Goal: Task Accomplishment & Management: Complete application form

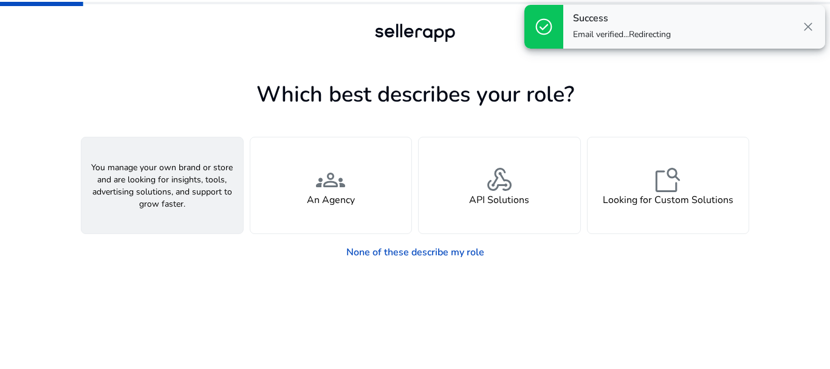
click at [188, 196] on div "person A Seller" at bounding box center [162, 185] width 162 height 96
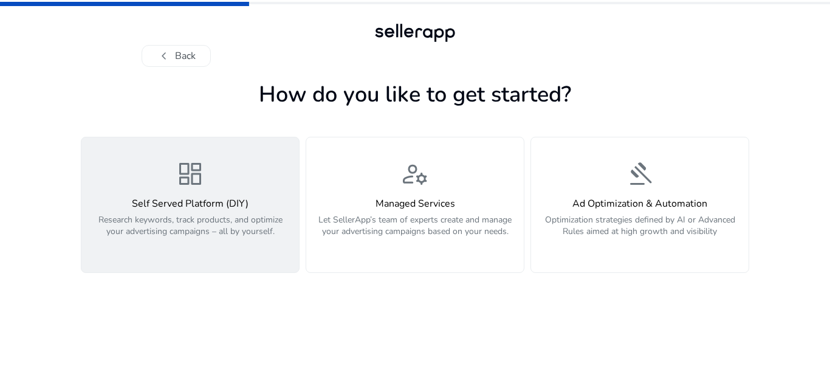
click at [261, 225] on p "Research keywords, track products, and optimize your advertising campaigns – al…" at bounding box center [190, 232] width 203 height 36
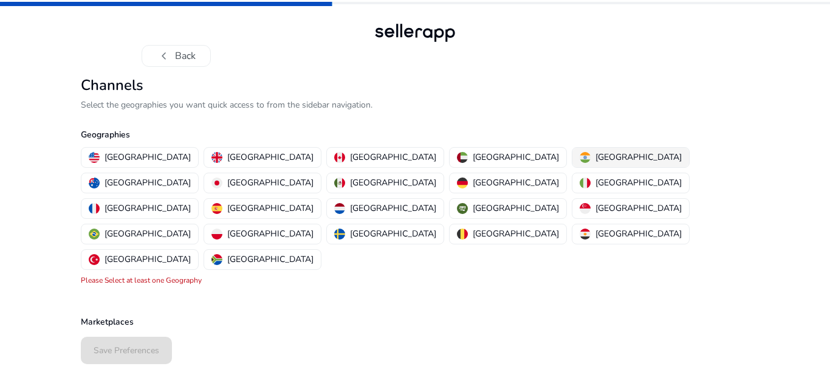
click at [596, 160] on p "[GEOGRAPHIC_DATA]" at bounding box center [639, 157] width 86 height 13
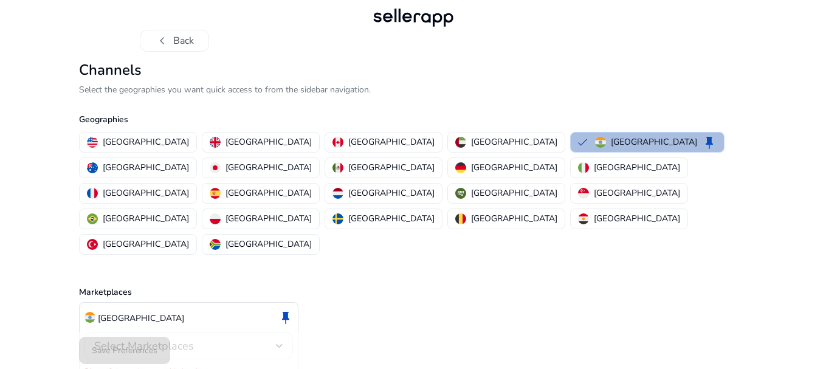
scroll to position [24, 0]
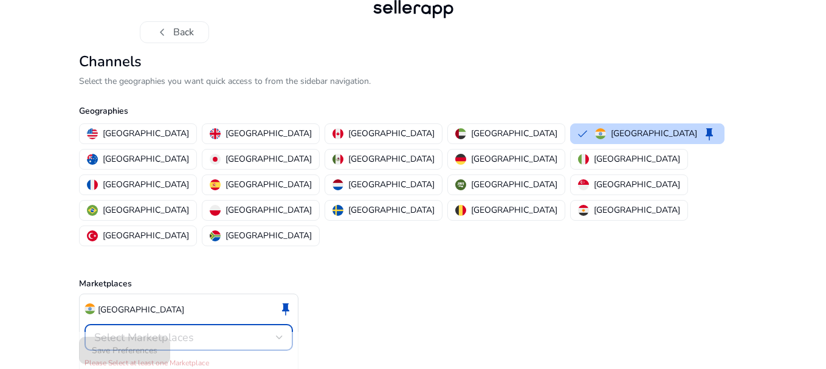
click at [176, 330] on span "Select Marketplaces" at bounding box center [144, 337] width 100 height 15
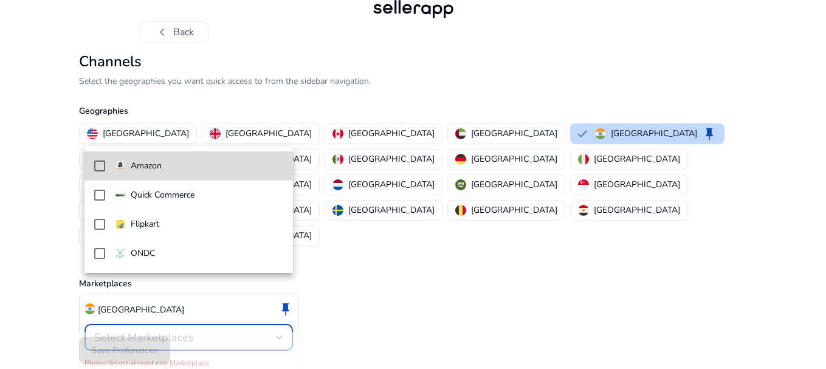
click at [103, 167] on mat-pseudo-checkbox at bounding box center [99, 165] width 11 height 11
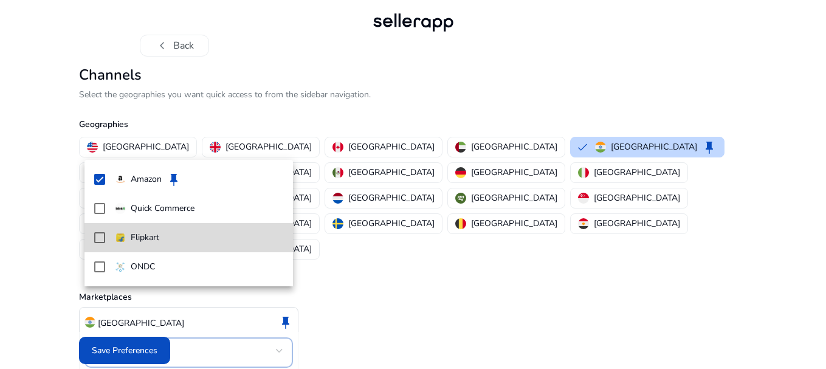
click at [95, 238] on mat-pseudo-checkbox at bounding box center [99, 237] width 11 height 11
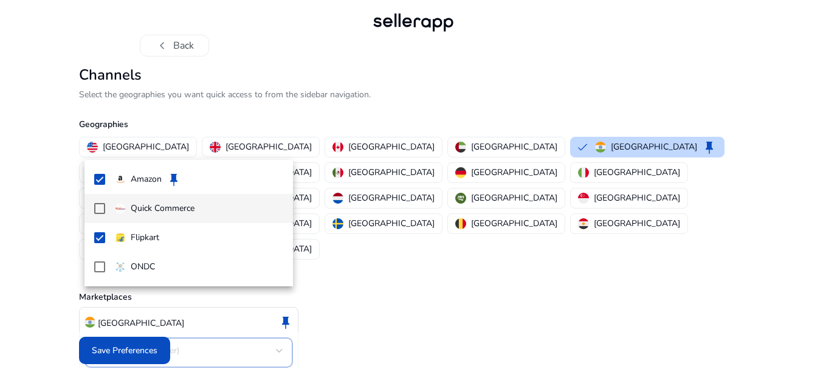
click at [102, 211] on mat-pseudo-checkbox at bounding box center [99, 208] width 11 height 11
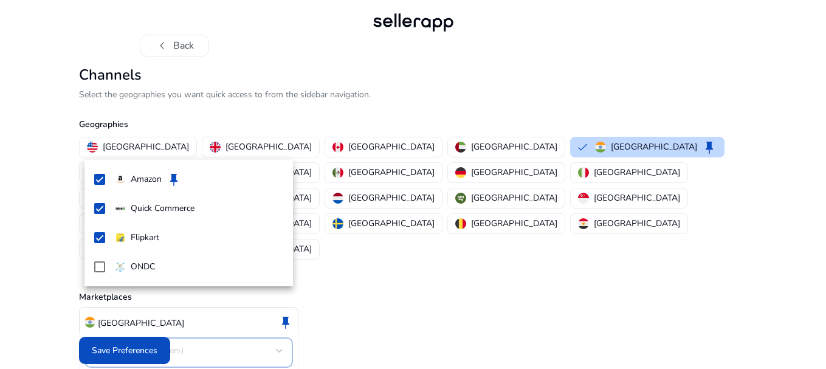
click at [144, 352] on div at bounding box center [413, 184] width 826 height 369
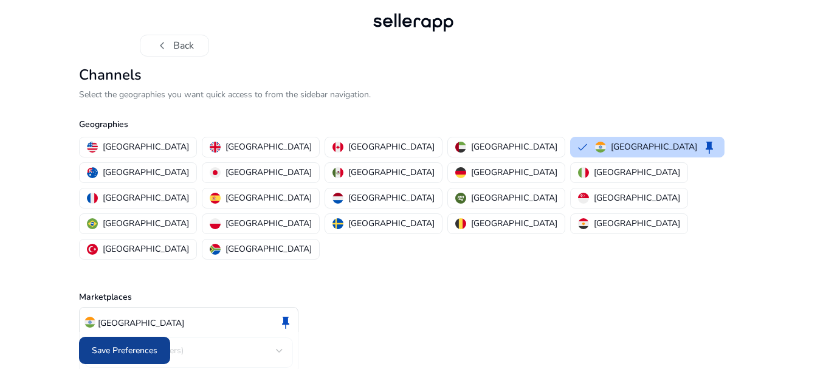
click at [144, 349] on span "Save Preferences" at bounding box center [125, 350] width 66 height 13
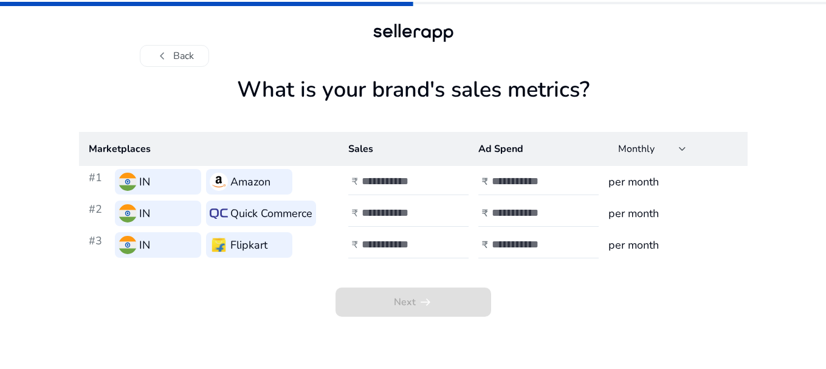
scroll to position [0, 0]
click at [417, 184] on input "number" at bounding box center [405, 180] width 82 height 13
type input "*****"
click at [528, 179] on input "number" at bounding box center [535, 180] width 82 height 13
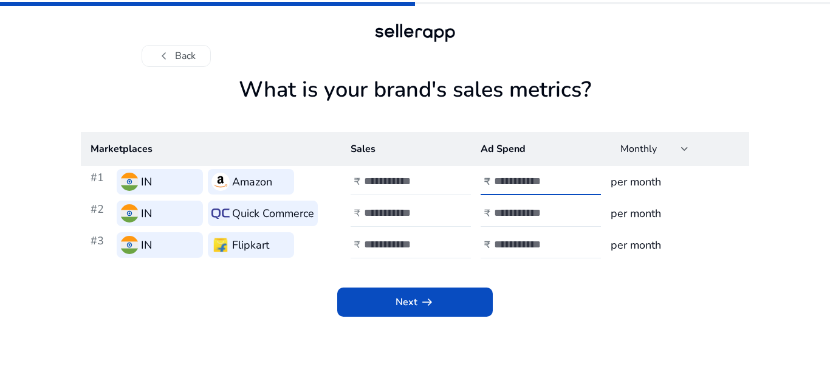
type input "*****"
click at [414, 209] on input "number" at bounding box center [405, 212] width 82 height 13
type input "****"
click at [490, 206] on div "₹" at bounding box center [542, 213] width 123 height 27
type input "*****"
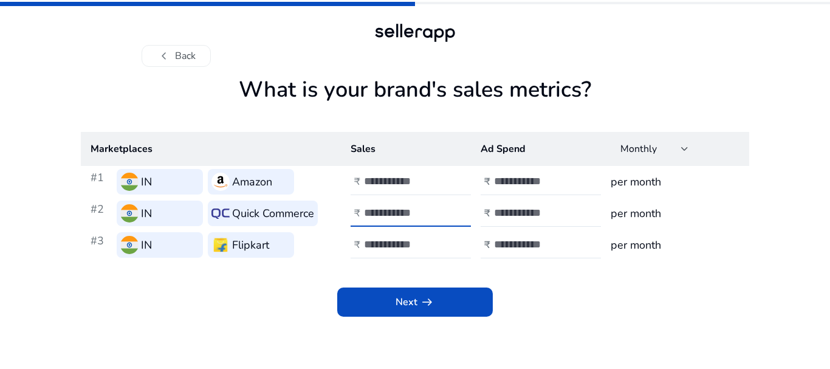
click at [366, 210] on input "****" at bounding box center [405, 212] width 82 height 13
type input "*****"
click at [500, 212] on input "*****" at bounding box center [535, 212] width 82 height 13
type input "****"
click at [390, 244] on input "number" at bounding box center [405, 244] width 82 height 13
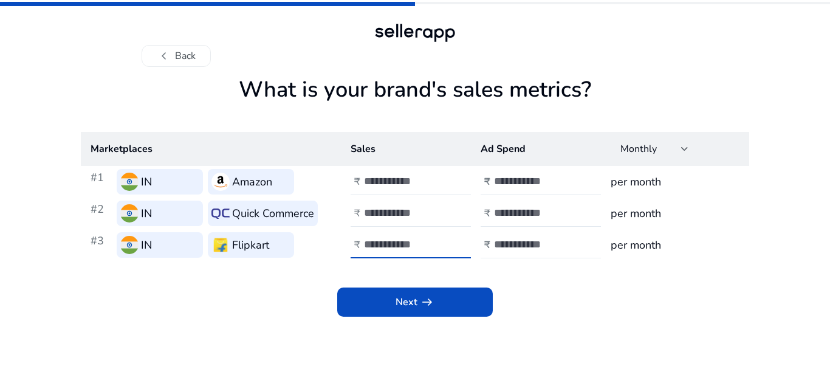
type input "*****"
click at [534, 249] on input "number" at bounding box center [535, 244] width 82 height 13
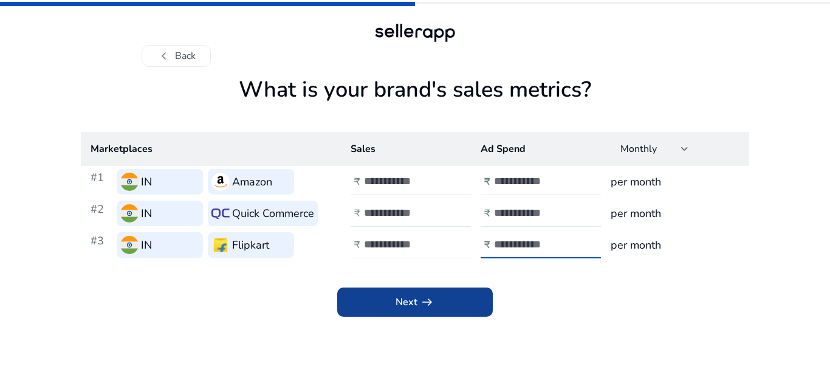
type input "****"
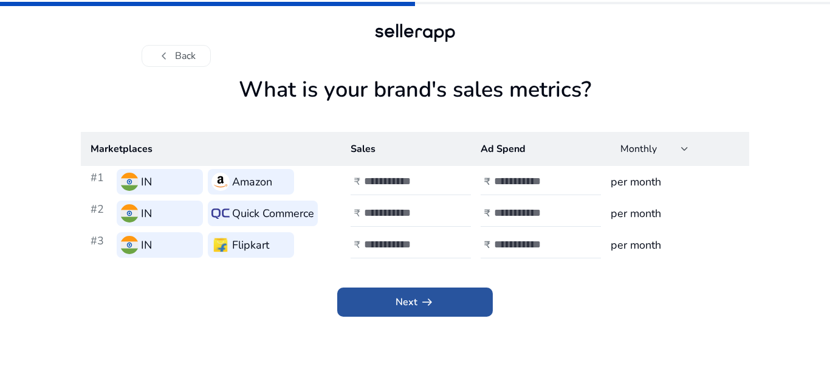
click at [433, 309] on span "arrow_right_alt" at bounding box center [427, 302] width 15 height 15
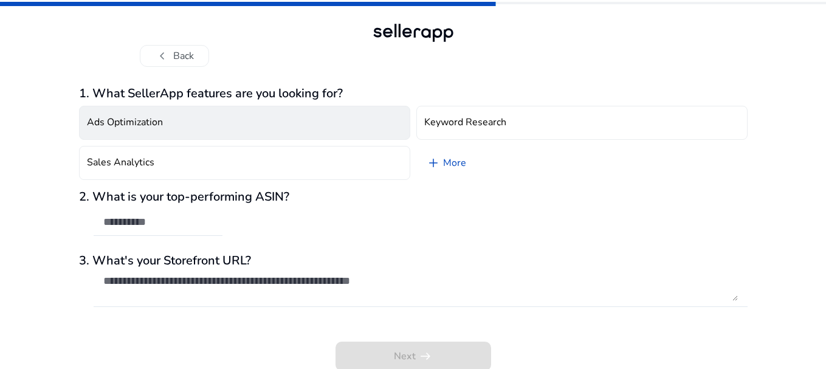
click at [209, 122] on button "Ads Optimization" at bounding box center [244, 123] width 331 height 34
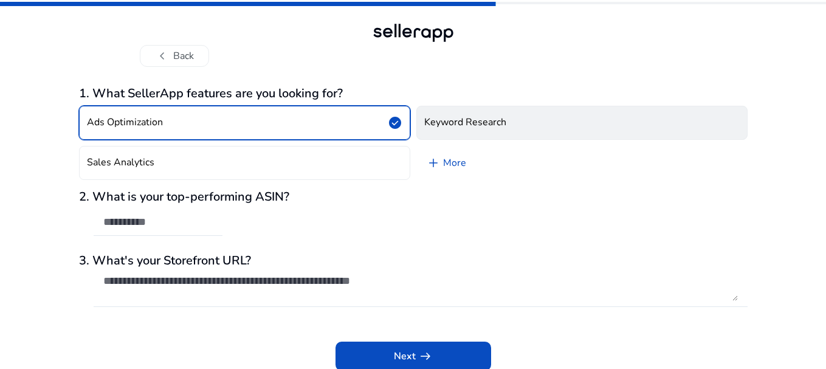
click at [484, 128] on h4 "Keyword Research" at bounding box center [465, 123] width 82 height 12
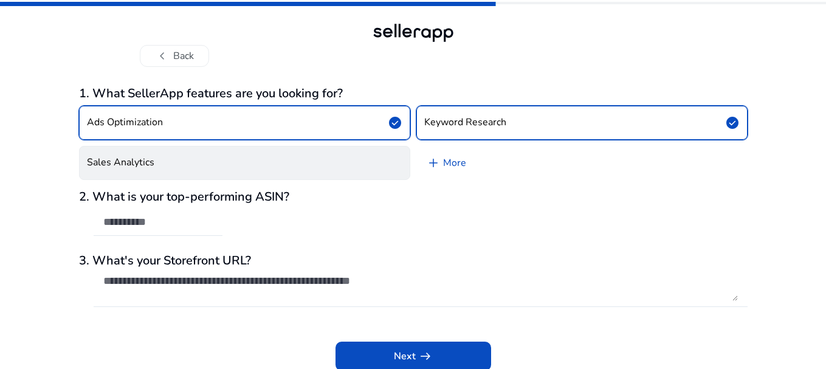
click at [221, 167] on button "Sales Analytics" at bounding box center [244, 163] width 331 height 34
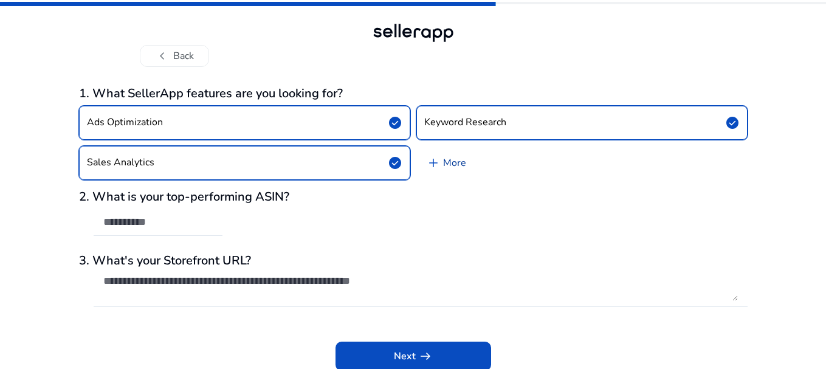
click at [457, 166] on link "add More" at bounding box center [446, 163] width 60 height 34
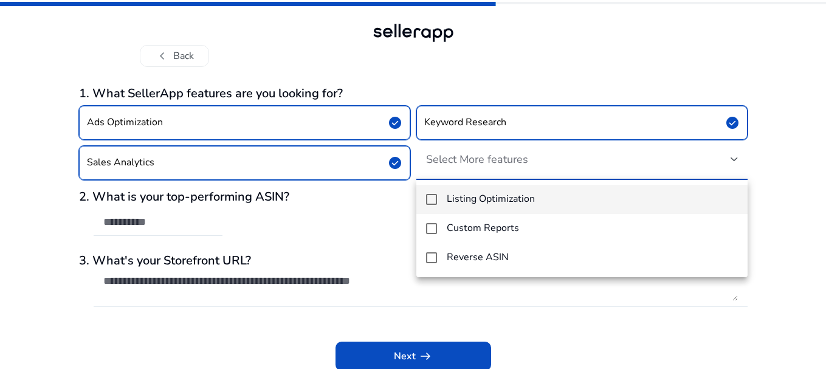
click at [429, 200] on mat-pseudo-checkbox at bounding box center [431, 199] width 11 height 11
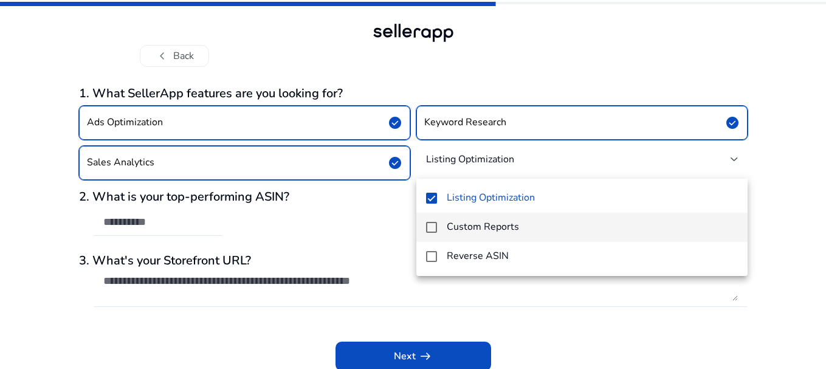
scroll to position [2, 0]
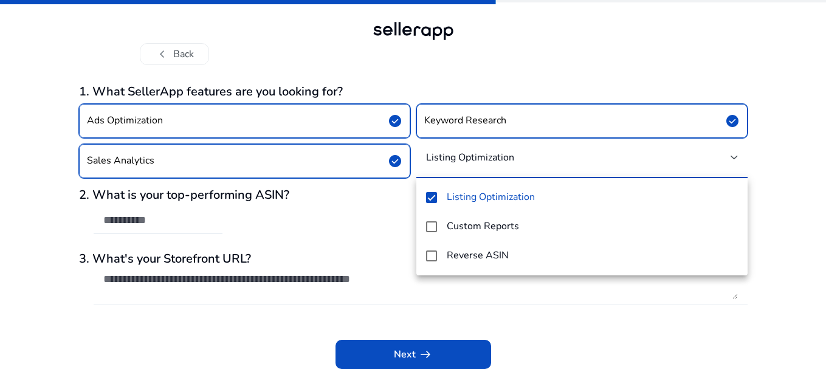
click at [385, 218] on div at bounding box center [413, 184] width 826 height 369
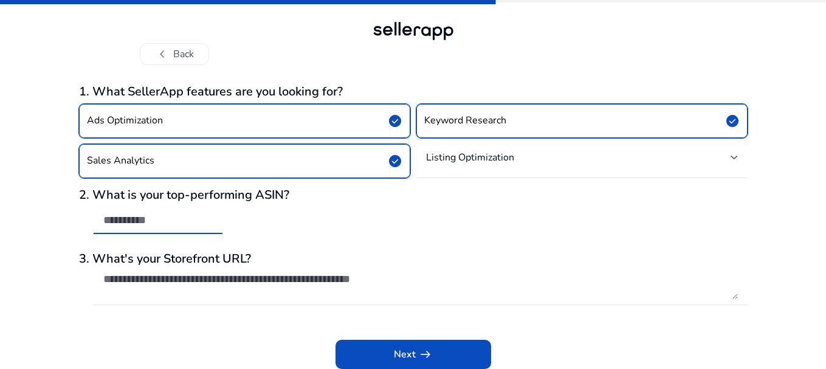
click at [157, 216] on input "text" at bounding box center [157, 219] width 109 height 13
click at [164, 224] on input "text" at bounding box center [157, 219] width 109 height 13
paste input "**********"
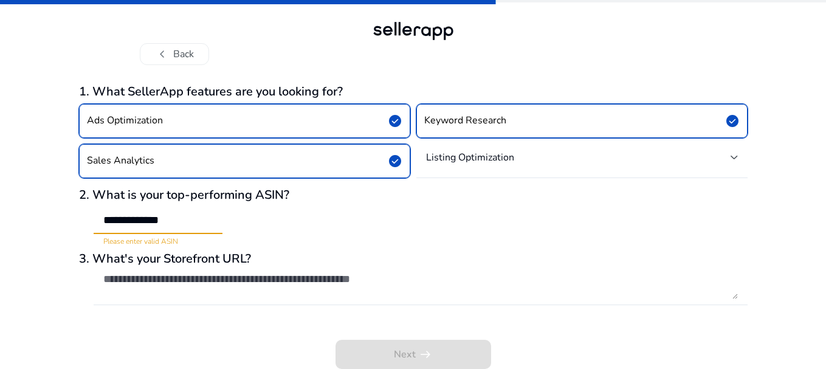
paste input "**********"
click at [205, 218] on input "**********" at bounding box center [157, 219] width 109 height 13
paste input "**********"
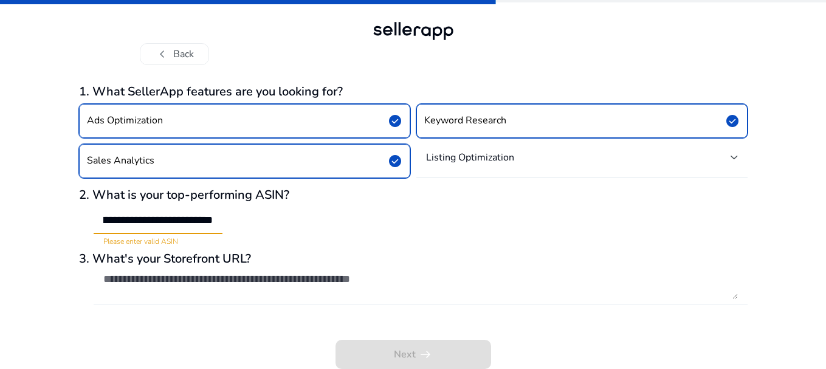
scroll to position [0, 116]
type input "**********"
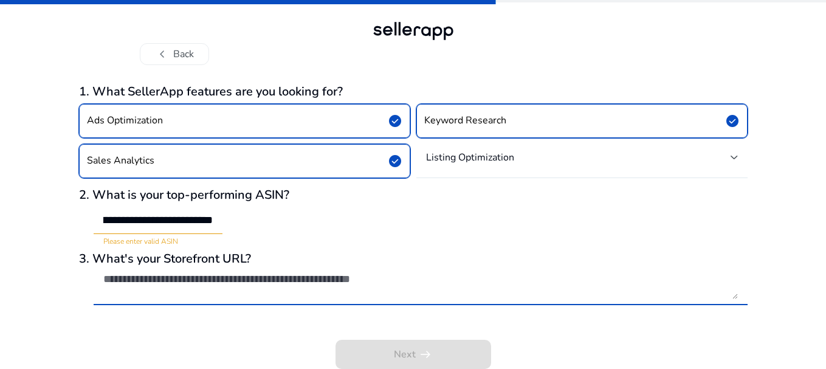
click at [193, 278] on textarea at bounding box center [420, 285] width 635 height 27
click at [142, 282] on textarea at bounding box center [420, 285] width 635 height 27
paste textarea "**********"
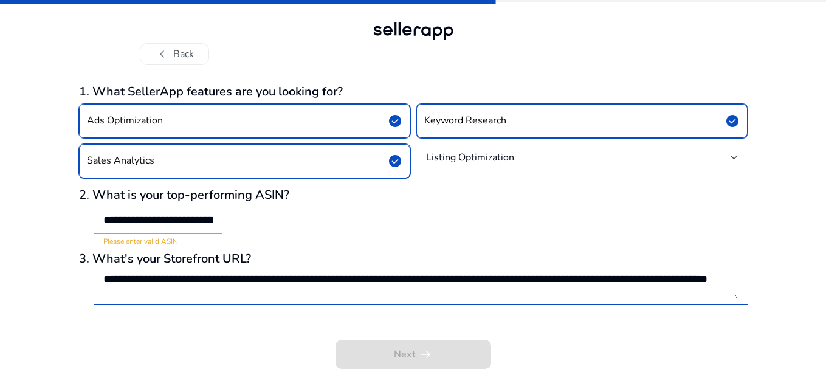
scroll to position [1, 0]
click at [531, 309] on div at bounding box center [421, 311] width 654 height 13
drag, startPoint x: 481, startPoint y: 295, endPoint x: 97, endPoint y: 289, distance: 384.2
click at [97, 289] on div "**********" at bounding box center [421, 285] width 654 height 39
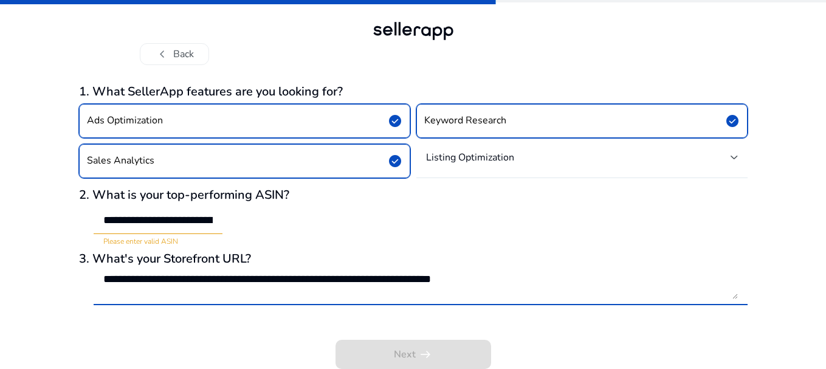
scroll to position [0, 0]
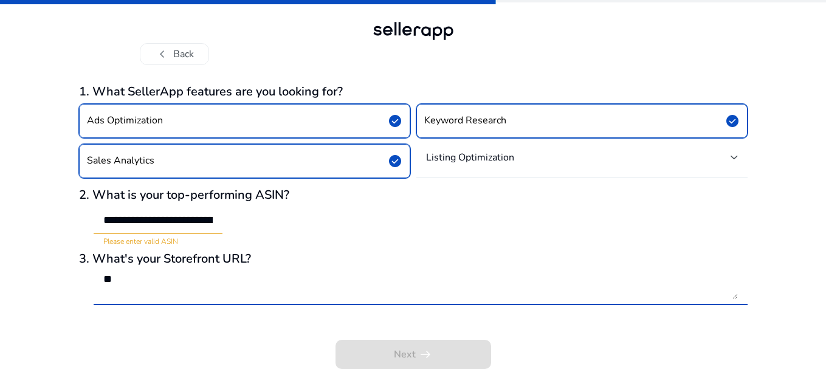
type textarea "*"
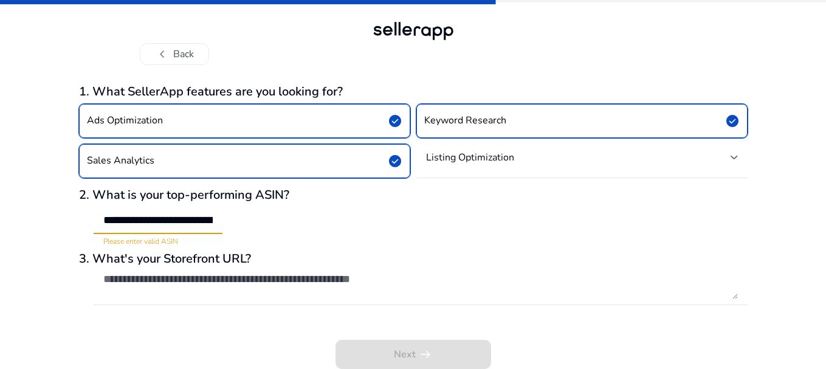
drag, startPoint x: 181, startPoint y: 220, endPoint x: 24, endPoint y: 217, distance: 156.9
click at [24, 217] on div "**********" at bounding box center [413, 183] width 826 height 371
type input "**********"
click at [129, 222] on input "**********" at bounding box center [157, 219] width 109 height 13
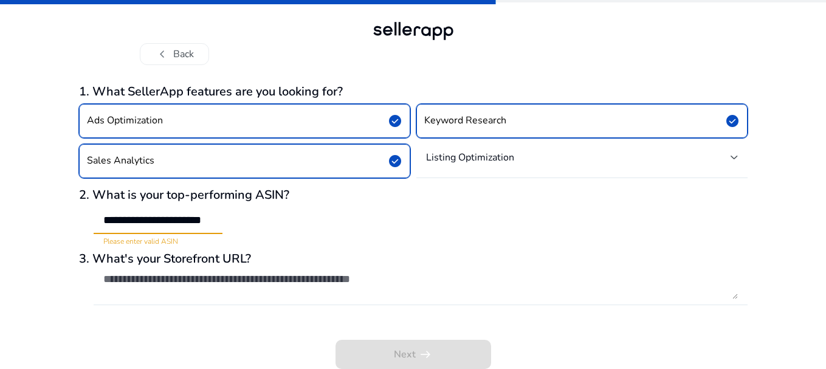
click at [129, 222] on input "**********" at bounding box center [157, 219] width 109 height 13
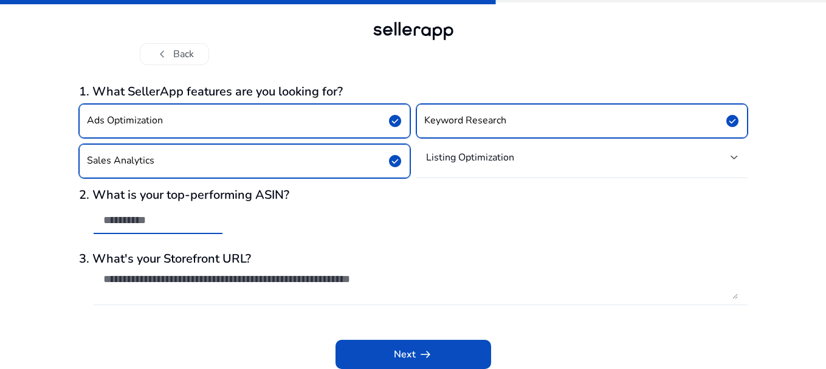
click at [182, 225] on input "text" at bounding box center [157, 219] width 109 height 13
paste input "**********"
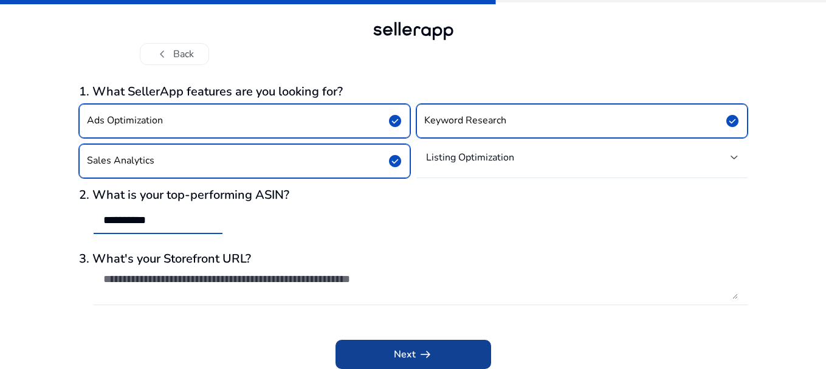
type input "**********"
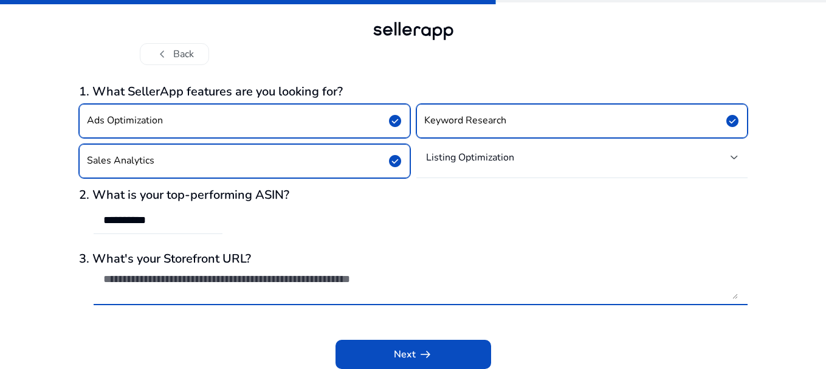
click at [211, 282] on textarea at bounding box center [420, 285] width 635 height 27
paste textarea "**********"
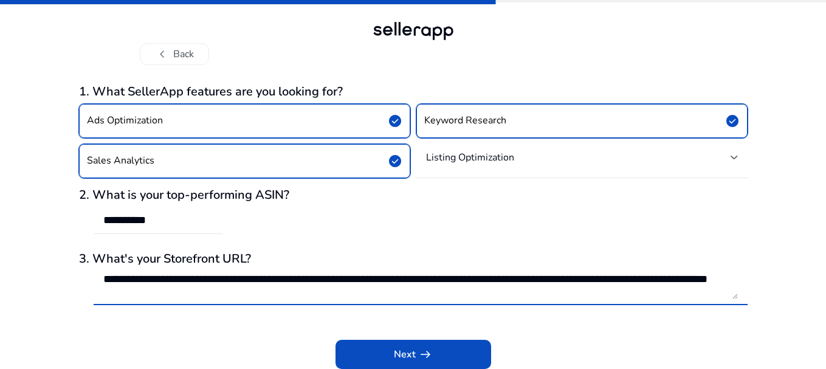
scroll to position [1, 0]
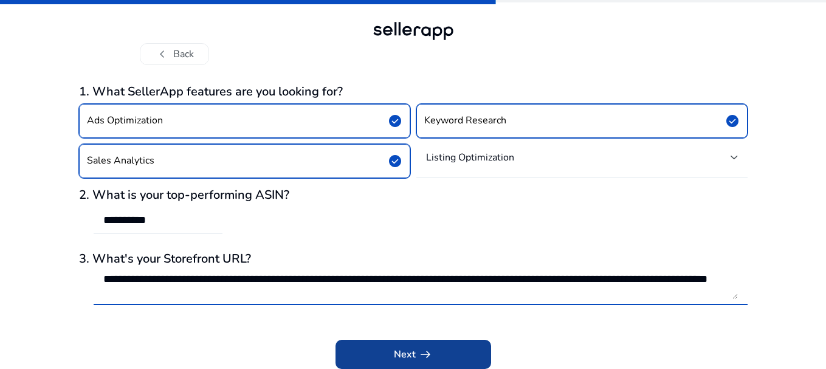
type textarea "**********"
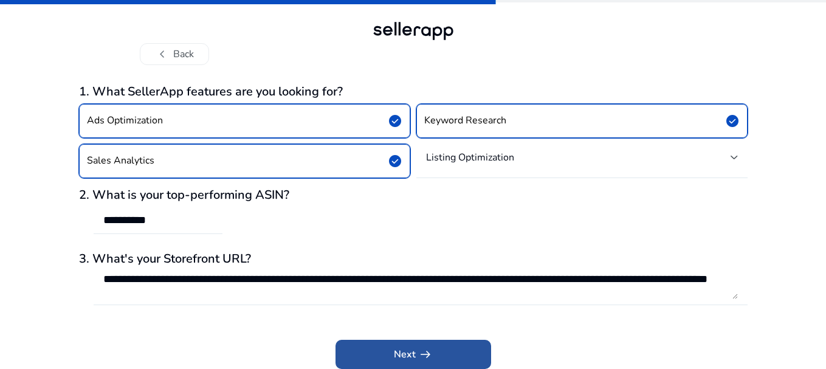
click at [389, 346] on span at bounding box center [414, 354] width 156 height 29
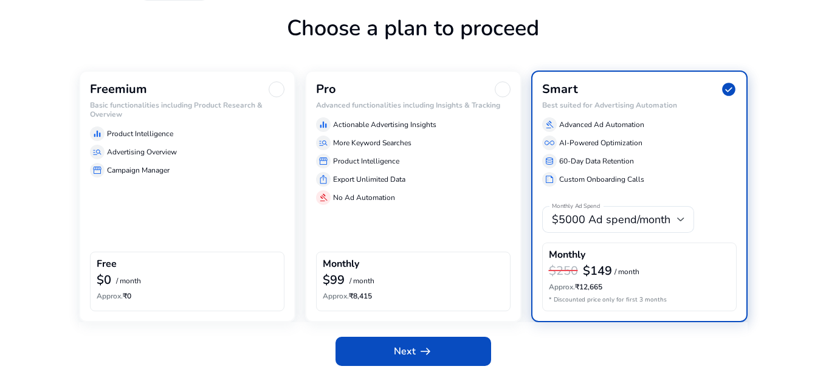
scroll to position [73, 0]
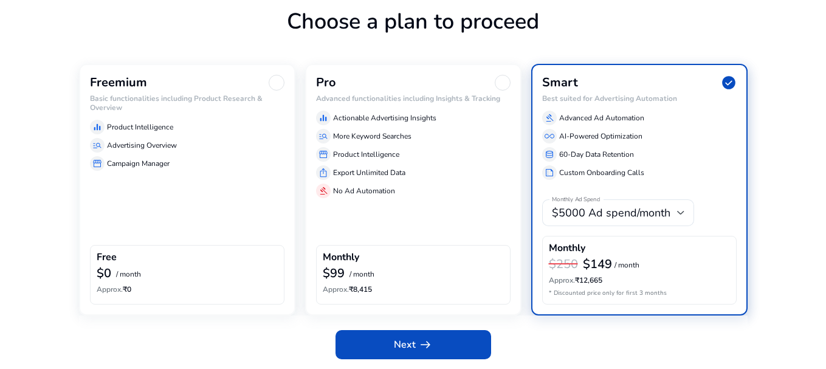
click at [278, 80] on div at bounding box center [277, 83] width 16 height 16
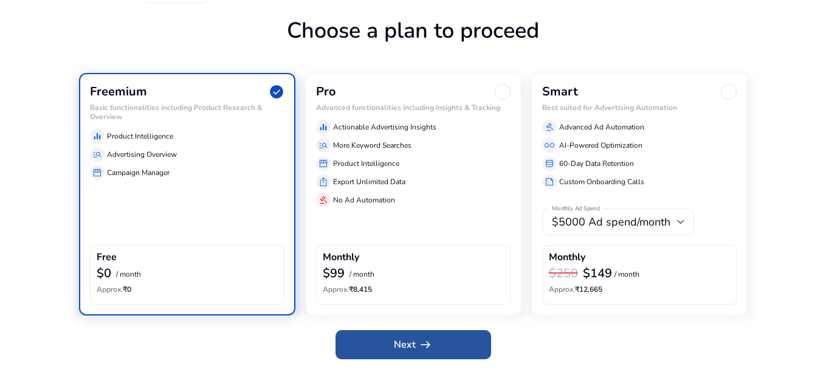
click at [420, 339] on span "arrow_right_alt" at bounding box center [425, 344] width 15 height 15
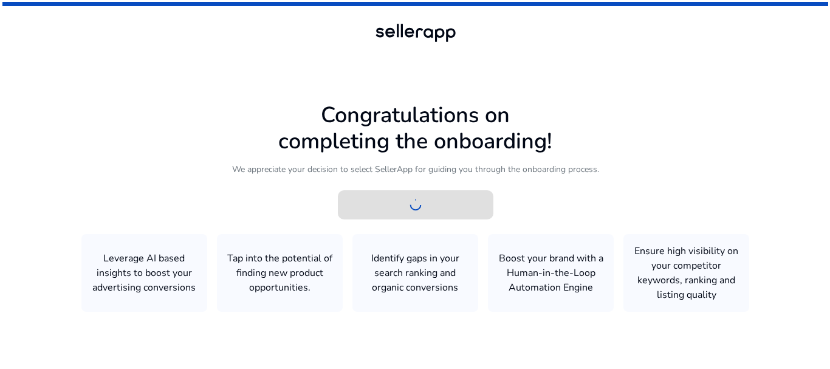
scroll to position [0, 0]
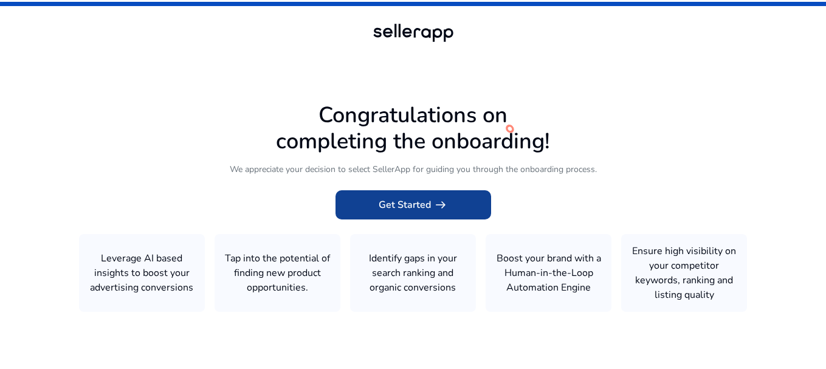
click at [412, 203] on span "Get Started arrow_right_alt" at bounding box center [413, 205] width 69 height 15
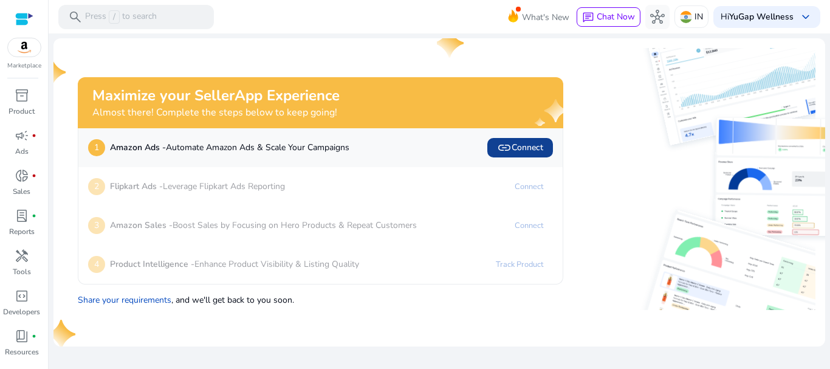
click at [514, 150] on span "link Connect" at bounding box center [520, 147] width 46 height 15
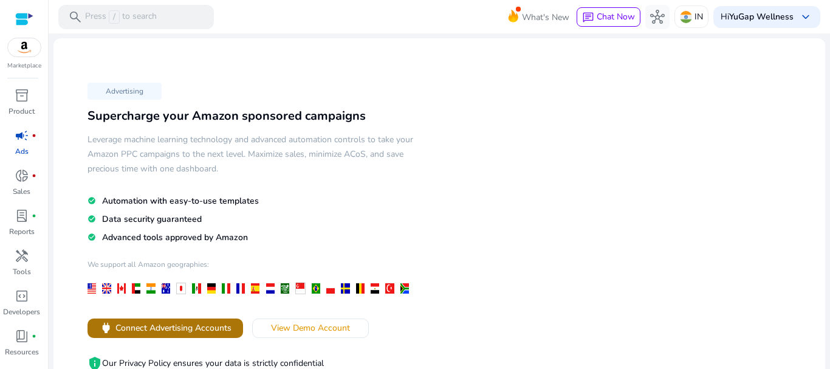
click at [171, 329] on span "Connect Advertising Accounts" at bounding box center [173, 328] width 116 height 13
click at [114, 330] on span "power Connect Advertising Accounts" at bounding box center [165, 328] width 133 height 14
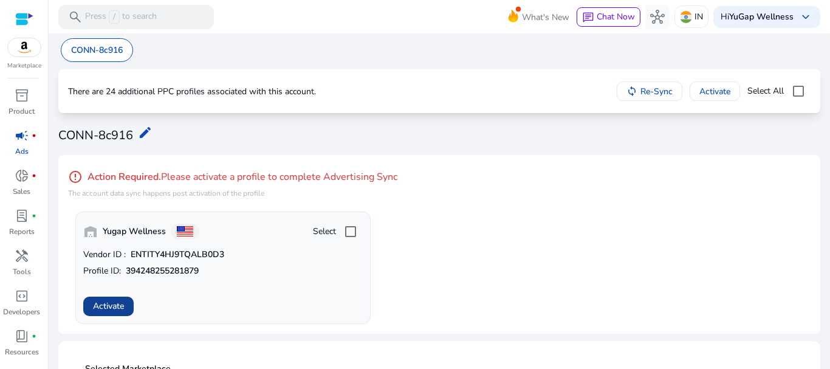
click at [112, 312] on span "Activate" at bounding box center [108, 306] width 31 height 13
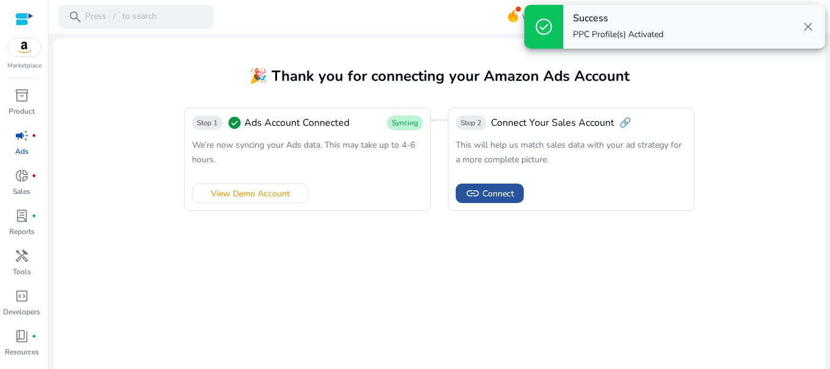
click at [499, 191] on span "Connect" at bounding box center [499, 193] width 32 height 13
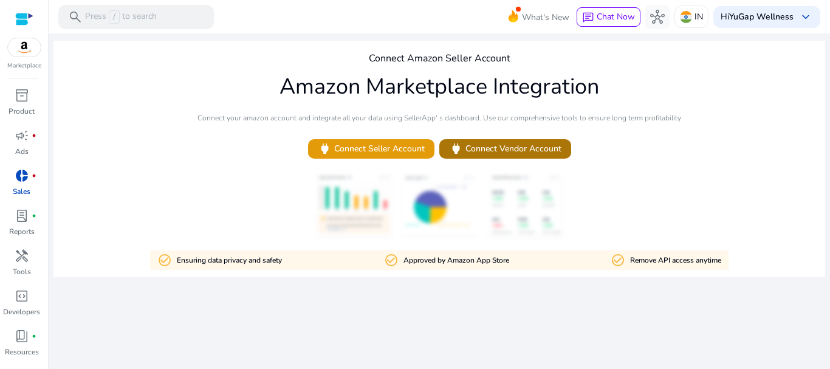
click at [494, 147] on span "power Connect Vendor Account" at bounding box center [505, 149] width 112 height 14
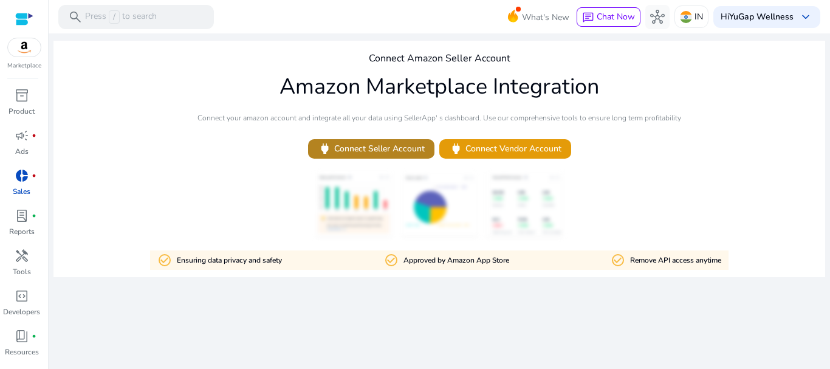
click at [376, 150] on span "power Connect Seller Account" at bounding box center [371, 149] width 107 height 14
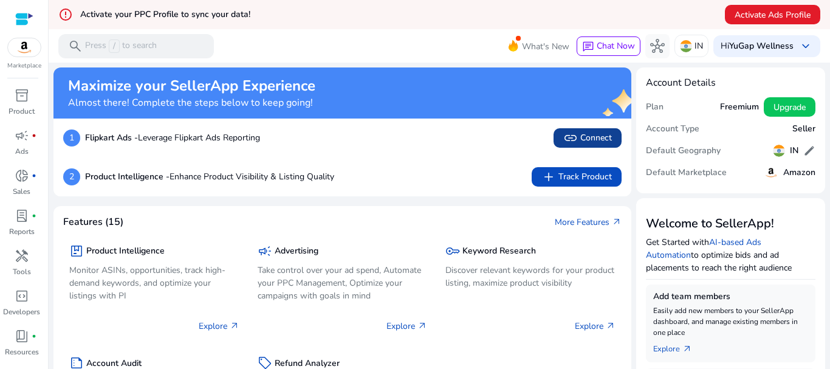
click at [568, 137] on span "link" at bounding box center [570, 138] width 15 height 15
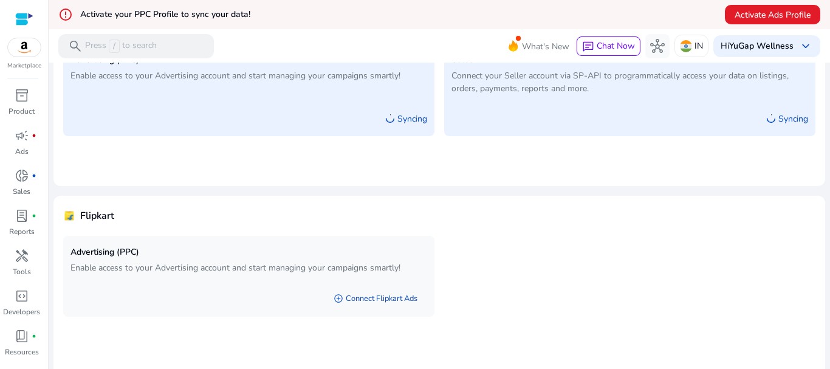
scroll to position [151, 0]
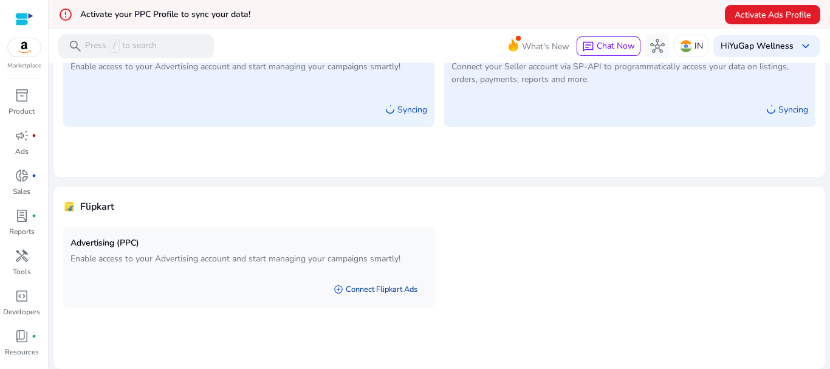
click at [352, 288] on link "add_circle Connect Flipkart Ads" at bounding box center [375, 289] width 103 height 22
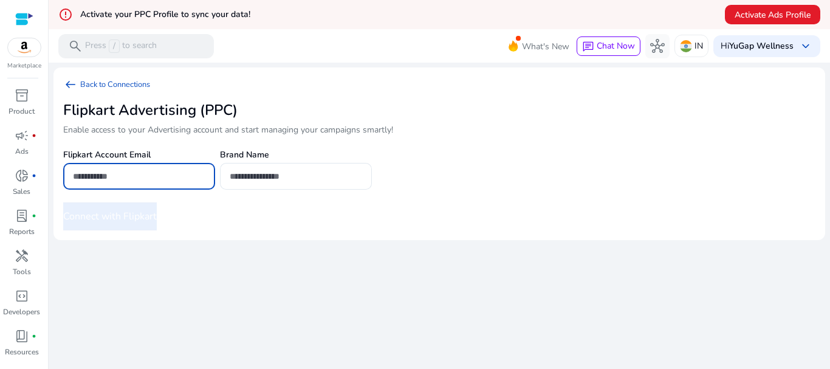
click at [175, 173] on input "email" at bounding box center [139, 176] width 133 height 13
type input "**********"
click at [269, 170] on input "text" at bounding box center [296, 176] width 133 height 13
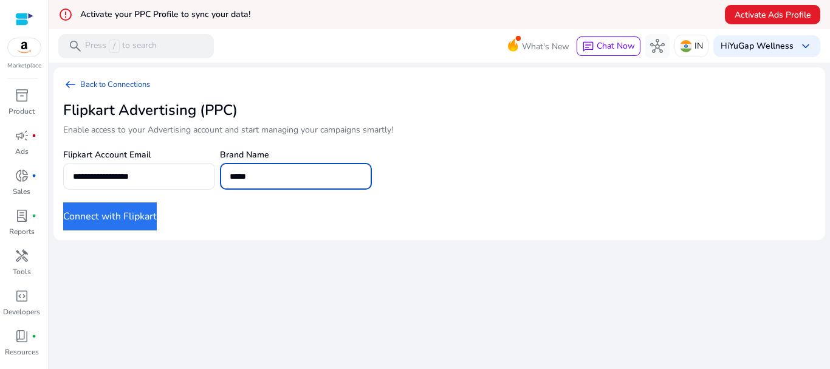
click at [134, 220] on button "Connect with Flipkart" at bounding box center [110, 216] width 94 height 28
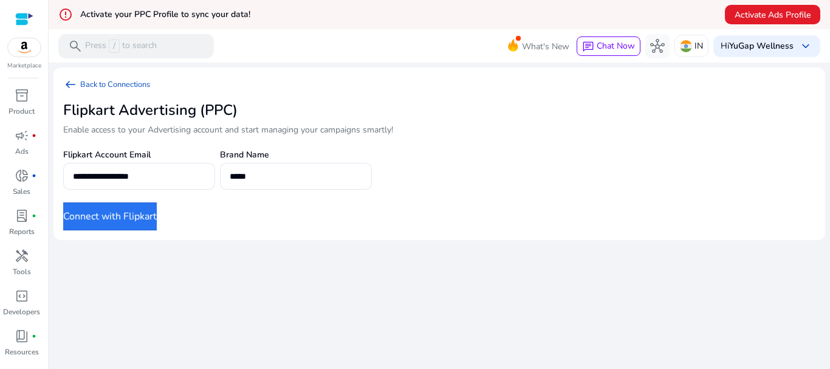
drag, startPoint x: 732, startPoint y: 123, endPoint x: 715, endPoint y: 122, distance: 16.4
click at [732, 123] on mat-card "**********" at bounding box center [439, 153] width 772 height 173
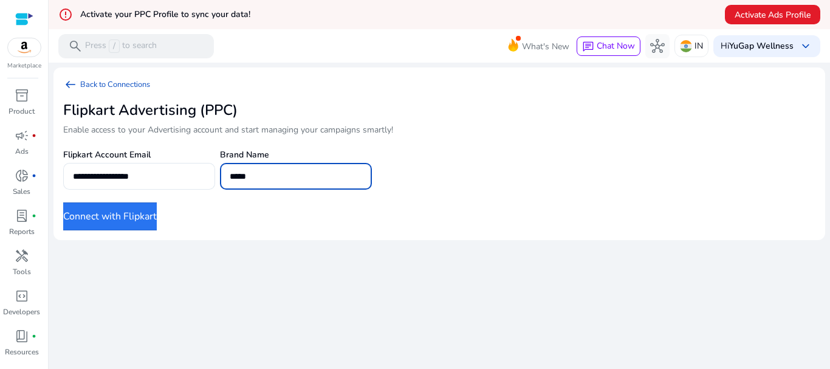
click at [277, 177] on input "*****" at bounding box center [296, 176] width 133 height 13
type input "**********"
click at [136, 210] on button "Connect with Flipkart" at bounding box center [110, 216] width 94 height 28
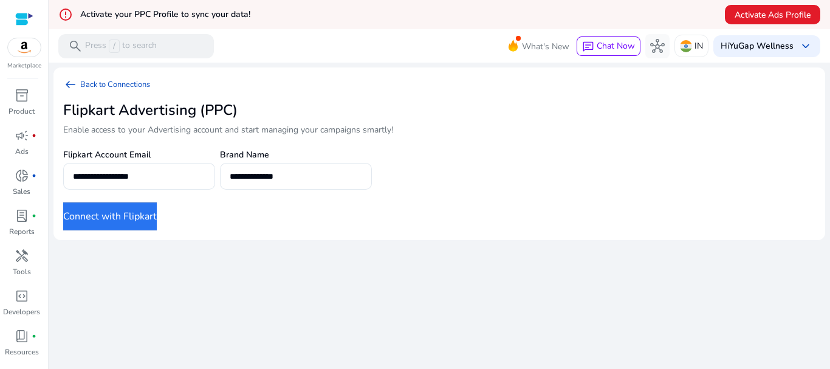
click at [210, 119] on h2 "Flipkart Advertising (PPC)" at bounding box center [313, 111] width 501 height 18
click at [154, 205] on button "Connect with Flipkart" at bounding box center [110, 216] width 94 height 28
click at [75, 80] on span "arrow_left_alt" at bounding box center [70, 84] width 15 height 15
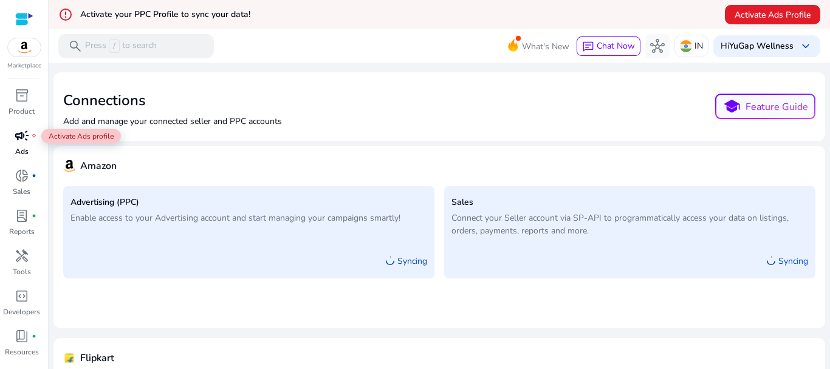
click at [26, 140] on span "campaign" at bounding box center [22, 135] width 15 height 15
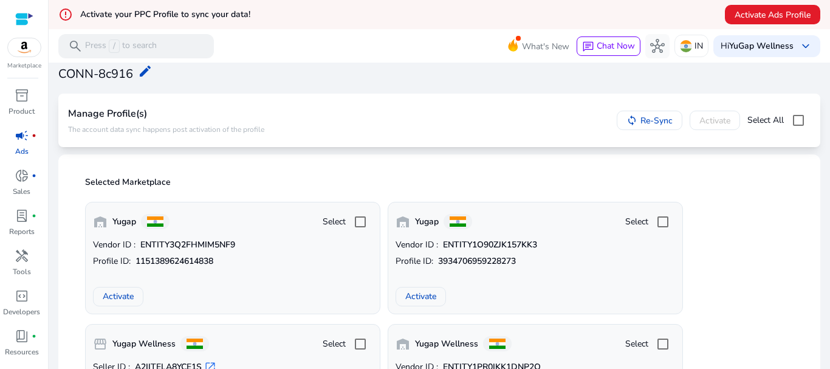
scroll to position [61, 0]
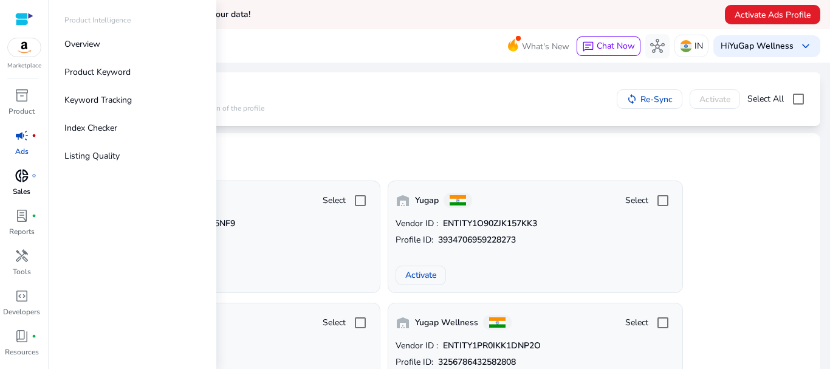
click at [13, 176] on div "donut_small fiber_manual_record" at bounding box center [22, 175] width 34 height 19
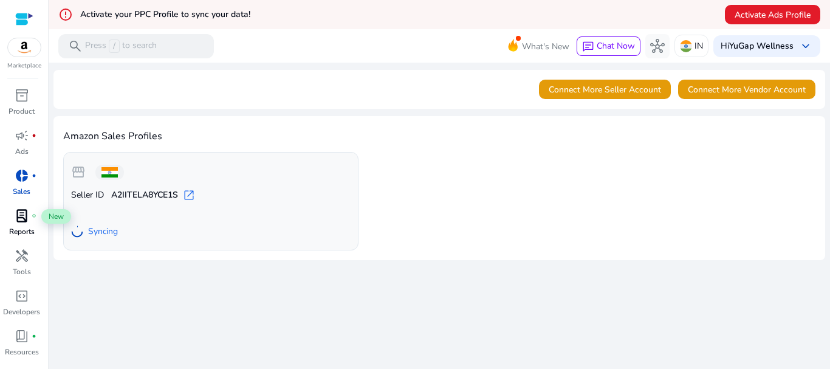
click at [26, 219] on span "lab_profile" at bounding box center [22, 216] width 15 height 15
click at [21, 126] on div "campaign fiber_manual_record" at bounding box center [22, 135] width 34 height 19
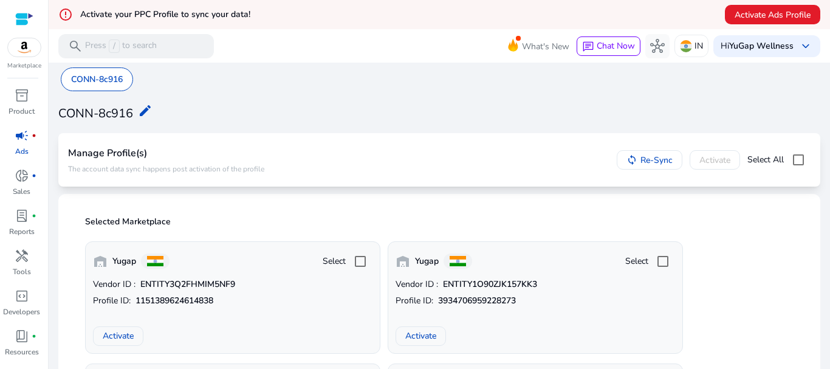
click at [198, 270] on div "warehouse Yugap Select" at bounding box center [233, 261] width 280 height 24
click at [26, 176] on span "donut_small" at bounding box center [22, 175] width 15 height 15
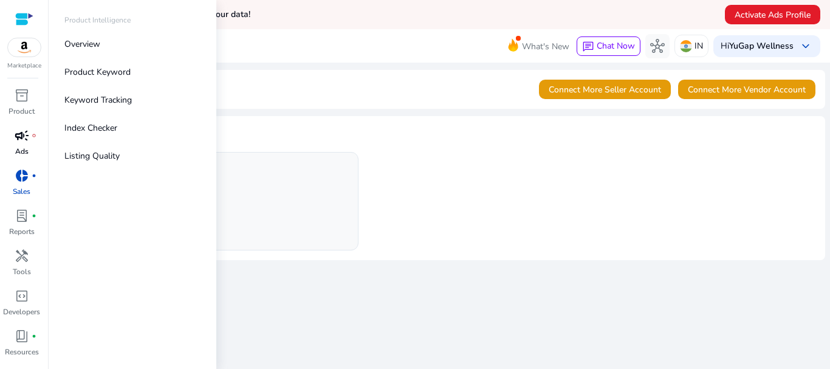
click at [24, 148] on p "Ads" at bounding box center [21, 151] width 13 height 11
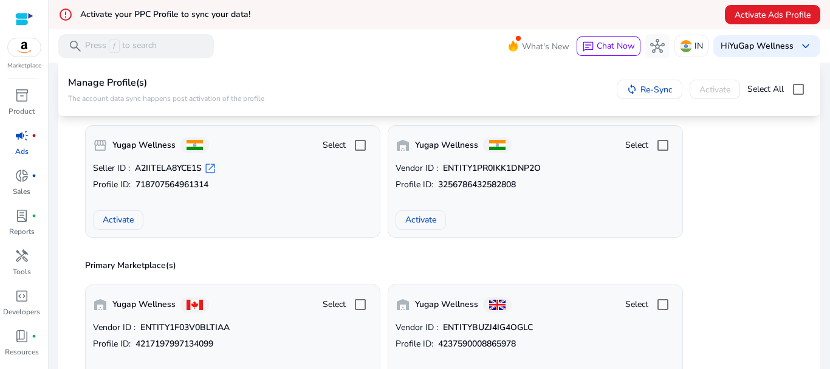
scroll to position [243, 0]
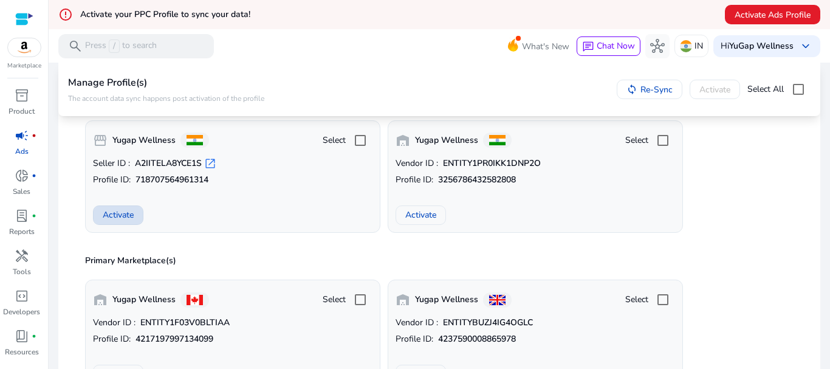
click at [126, 211] on span "Activate" at bounding box center [118, 215] width 31 height 13
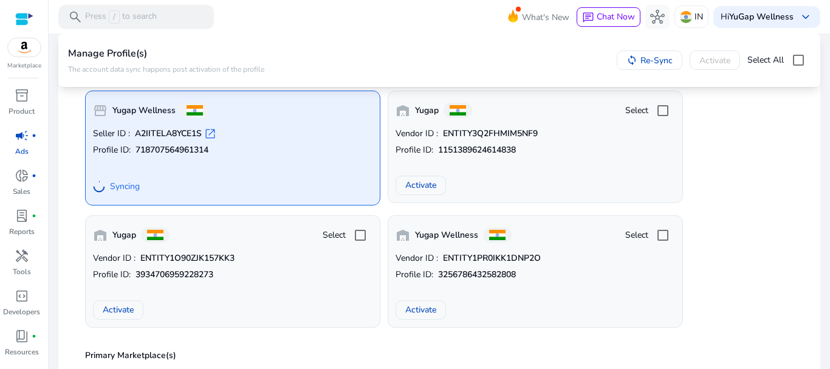
scroll to position [0, 0]
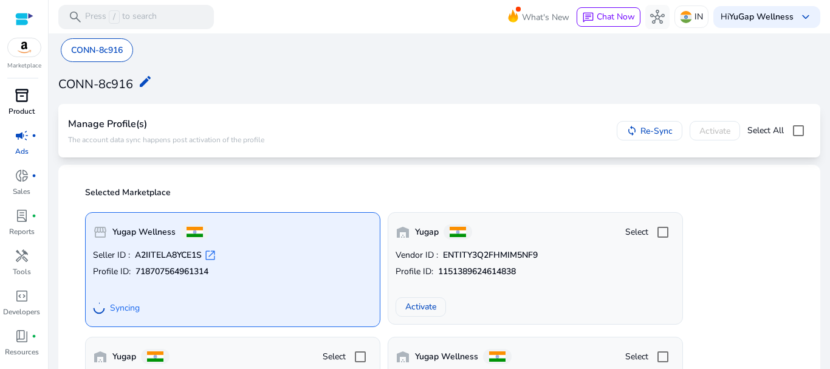
click at [21, 109] on p "Product" at bounding box center [22, 111] width 26 height 11
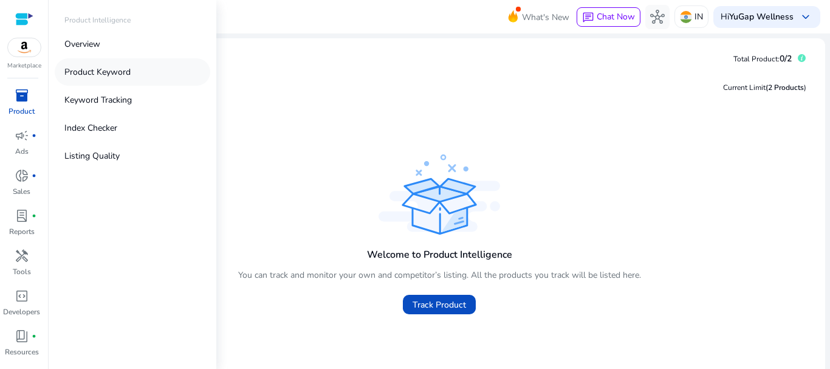
click at [111, 76] on p "Product Keyword" at bounding box center [97, 72] width 66 height 13
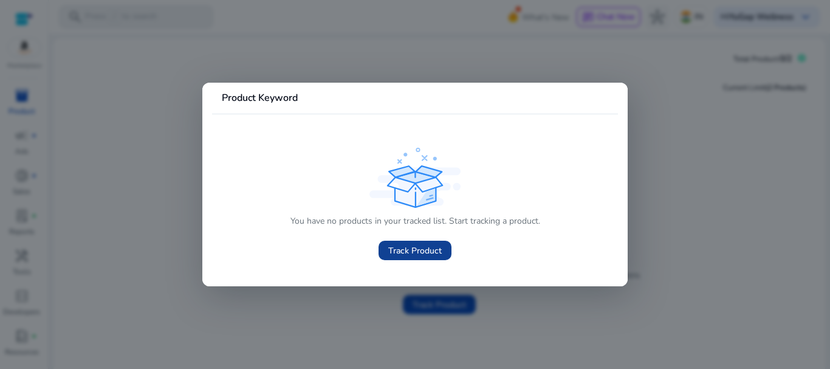
click at [416, 250] on span "Track Product" at bounding box center [414, 250] width 53 height 13
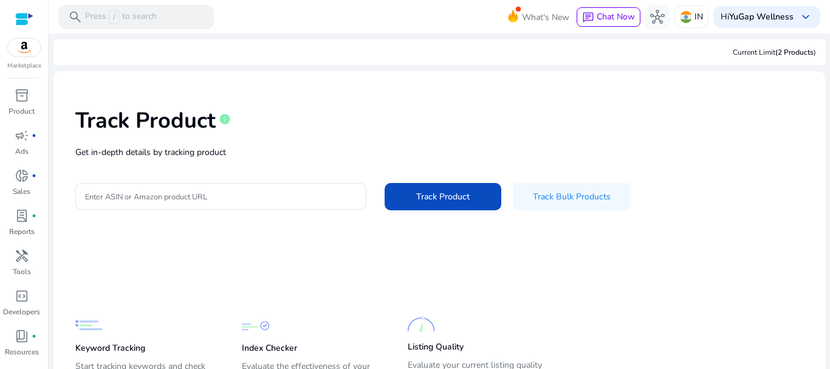
click at [250, 164] on div "Track Product info Get in-depth details by tracking product Enter ASIN or Amazo…" at bounding box center [439, 158] width 753 height 154
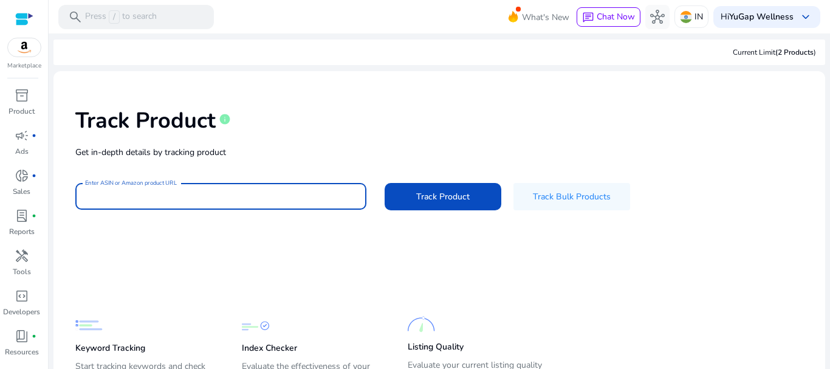
click at [232, 201] on input "Enter ASIN or Amazon product URL" at bounding box center [221, 196] width 272 height 13
type input "**********"
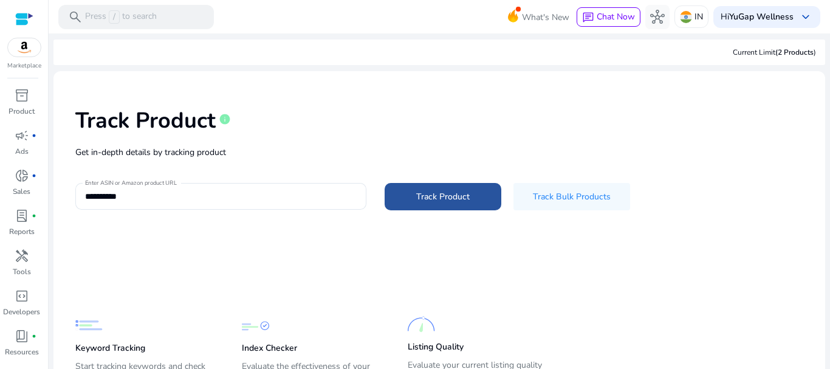
click at [402, 195] on span at bounding box center [443, 196] width 117 height 29
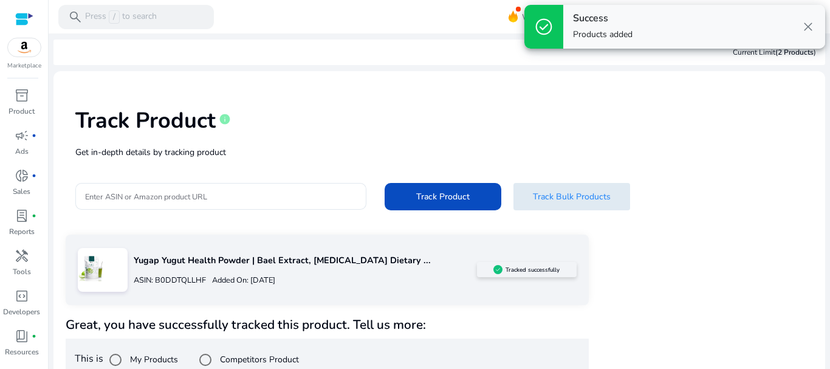
click at [566, 204] on span at bounding box center [572, 196] width 117 height 29
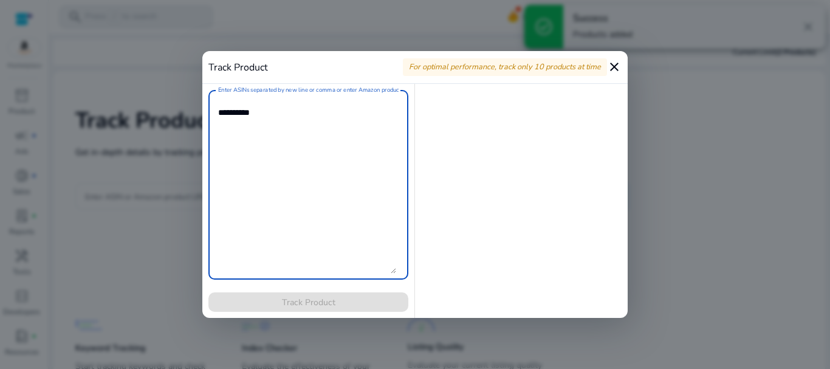
click at [263, 112] on textarea "Enter ASINs separated by new line or comma or enter Amazon product page URL" at bounding box center [307, 184] width 178 height 177
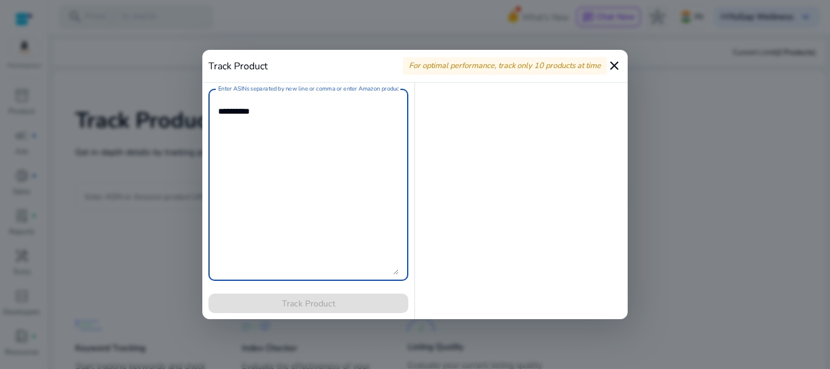
paste textarea "**********"
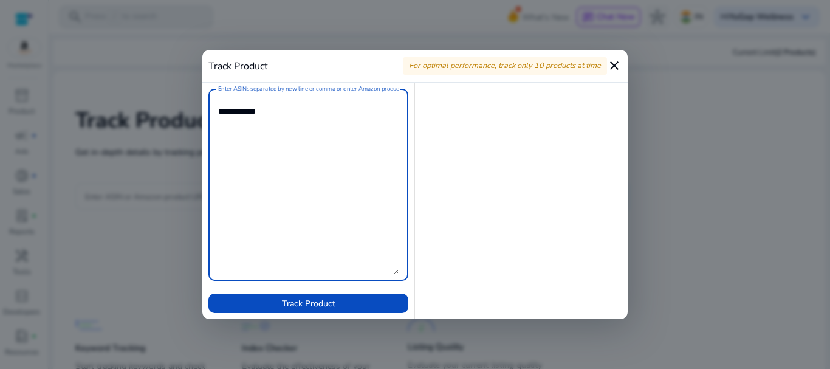
paste textarea "**********"
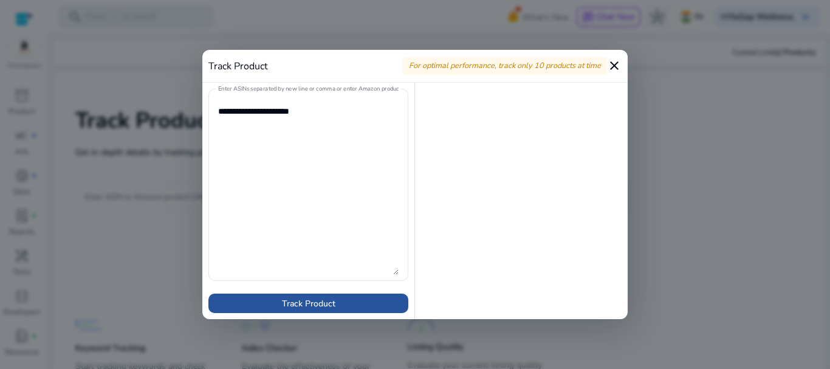
click at [343, 301] on span at bounding box center [309, 303] width 200 height 29
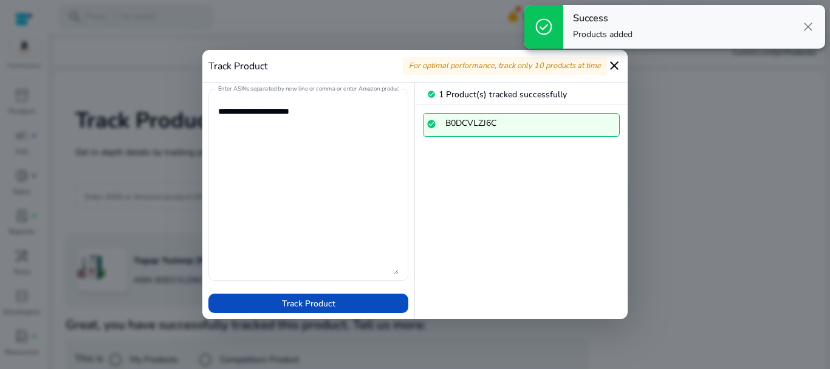
click at [334, 114] on textarea "Enter ASINs separated by new line or comma or enter Amazon product page URL" at bounding box center [308, 185] width 181 height 180
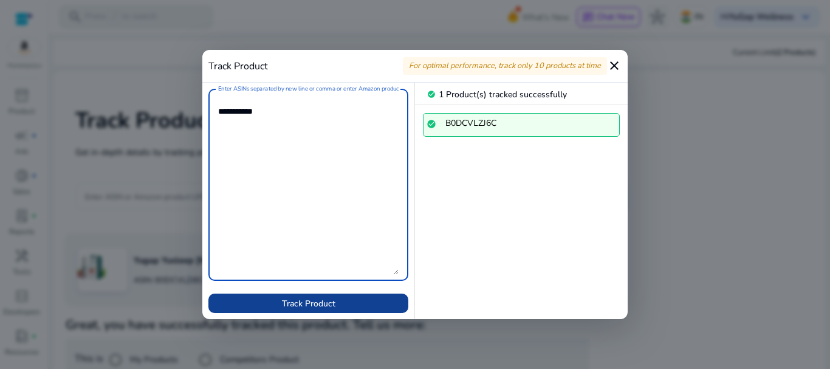
type textarea "**********"
click at [323, 306] on span "Track Product" at bounding box center [308, 303] width 53 height 13
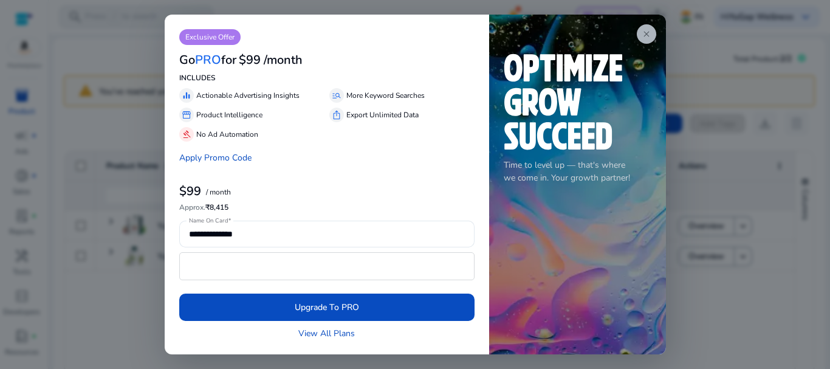
click at [642, 30] on span "close" at bounding box center [647, 34] width 10 height 10
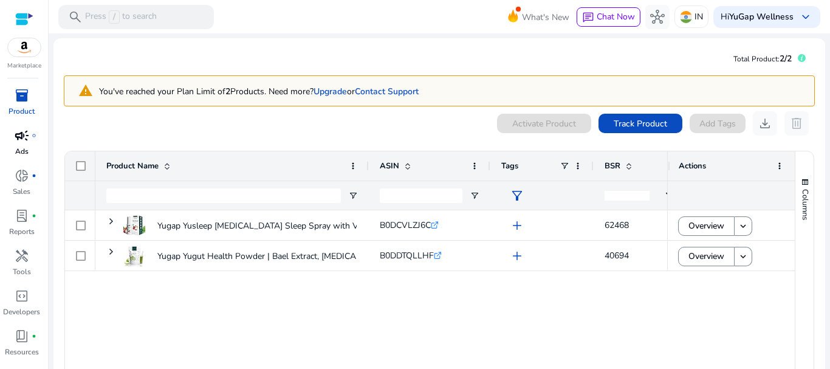
click at [30, 140] on div "campaign fiber_manual_record" at bounding box center [22, 135] width 34 height 19
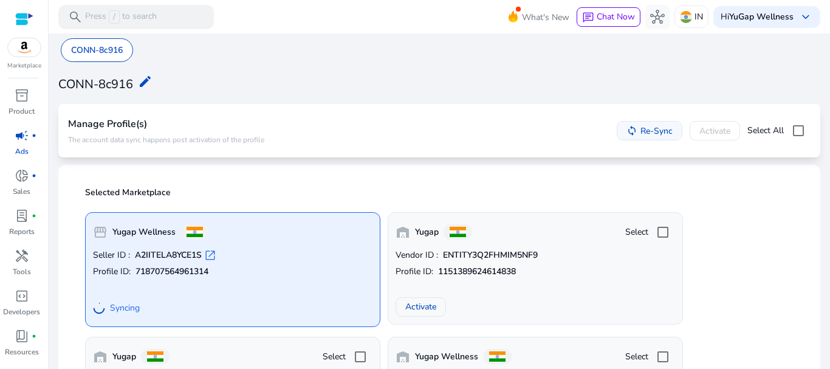
click at [627, 131] on mat-icon "sync" at bounding box center [632, 130] width 11 height 11
click at [19, 182] on span "donut_small" at bounding box center [22, 175] width 15 height 15
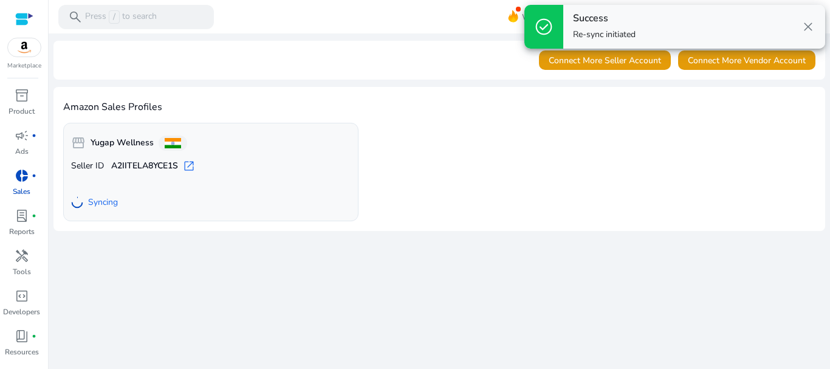
click at [812, 27] on span "close" at bounding box center [808, 26] width 15 height 15
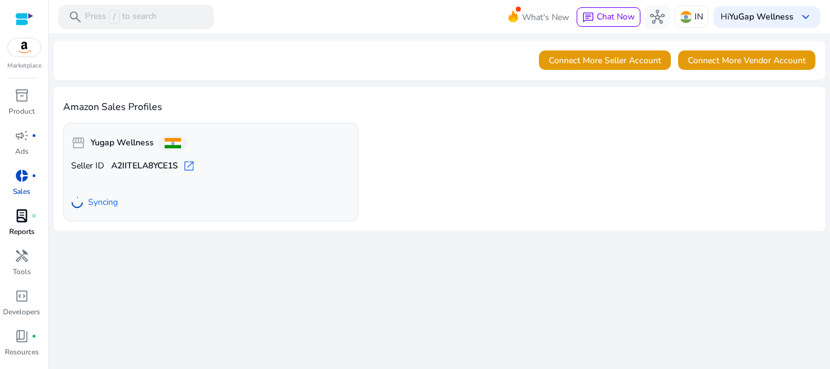
click at [22, 218] on span "lab_profile" at bounding box center [22, 216] width 15 height 15
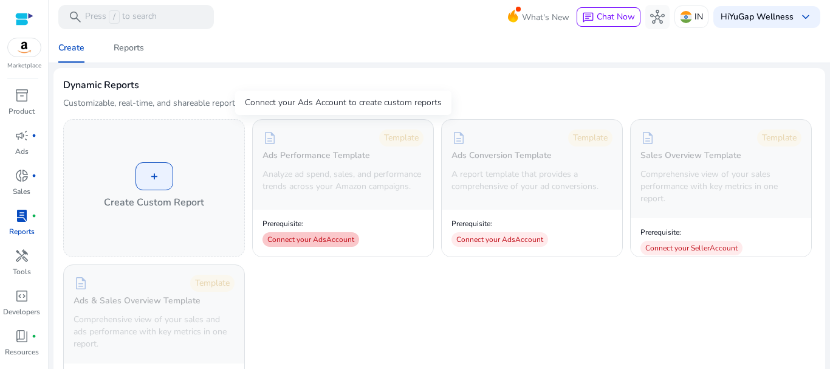
click at [291, 247] on div "Connect your Ads Account" at bounding box center [311, 239] width 97 height 15
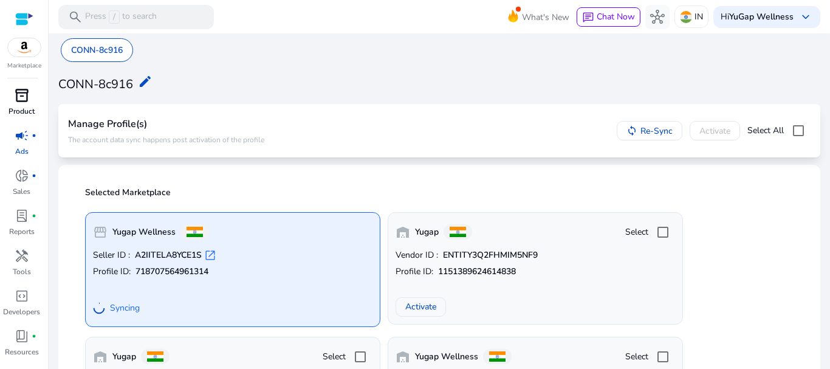
click at [27, 98] on span "inventory_2" at bounding box center [22, 95] width 15 height 15
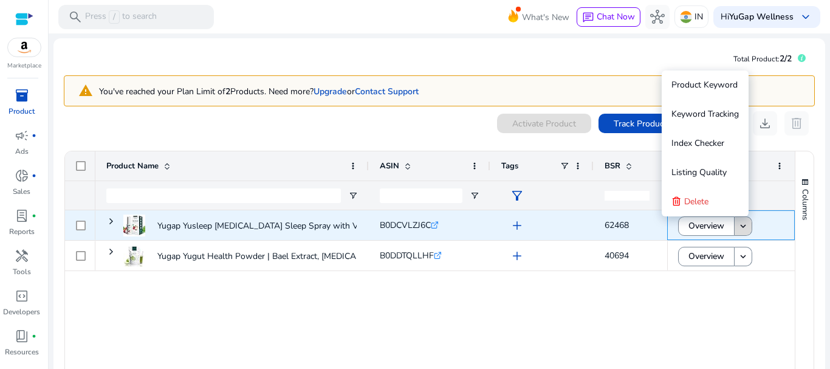
click at [736, 218] on span at bounding box center [743, 226] width 17 height 29
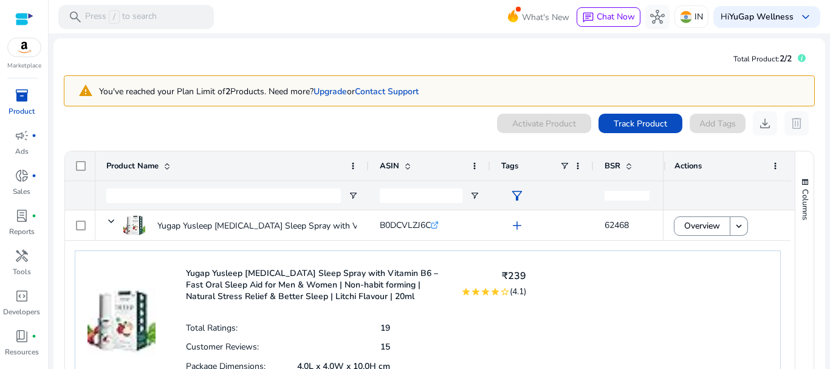
click at [712, 316] on div "Yugap Yusleep Melatonin Sleep Spray with Vitamin B6 – Fast Oral Sleep Aid for M…" at bounding box center [428, 338] width 706 height 176
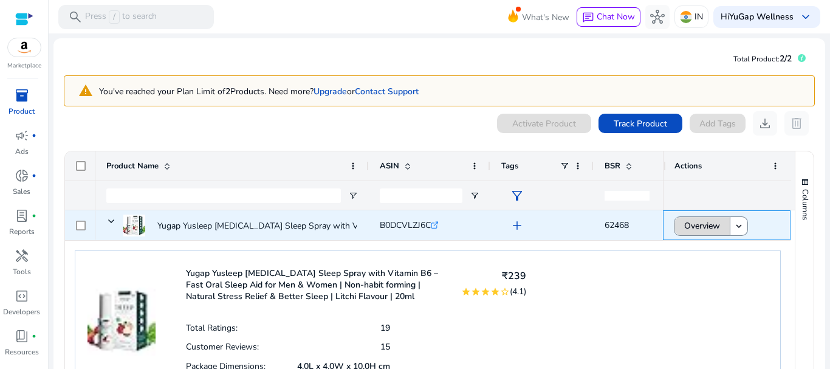
click at [722, 231] on span at bounding box center [702, 226] width 55 height 29
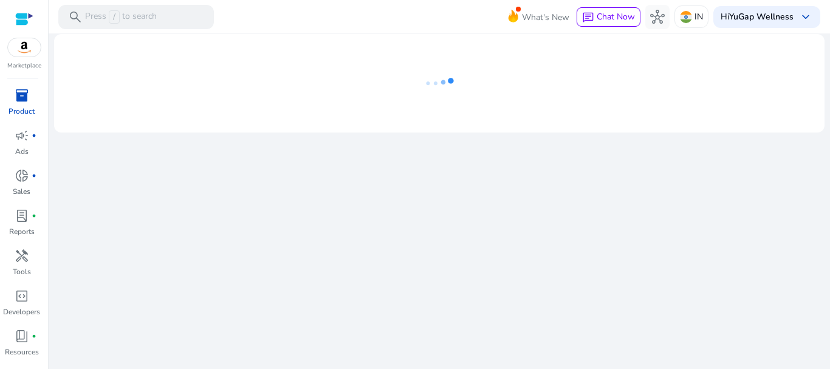
click at [8, 86] on link "inventory_2 Product" at bounding box center [21, 106] width 43 height 40
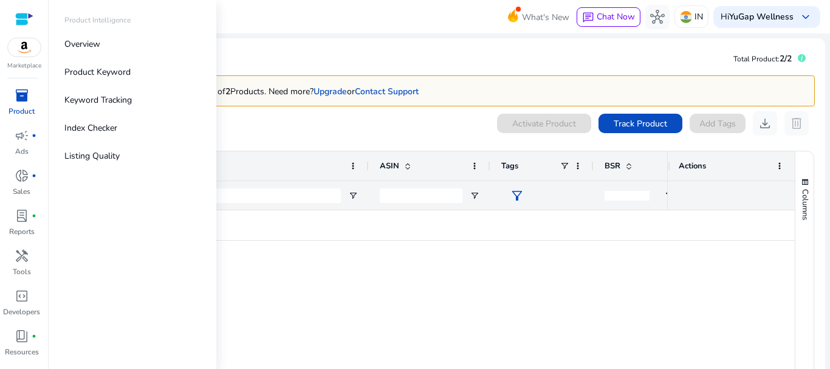
click at [15, 97] on span "inventory_2" at bounding box center [22, 95] width 15 height 15
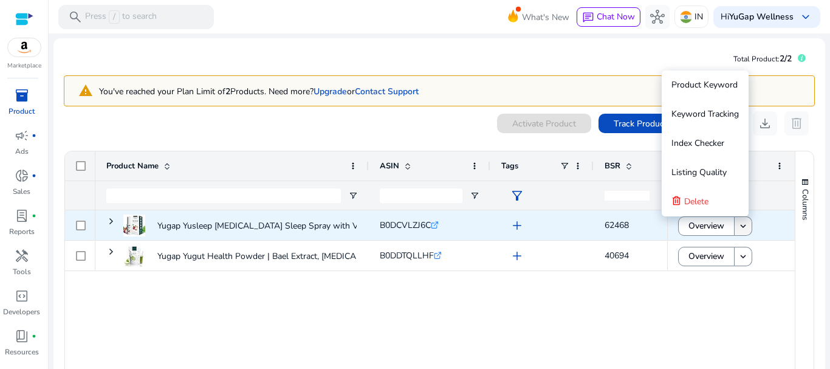
click at [739, 231] on mat-icon "keyboard_arrow_down" at bounding box center [743, 226] width 11 height 11
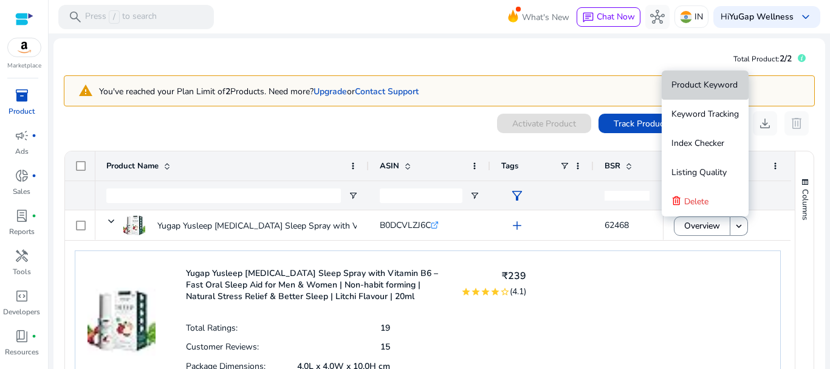
click at [713, 83] on span "Product Keyword" at bounding box center [705, 85] width 66 height 12
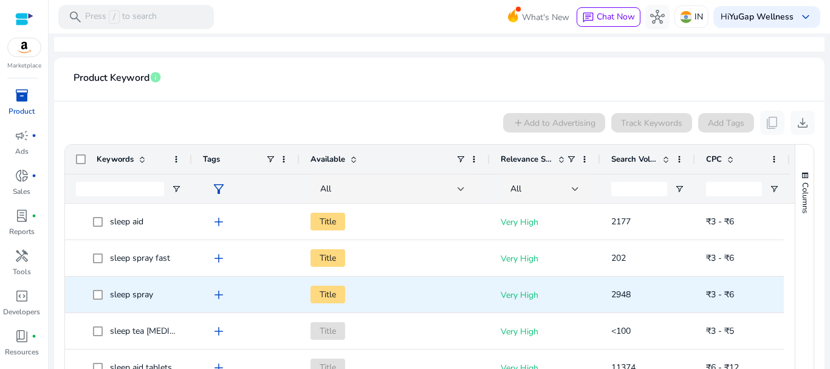
scroll to position [227, 0]
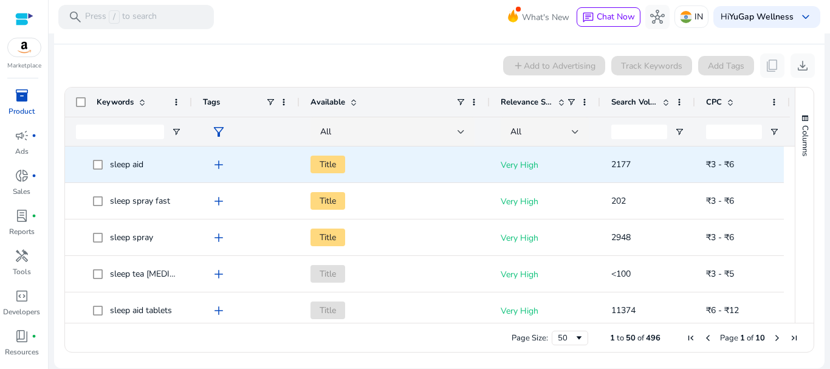
click at [217, 163] on span "add" at bounding box center [219, 164] width 15 height 15
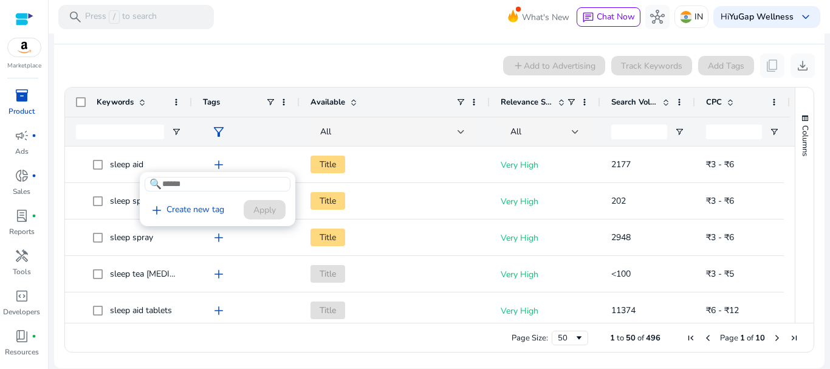
click at [207, 185] on input at bounding box center [218, 184] width 146 height 15
click at [197, 212] on link "add Create new tag" at bounding box center [187, 210] width 84 height 15
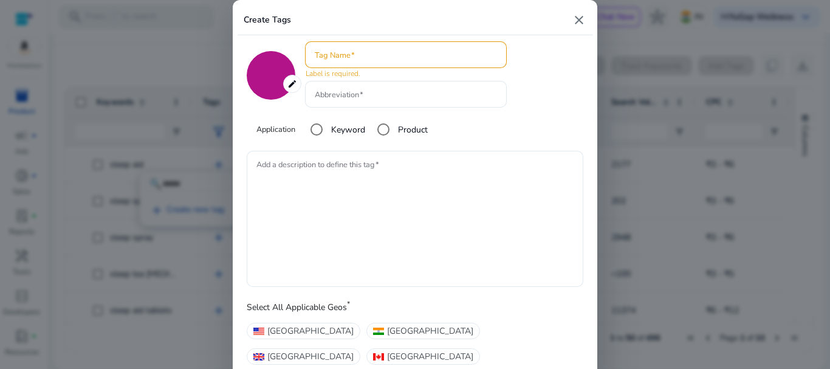
click at [581, 22] on mat-icon "close" at bounding box center [579, 20] width 15 height 15
type input "*******"
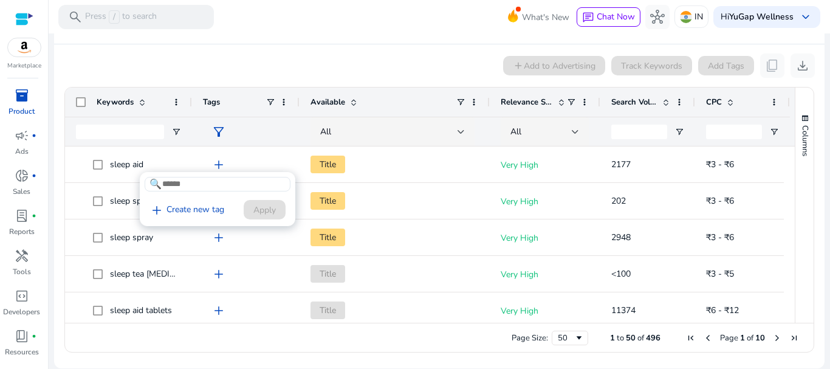
click at [323, 59] on div at bounding box center [415, 184] width 830 height 369
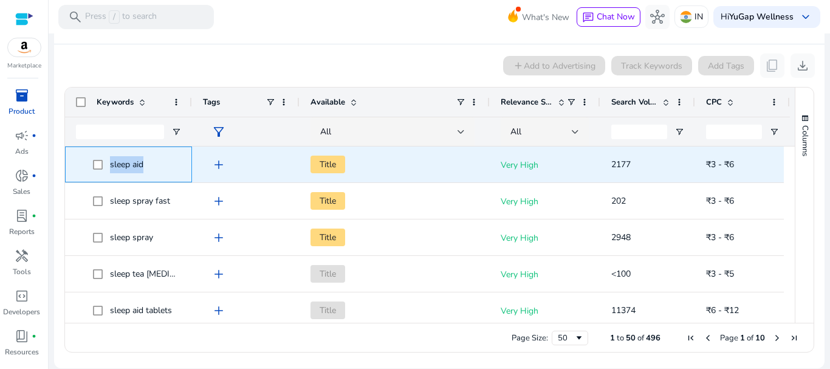
drag, startPoint x: 153, startPoint y: 164, endPoint x: 106, endPoint y: 161, distance: 46.9
click at [106, 161] on span "sleep aid" at bounding box center [137, 164] width 88 height 25
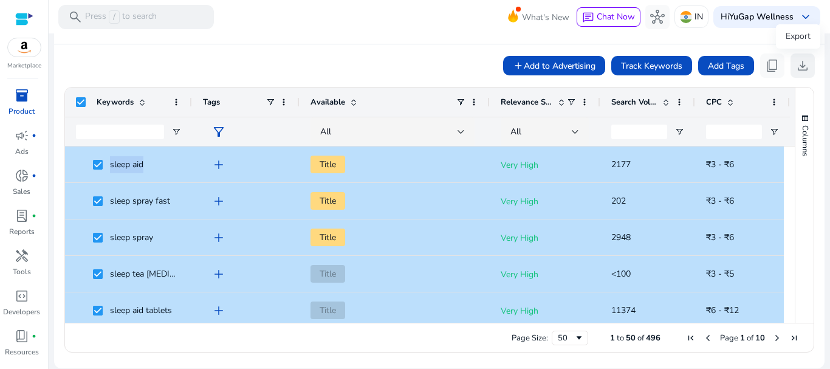
click at [796, 66] on span "download" at bounding box center [803, 65] width 15 height 15
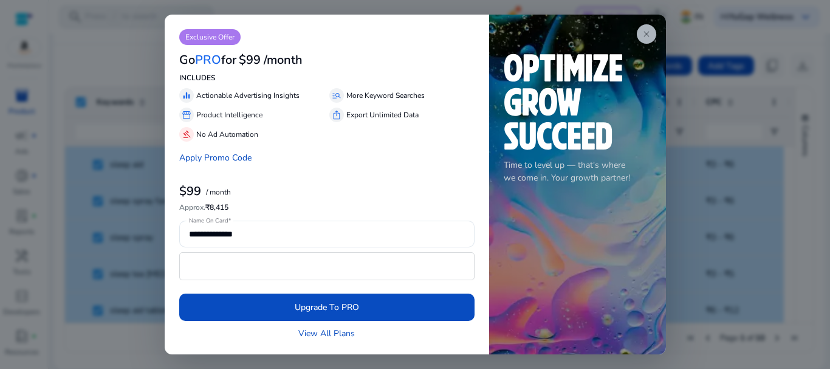
click at [648, 35] on span "close" at bounding box center [647, 34] width 10 height 10
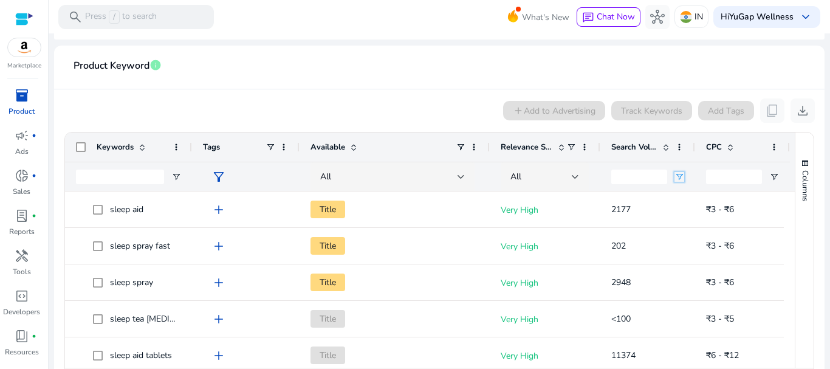
click at [679, 174] on span "Open Filter Menu" at bounding box center [680, 177] width 10 height 10
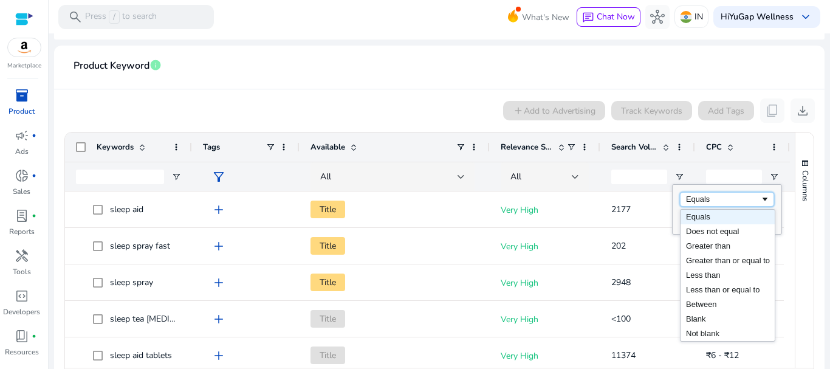
click at [702, 200] on div "Equals" at bounding box center [723, 199] width 74 height 9
click at [723, 196] on div "Equals" at bounding box center [723, 199] width 74 height 9
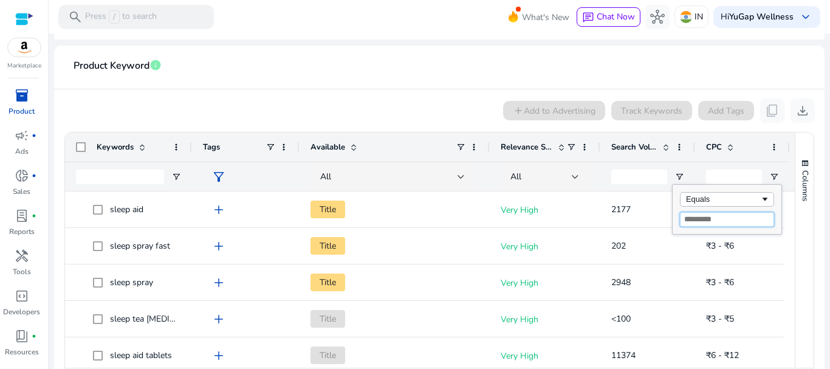
click at [696, 222] on input "Filter Value" at bounding box center [727, 219] width 94 height 15
click at [802, 112] on span "download" at bounding box center [803, 110] width 15 height 15
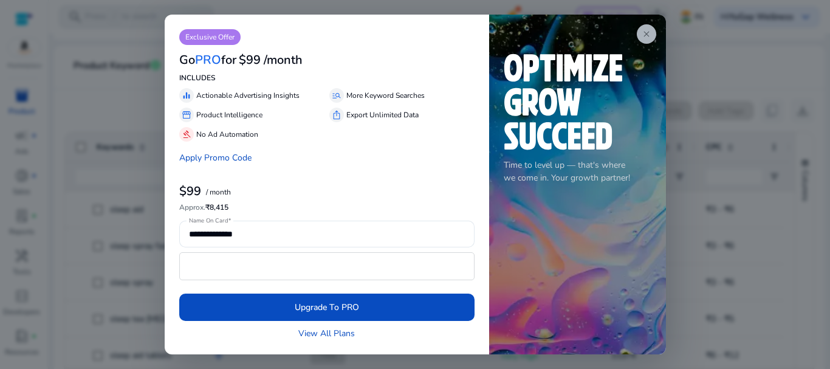
click at [643, 32] on span "close" at bounding box center [647, 34] width 10 height 10
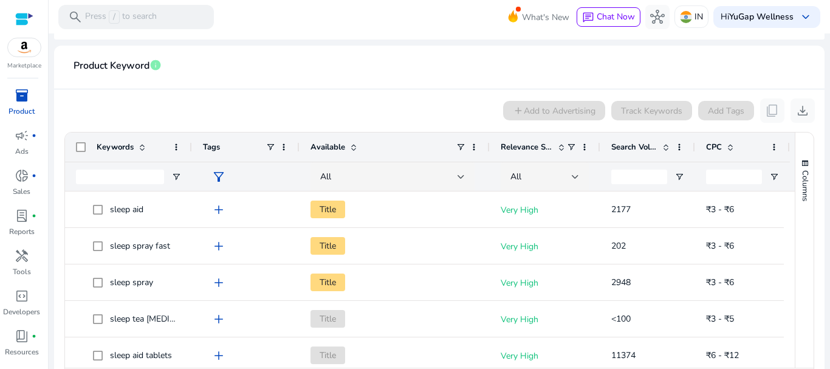
drag, startPoint x: 825, startPoint y: 189, endPoint x: 825, endPoint y: 235, distance: 45.6
click at [825, 235] on mat-sidenav-content "search Press / to search What's New chat Chat Now hub IN Hi YuGap Wellness keyb…" at bounding box center [440, 184] width 782 height 369
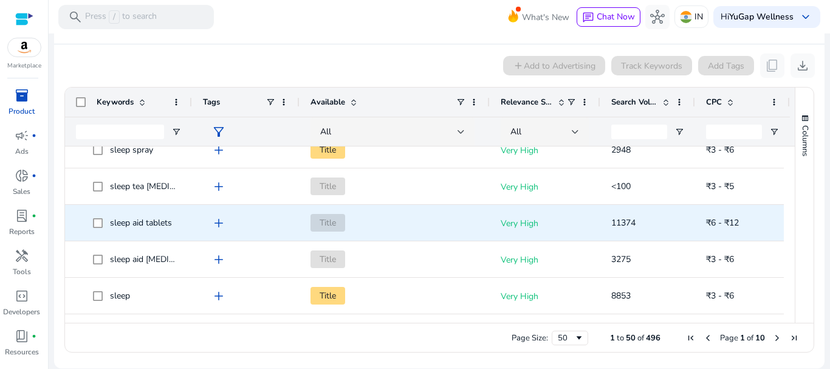
scroll to position [122, 0]
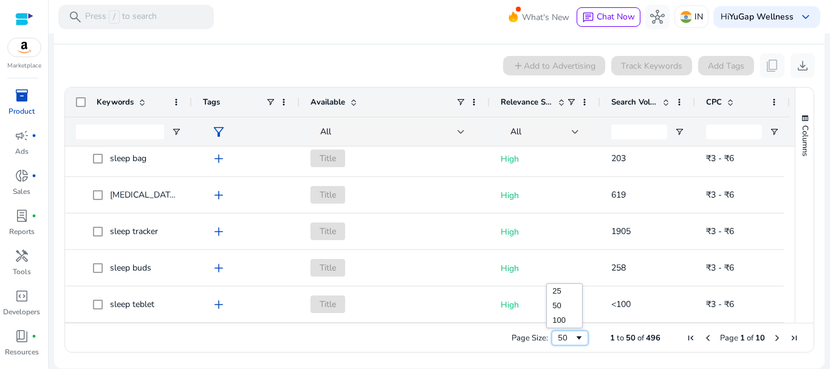
click at [576, 334] on span "Page Size" at bounding box center [579, 338] width 10 height 10
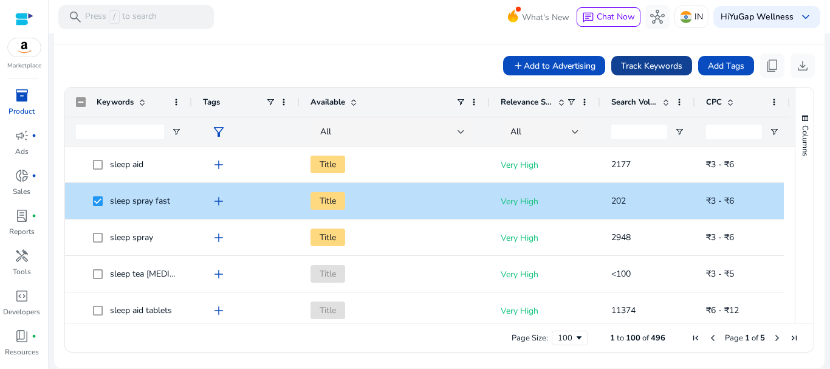
click at [639, 63] on span "Track Keywords" at bounding box center [651, 66] width 61 height 13
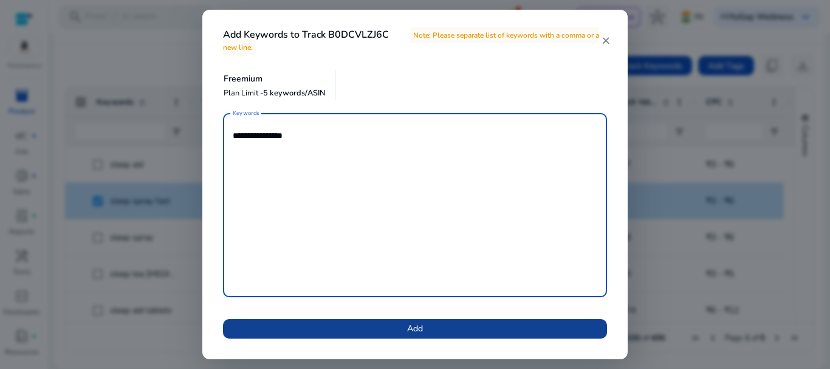
click at [420, 328] on span "Add" at bounding box center [415, 328] width 16 height 13
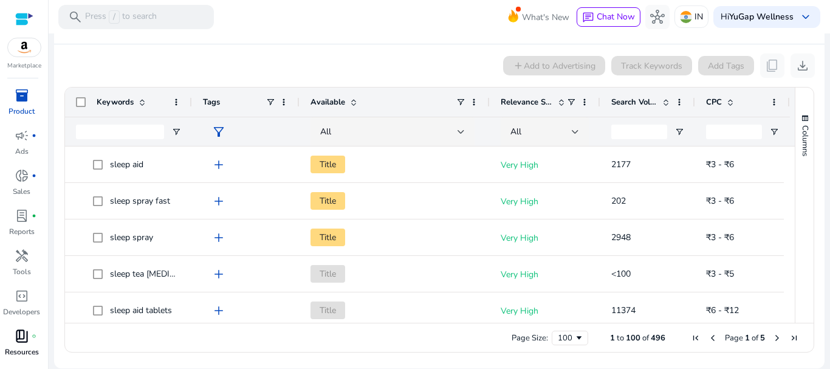
click at [27, 342] on span "book_4" at bounding box center [22, 336] width 15 height 15
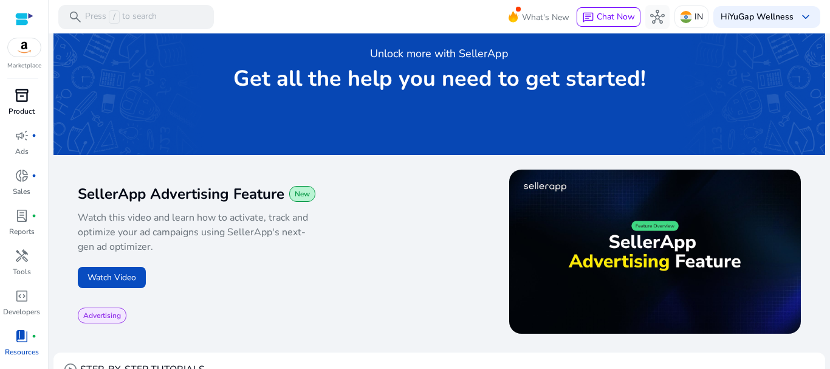
click at [23, 107] on p "Product" at bounding box center [22, 111] width 26 height 11
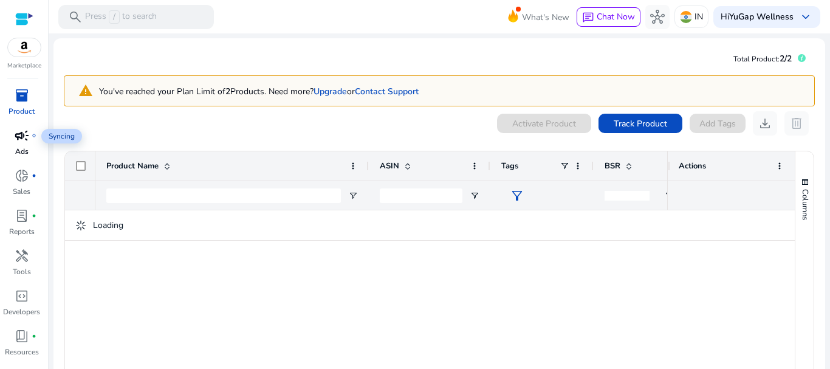
click at [21, 136] on span "campaign" at bounding box center [22, 135] width 15 height 15
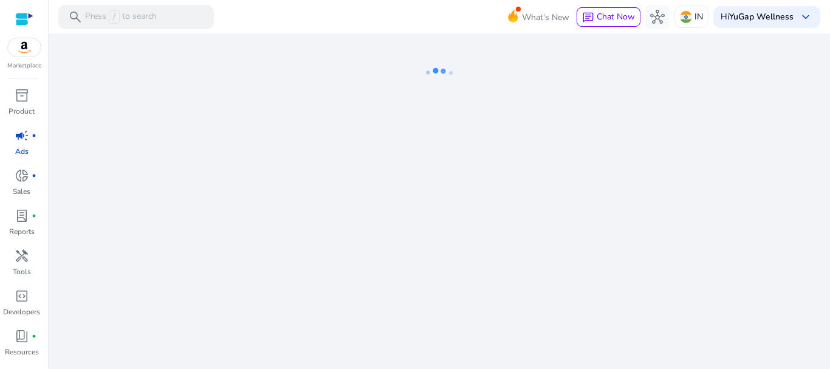
click at [20, 55] on img at bounding box center [24, 47] width 33 height 18
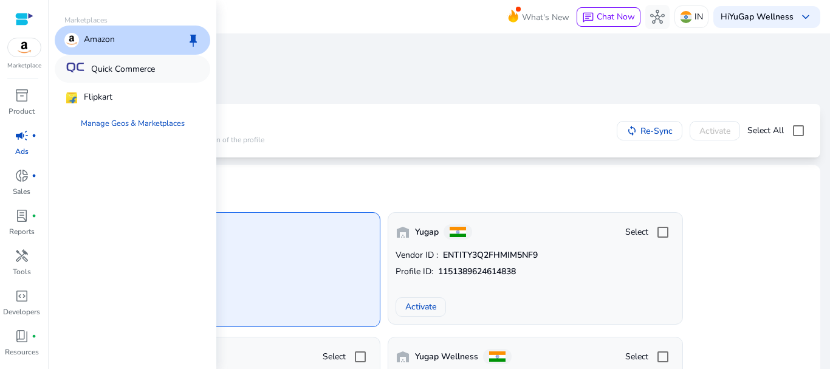
click at [115, 70] on p "Quick Commerce" at bounding box center [123, 69] width 64 height 13
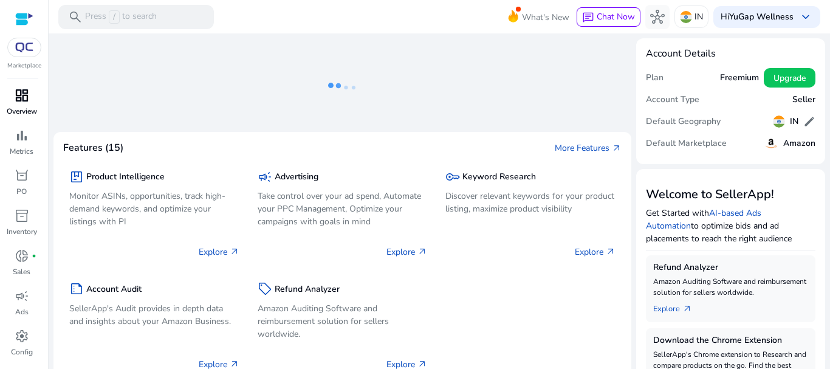
click at [18, 105] on link "dashboard Overview" at bounding box center [21, 106] width 43 height 40
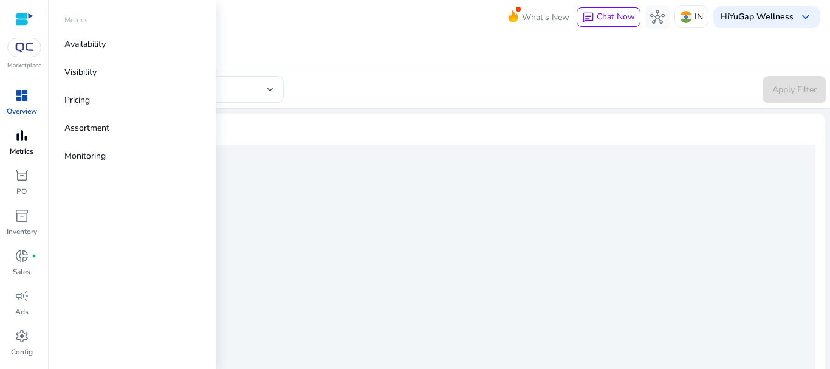
click at [21, 149] on p "Metrics" at bounding box center [22, 151] width 24 height 11
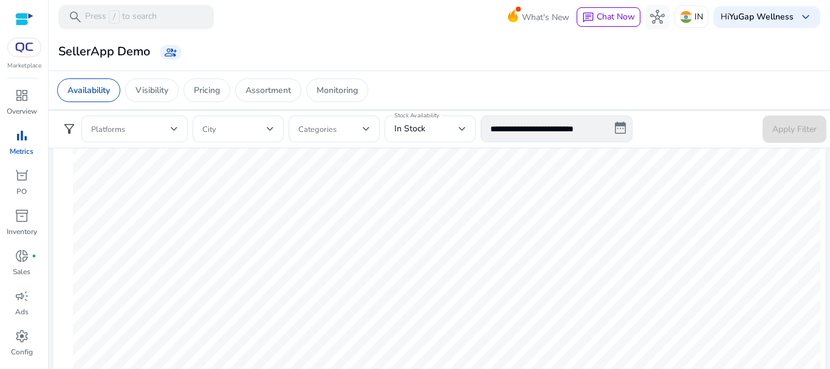
scroll to position [61, 0]
click at [23, 302] on span "campaign" at bounding box center [22, 296] width 15 height 15
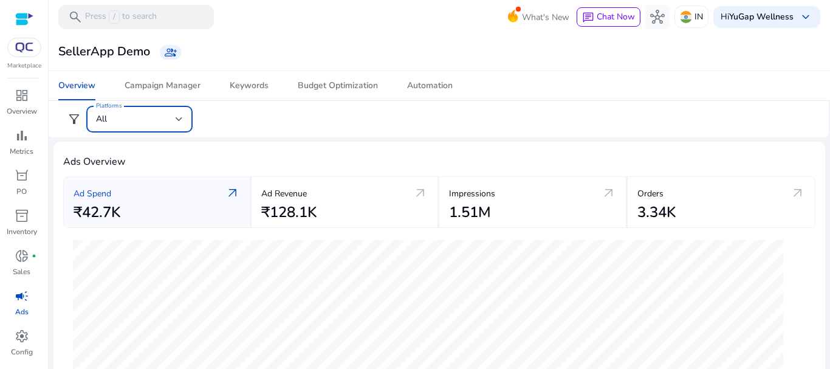
click at [160, 117] on div "All" at bounding box center [136, 118] width 80 height 13
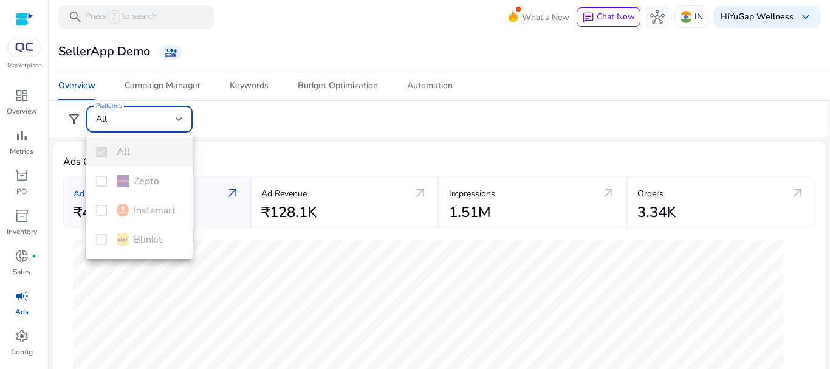
click at [98, 208] on div "All Zepto Instamart Blinkit" at bounding box center [139, 196] width 106 height 126
click at [273, 109] on div at bounding box center [415, 184] width 830 height 369
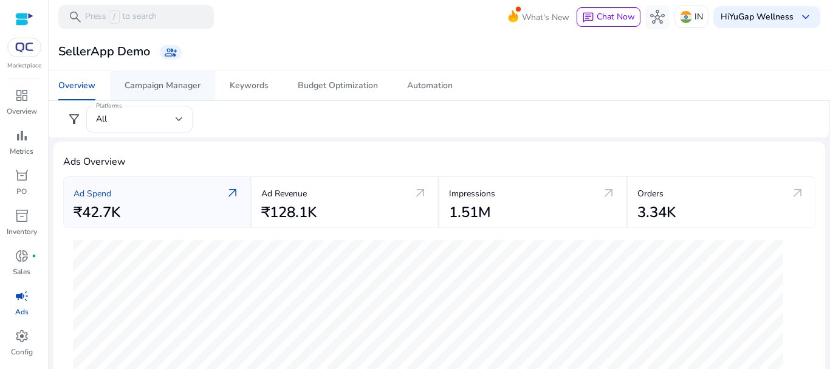
click at [181, 88] on div "Campaign Manager" at bounding box center [163, 85] width 76 height 9
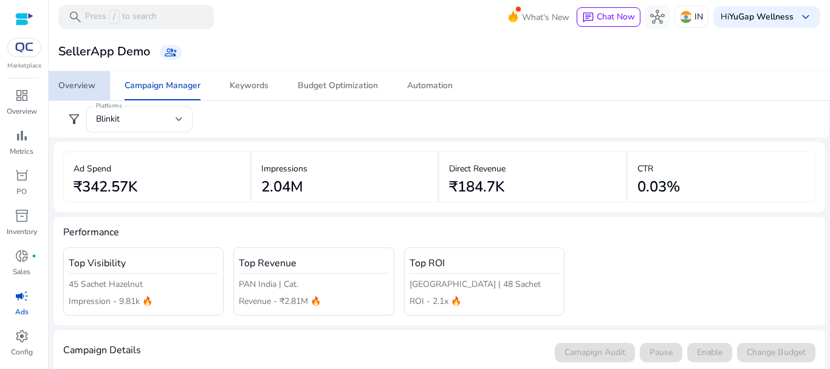
click at [98, 84] on link "Overview" at bounding box center [77, 85] width 66 height 29
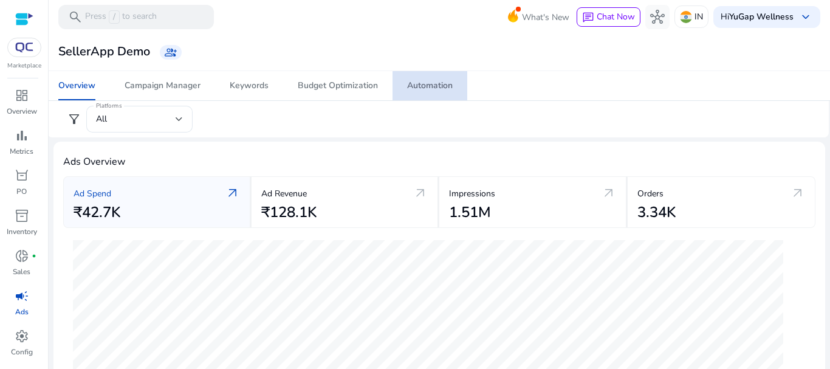
click at [457, 90] on link "Automation" at bounding box center [430, 85] width 75 height 29
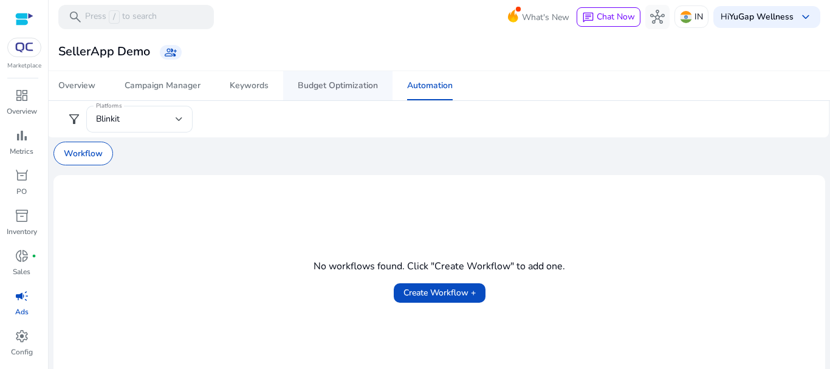
click at [362, 77] on span "Budget Optimization" at bounding box center [338, 85] width 80 height 29
click at [80, 83] on div "Overview" at bounding box center [76, 85] width 37 height 9
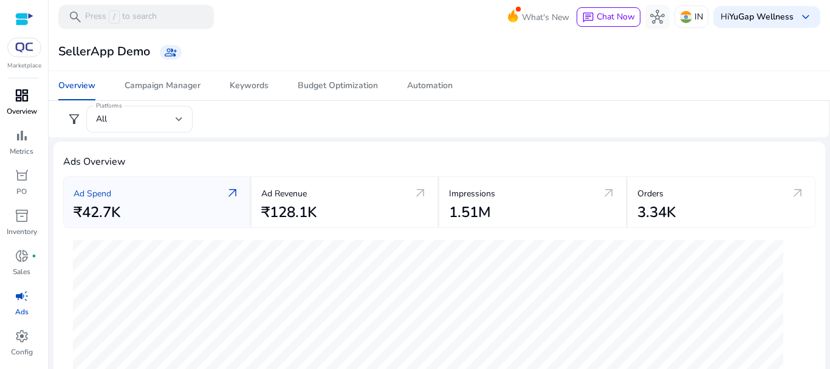
click at [26, 103] on span "dashboard" at bounding box center [22, 95] width 15 height 15
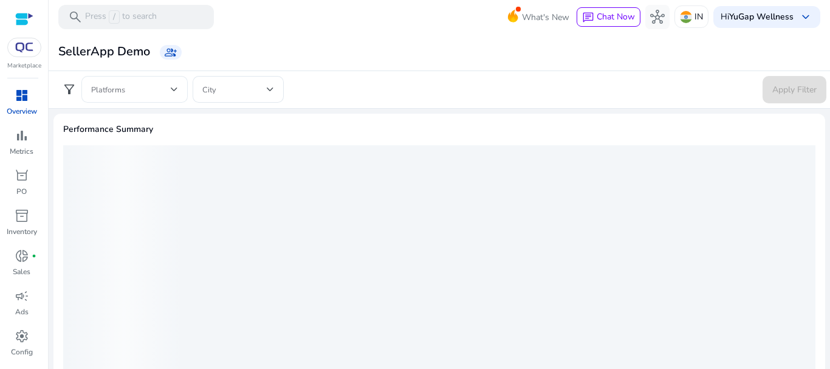
click at [159, 95] on span at bounding box center [131, 89] width 80 height 13
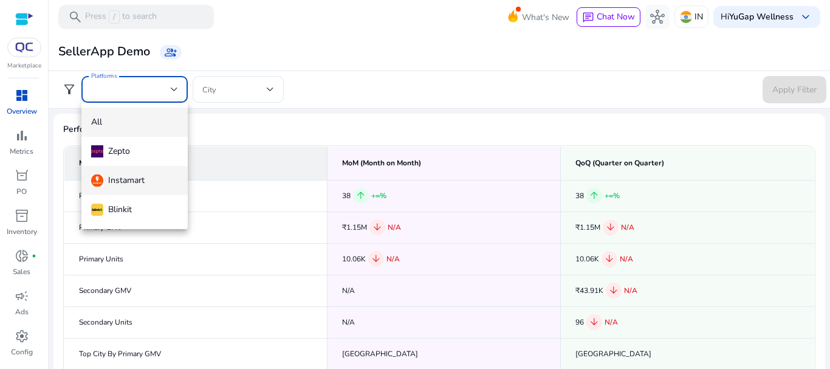
click at [111, 178] on div "Instamart" at bounding box center [117, 180] width 53 height 13
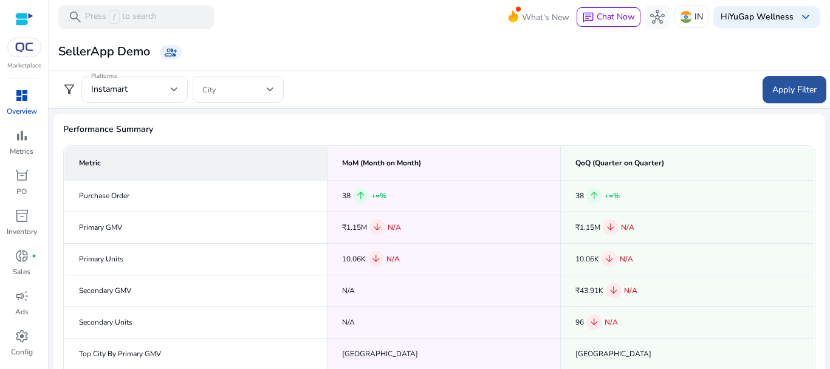
click at [793, 89] on span "Apply Filter" at bounding box center [795, 89] width 44 height 13
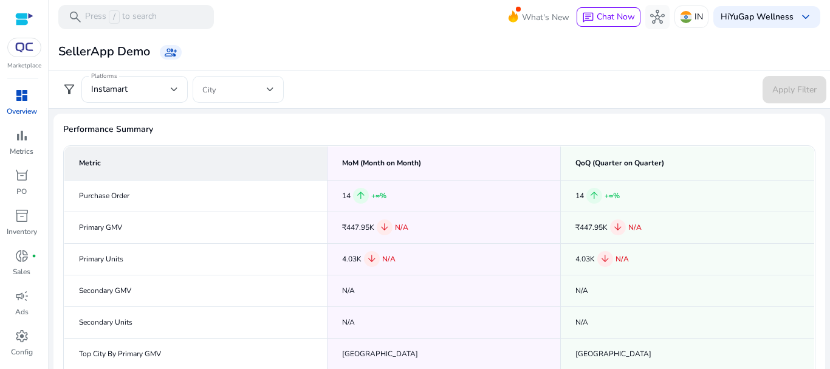
click at [226, 90] on span at bounding box center [234, 89] width 64 height 13
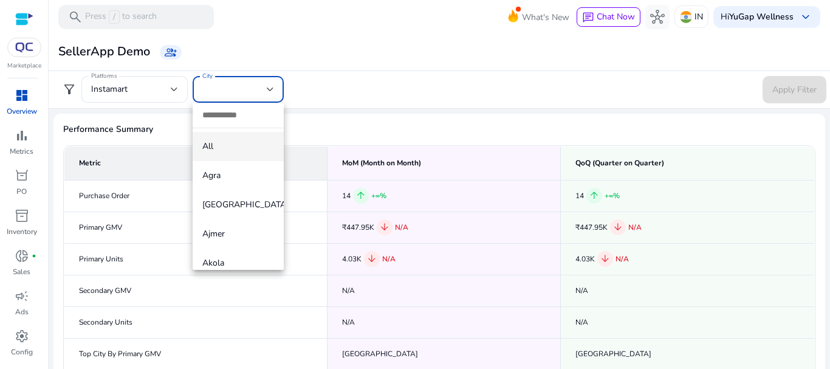
click at [383, 88] on div at bounding box center [415, 184] width 830 height 369
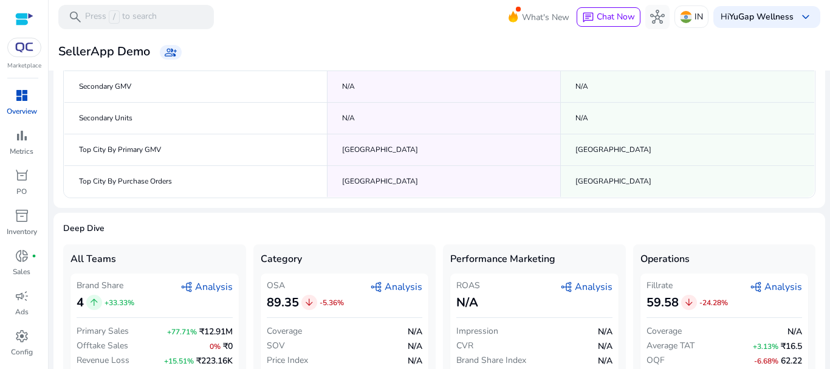
scroll to position [226, 0]
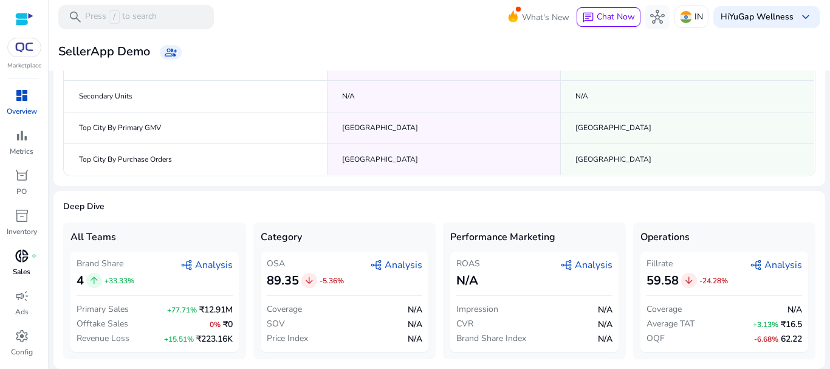
click at [23, 262] on span "donut_small" at bounding box center [22, 256] width 15 height 15
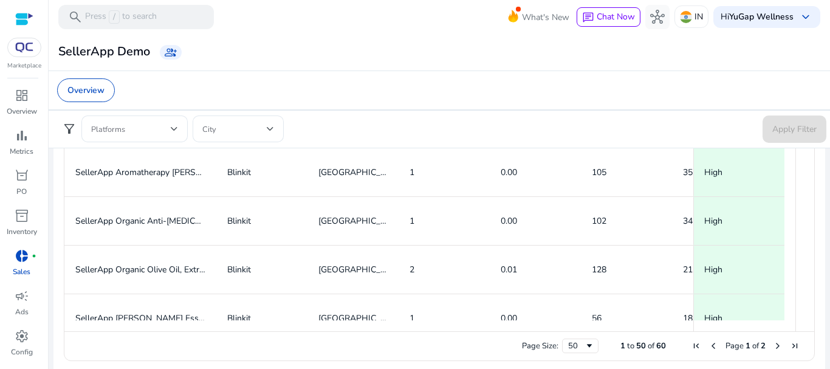
scroll to position [796, 0]
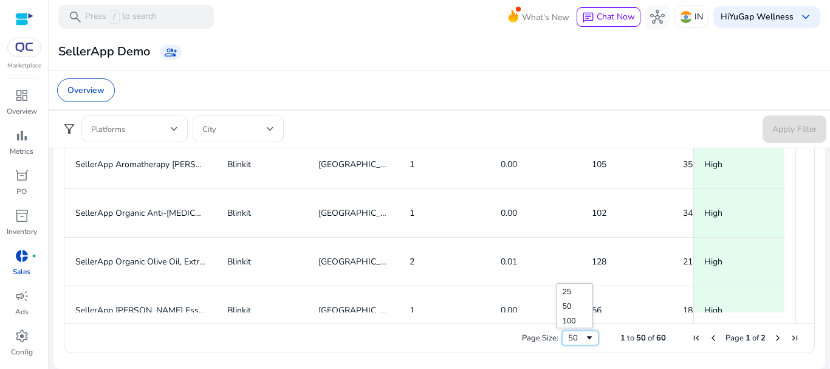
click at [585, 340] on span "Page Size" at bounding box center [590, 338] width 10 height 10
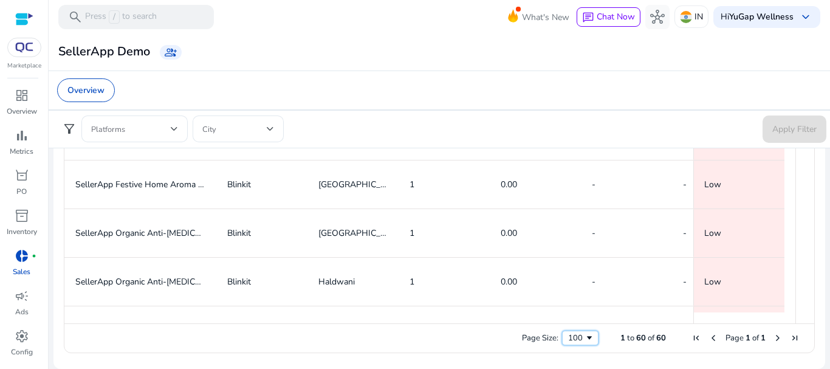
scroll to position [851, 0]
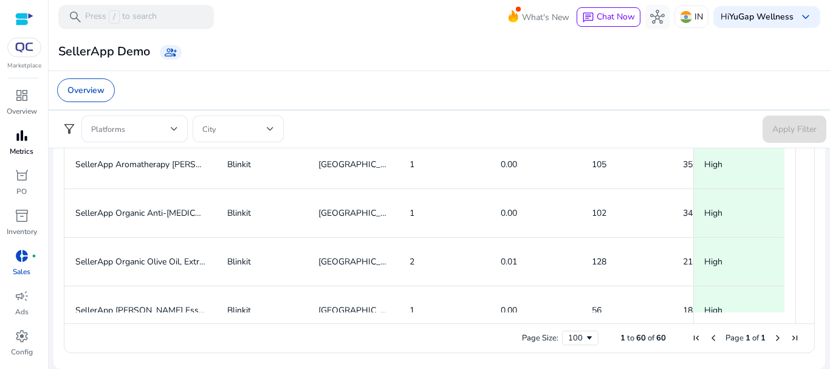
click at [24, 146] on p "Metrics" at bounding box center [22, 151] width 24 height 11
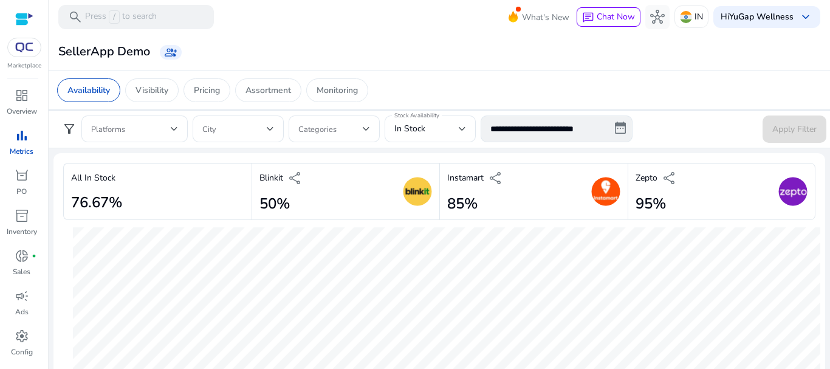
click at [14, 53] on div at bounding box center [24, 47] width 34 height 19
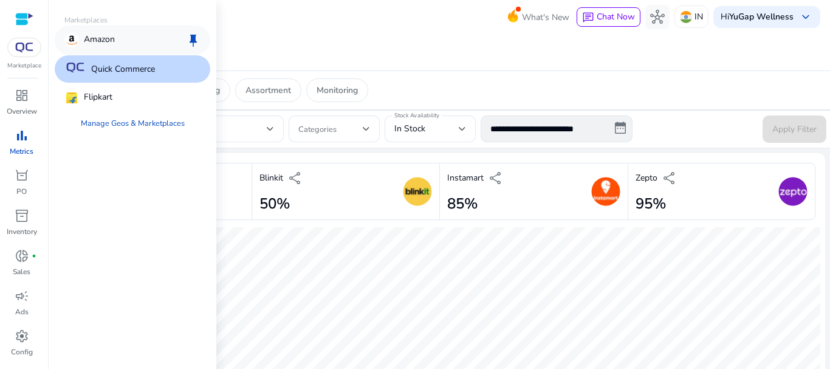
click at [112, 37] on p "Amazon" at bounding box center [99, 40] width 31 height 15
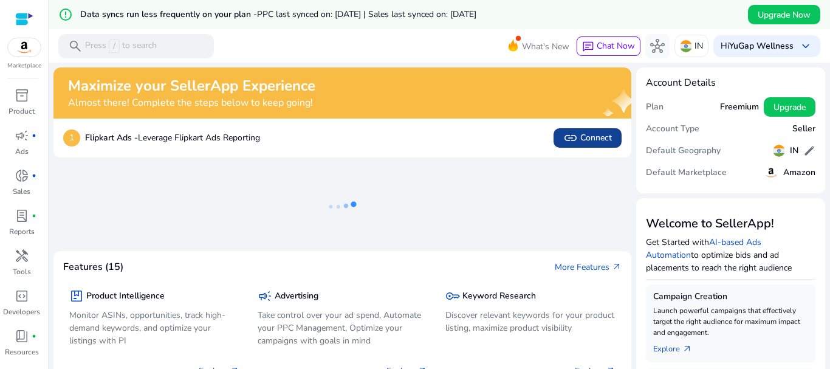
click at [580, 140] on span "link Connect" at bounding box center [587, 138] width 49 height 15
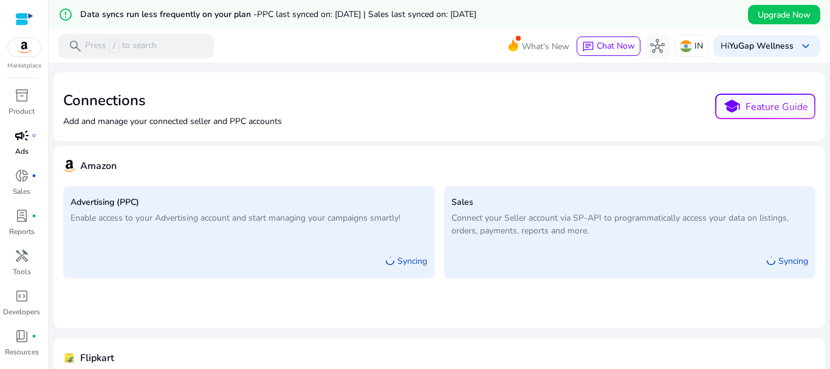
click at [29, 133] on span "campaign" at bounding box center [22, 135] width 15 height 15
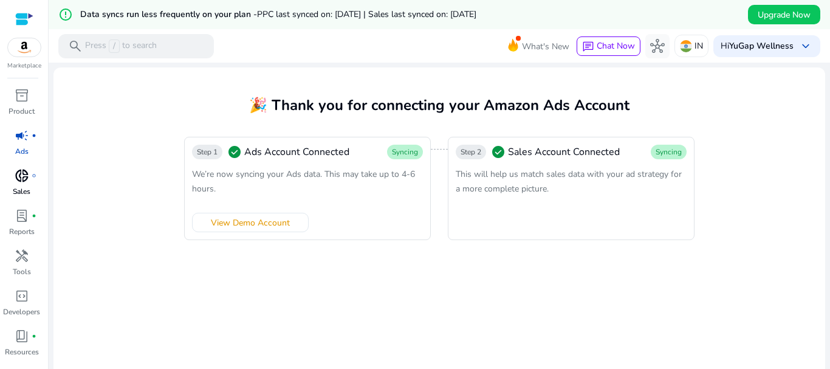
click at [21, 173] on span "donut_small" at bounding box center [22, 175] width 15 height 15
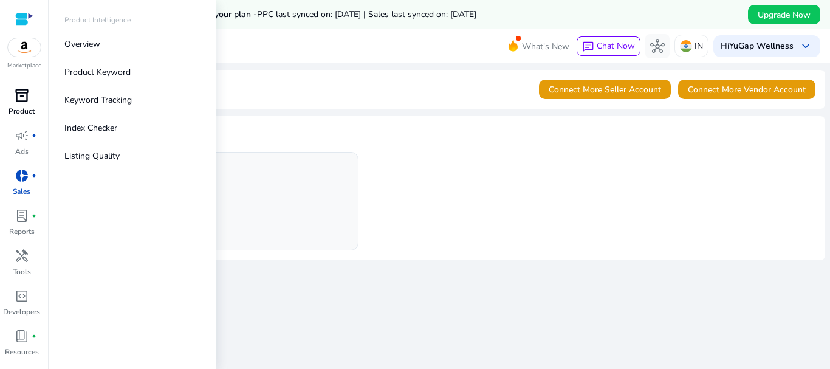
click at [9, 100] on div "inventory_2" at bounding box center [22, 95] width 34 height 19
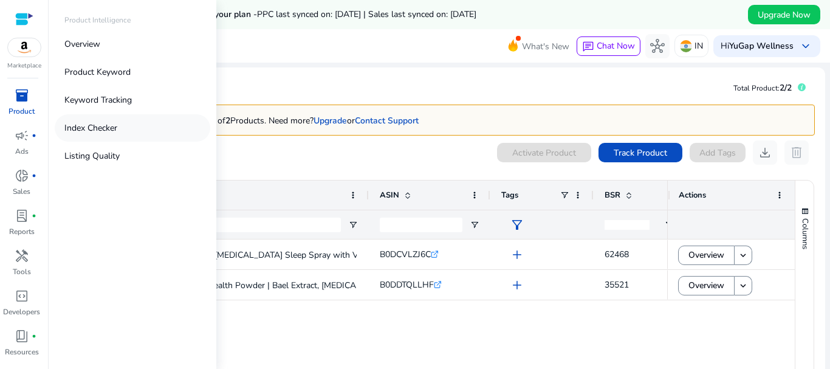
click at [104, 125] on p "Index Checker" at bounding box center [90, 128] width 53 height 13
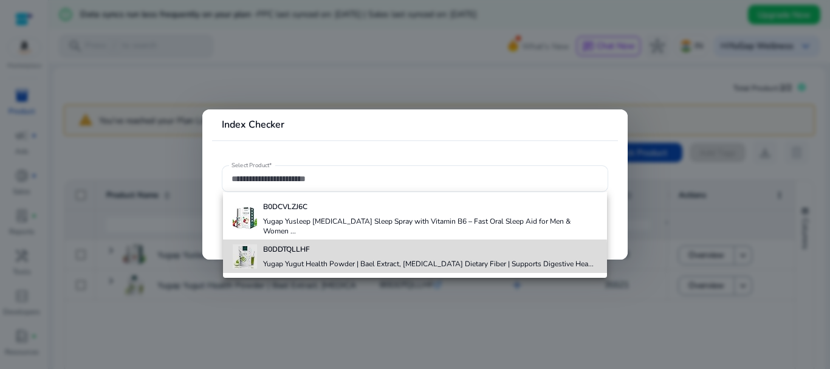
click at [348, 259] on h4 "Yugap Yugut Health Powder | Bael Extract, [MEDICAL_DATA] Dietary Fiber | Suppor…" at bounding box center [428, 264] width 331 height 10
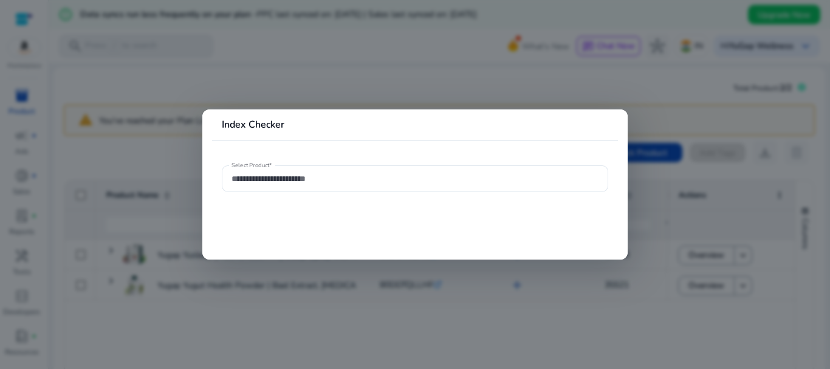
type input "**********"
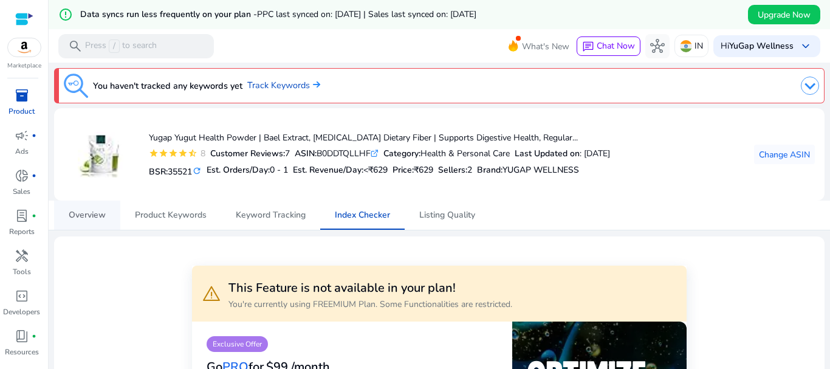
click at [89, 221] on span "Overview" at bounding box center [87, 215] width 37 height 29
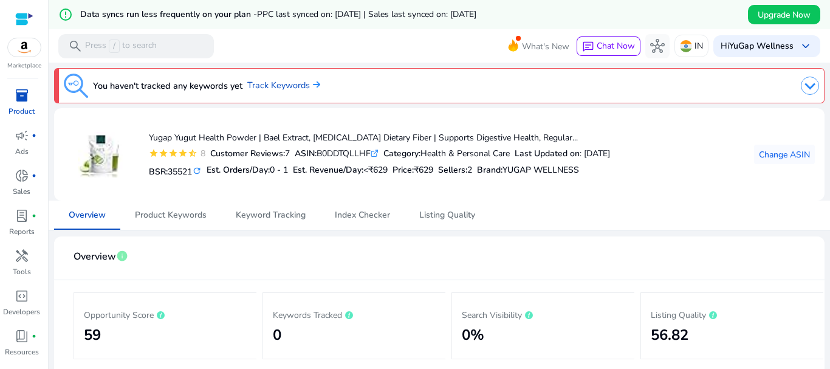
scroll to position [61, 0]
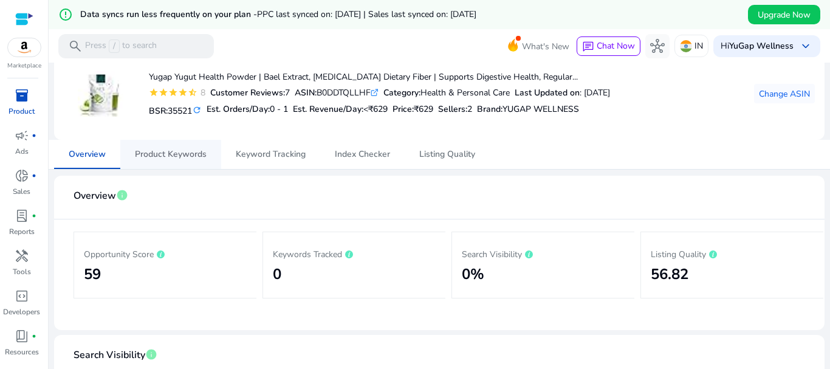
click at [179, 157] on span "Product Keywords" at bounding box center [171, 154] width 72 height 9
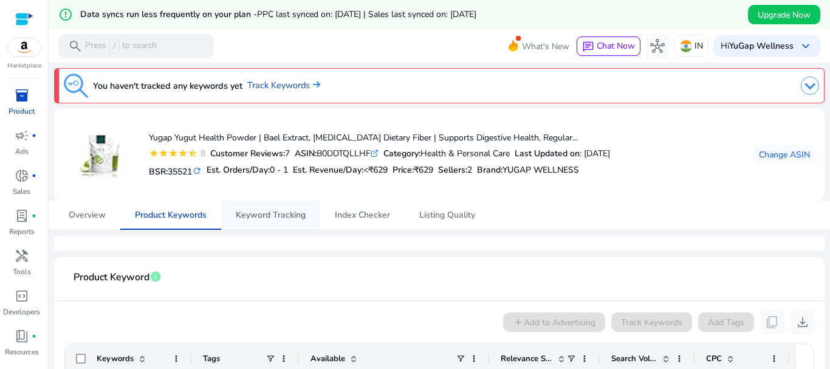
click at [255, 215] on span "Keyword Tracking" at bounding box center [271, 215] width 70 height 9
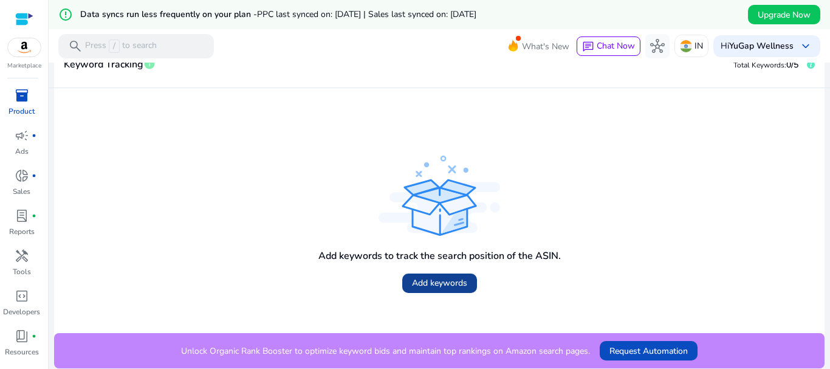
click at [433, 277] on span "Add keywords" at bounding box center [439, 283] width 55 height 13
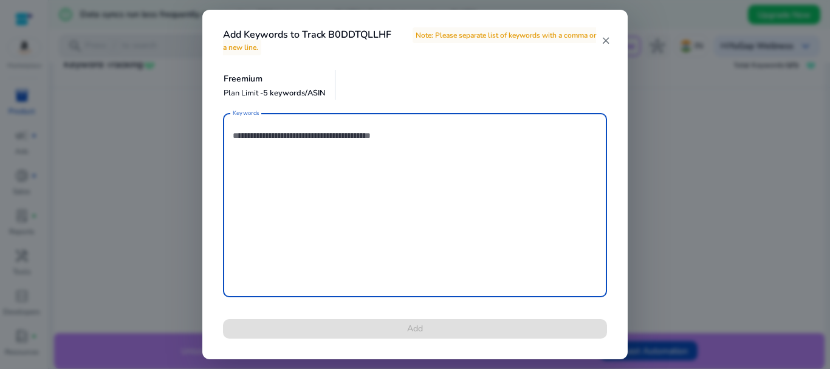
click at [298, 139] on textarea "Keywords" at bounding box center [415, 205] width 365 height 172
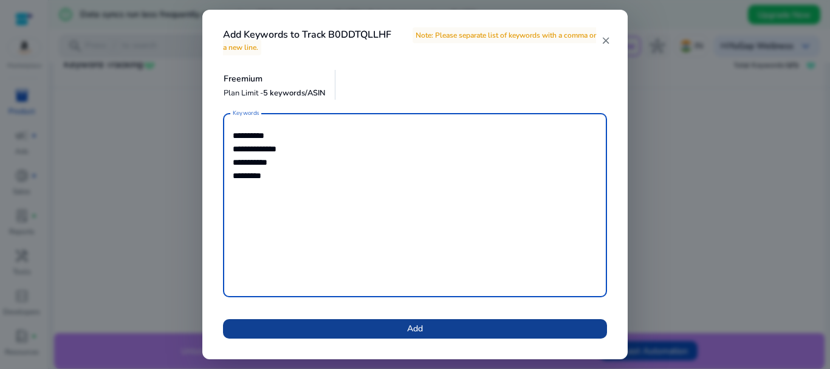
type textarea "**********"
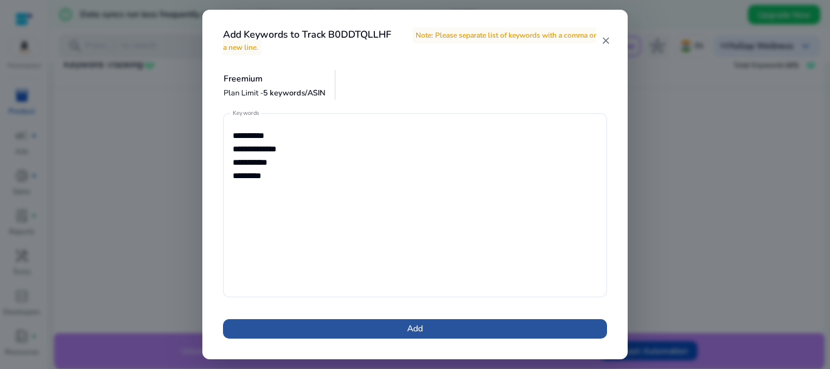
click at [447, 330] on span at bounding box center [415, 328] width 384 height 29
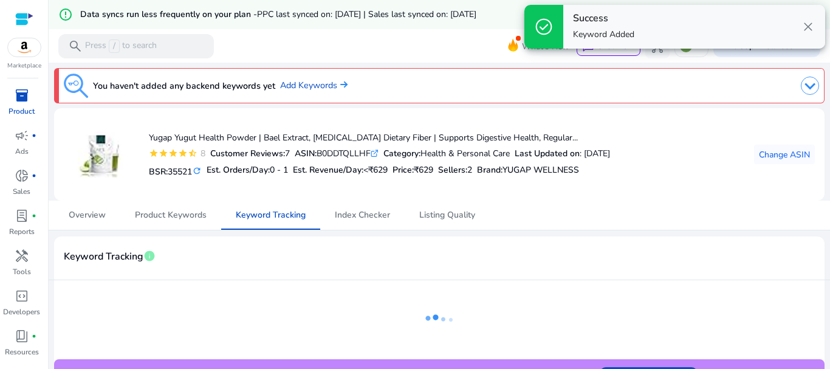
click at [416, 240] on div "Keyword Tracking info" at bounding box center [439, 258] width 771 height 44
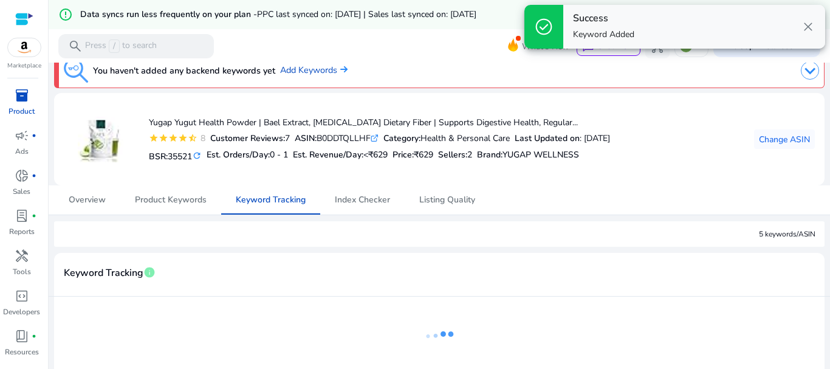
scroll to position [58, 0]
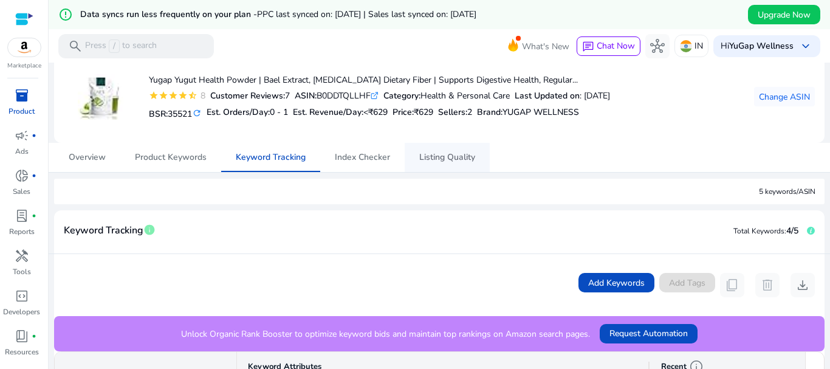
click at [448, 157] on span "Listing Quality" at bounding box center [447, 157] width 56 height 9
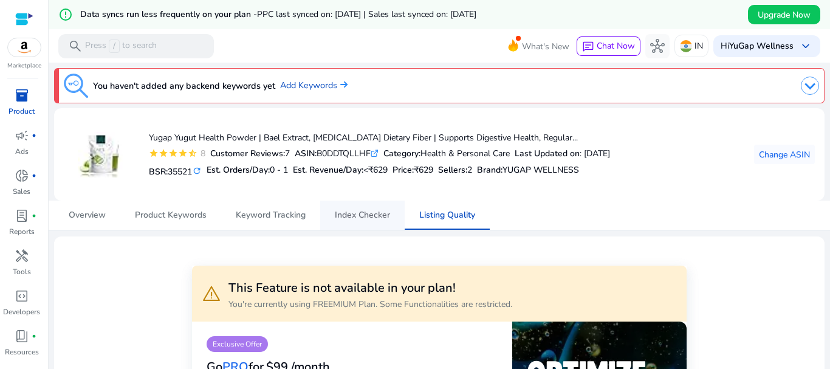
click at [384, 212] on span "Index Checker" at bounding box center [362, 215] width 55 height 9
click at [295, 219] on span "Keyword Tracking" at bounding box center [271, 215] width 70 height 9
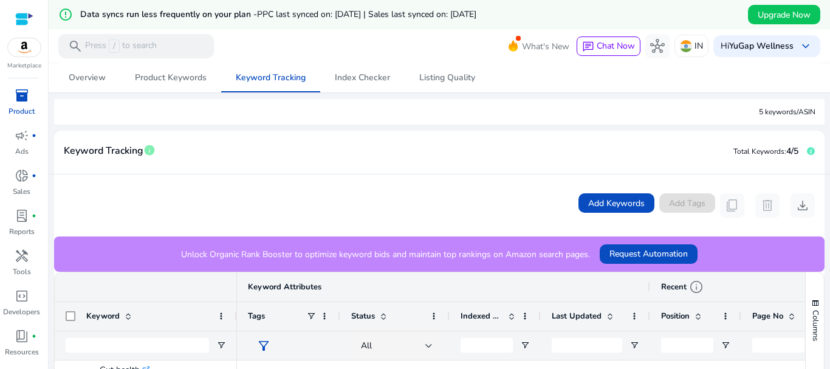
scroll to position [136, 0]
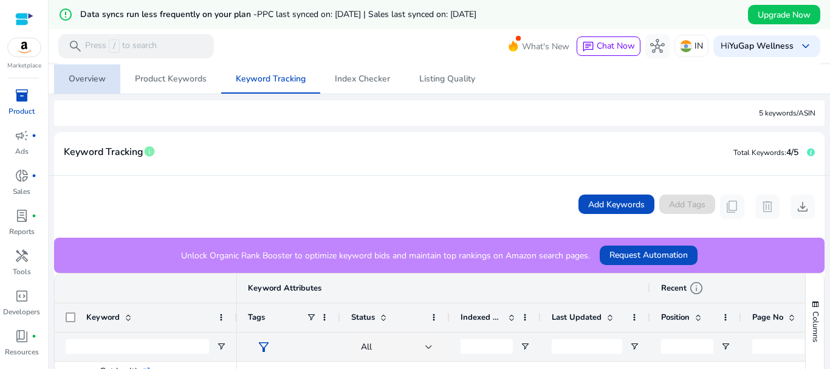
click at [109, 81] on link "Overview" at bounding box center [87, 78] width 66 height 29
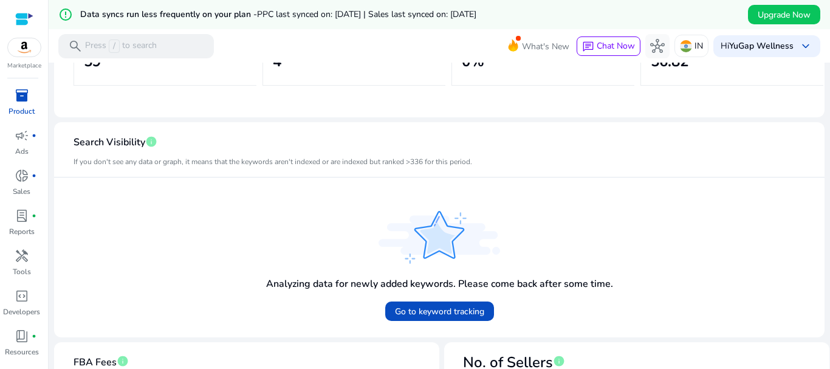
scroll to position [272, 0]
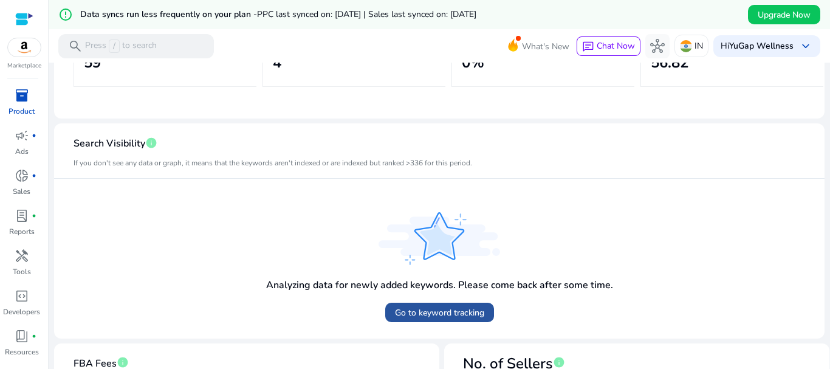
click at [438, 315] on span "Go to keyword tracking" at bounding box center [439, 312] width 89 height 13
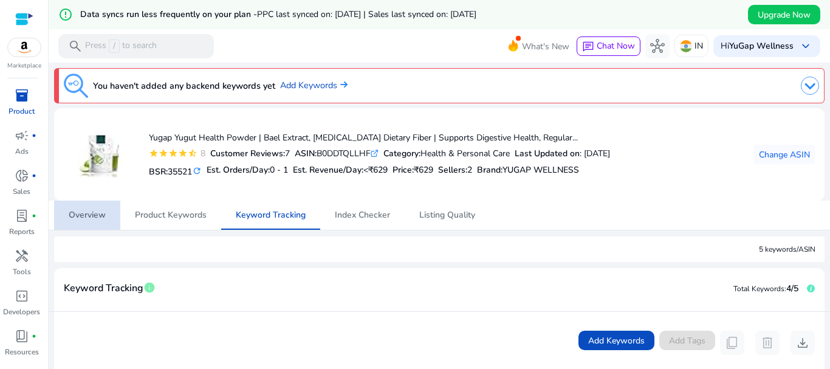
click at [95, 219] on span "Overview" at bounding box center [87, 215] width 37 height 9
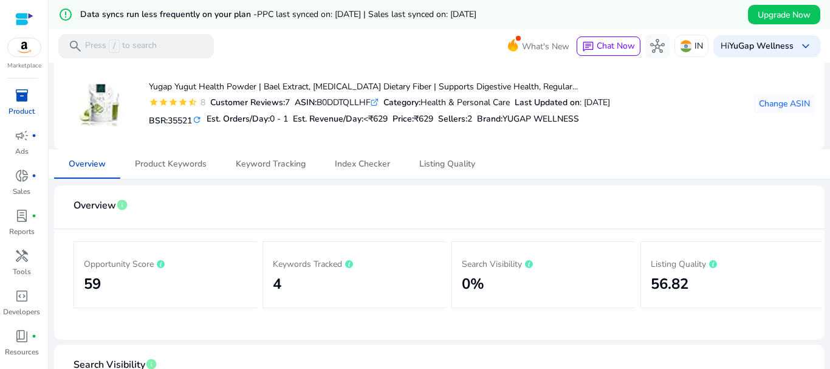
scroll to position [29, 0]
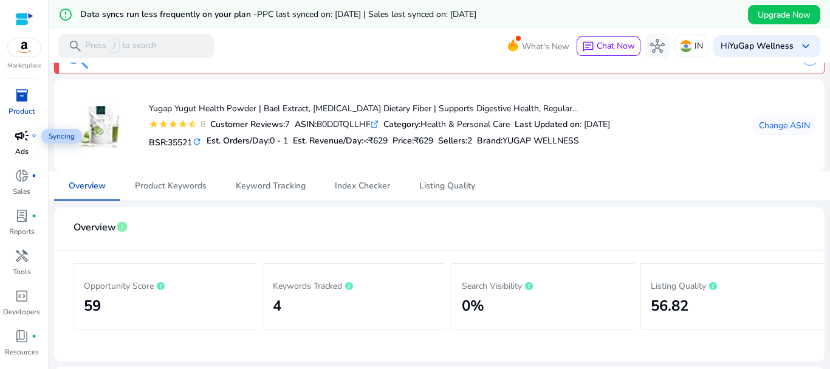
click at [15, 128] on span "campaign" at bounding box center [22, 135] width 15 height 15
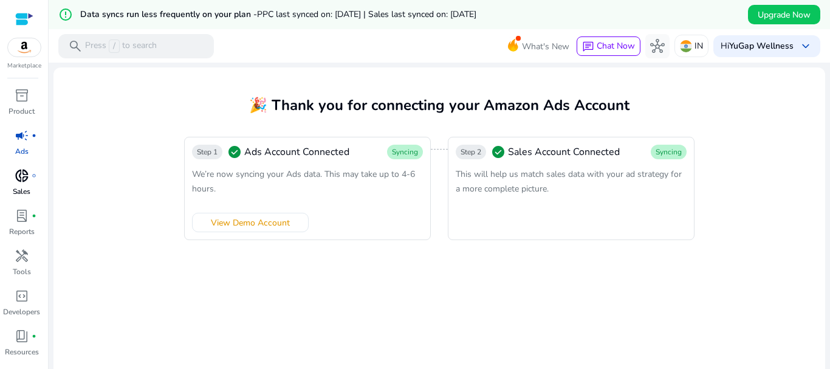
click at [21, 190] on p "Sales" at bounding box center [22, 191] width 18 height 11
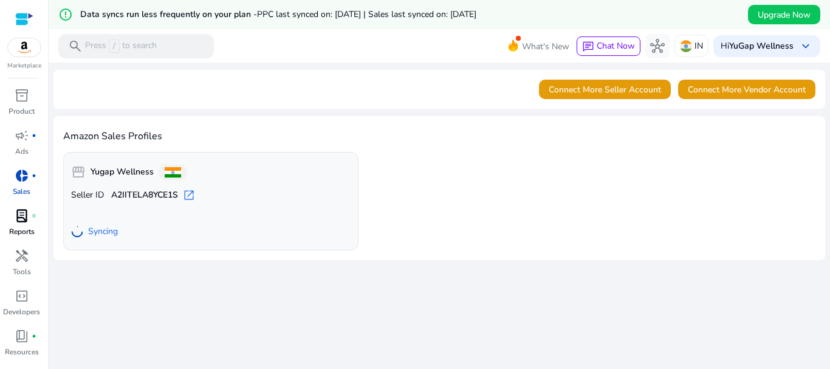
click at [32, 225] on div "lab_profile fiber_manual_record" at bounding box center [22, 215] width 34 height 19
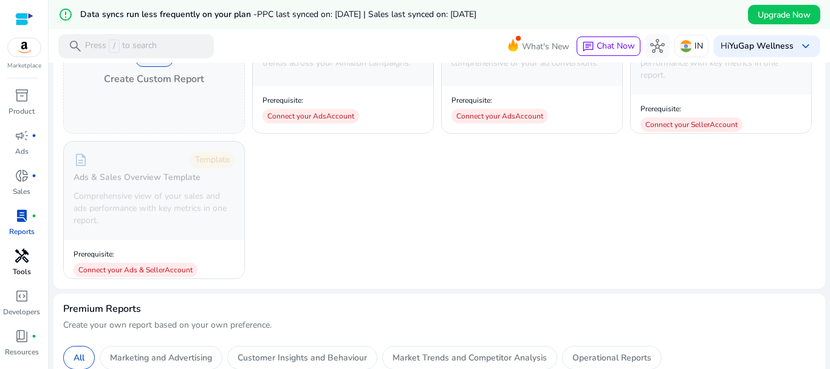
scroll to position [122, 0]
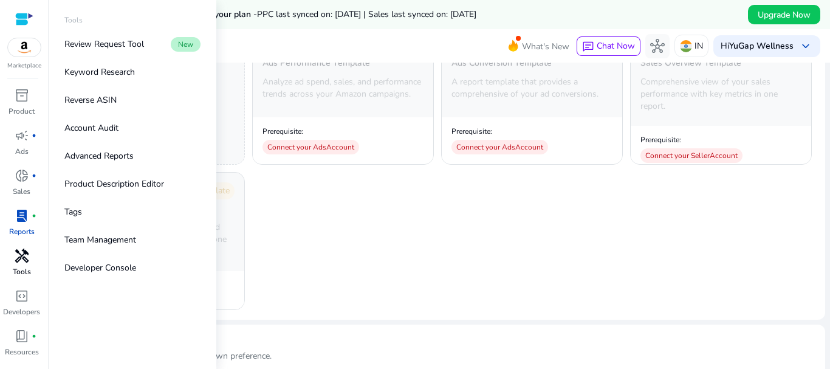
click at [25, 261] on span "handyman" at bounding box center [22, 256] width 15 height 15
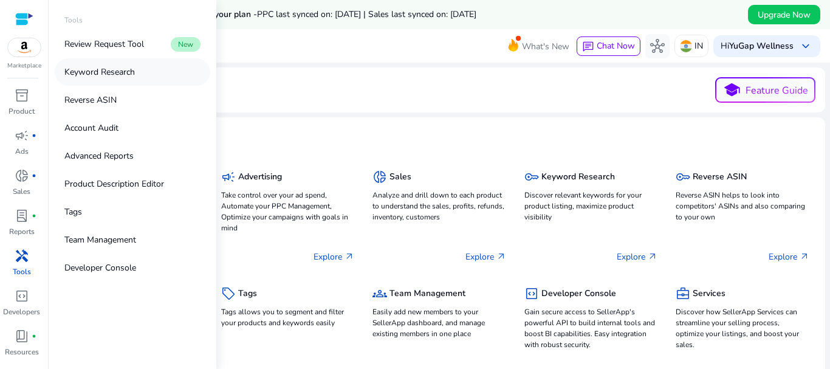
click at [133, 72] on p "Keyword Research" at bounding box center [99, 72] width 71 height 13
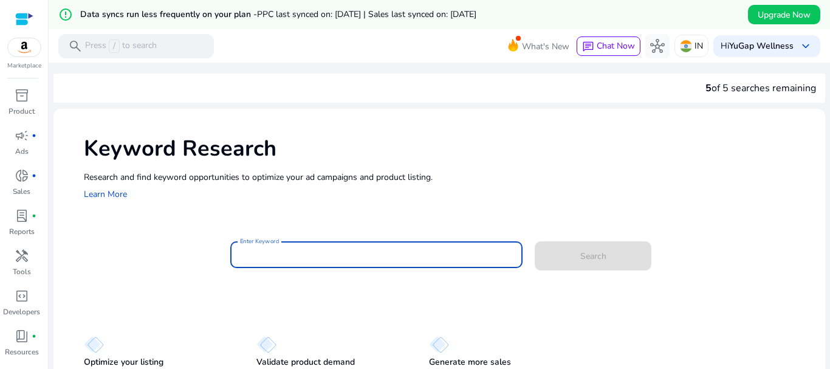
click at [336, 249] on input "Enter Keyword" at bounding box center [377, 254] width 274 height 13
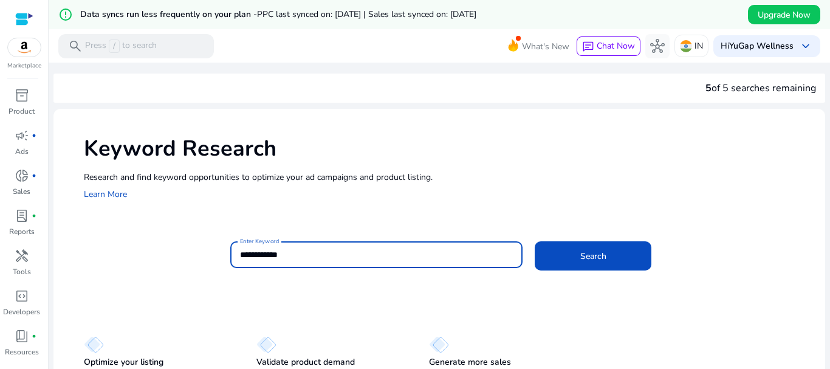
type input "**********"
click at [535, 241] on button "Search" at bounding box center [593, 255] width 117 height 29
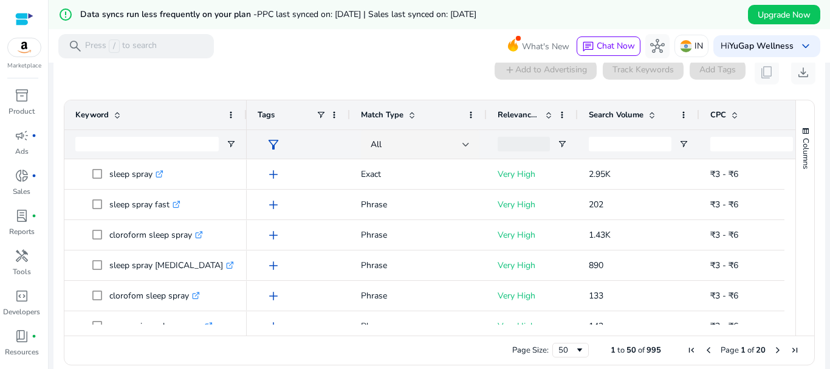
scroll to position [186, 0]
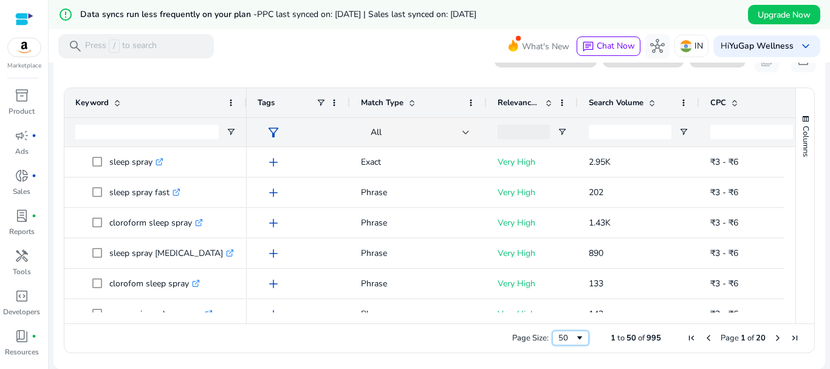
click at [575, 336] on span "Page Size" at bounding box center [580, 338] width 10 height 10
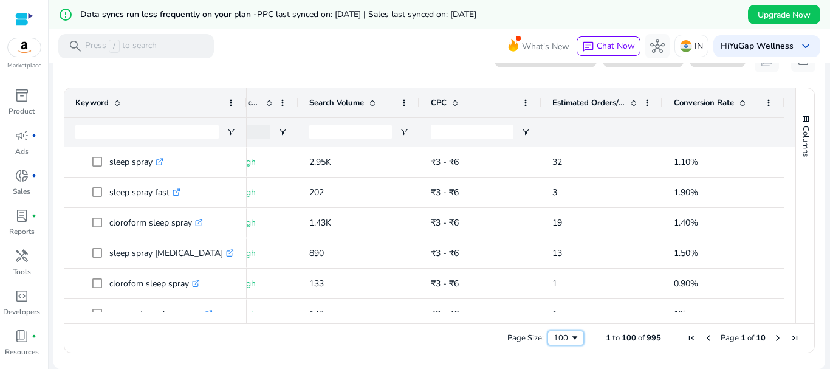
scroll to position [0, 117]
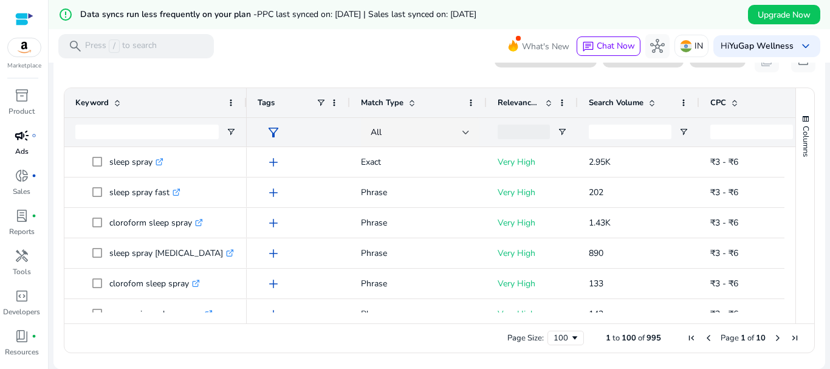
click at [18, 150] on p "Ads" at bounding box center [21, 151] width 13 height 11
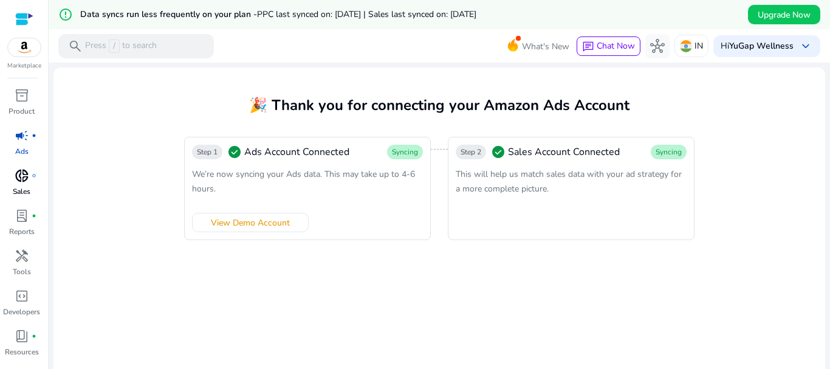
click at [24, 181] on span "donut_small" at bounding box center [22, 175] width 15 height 15
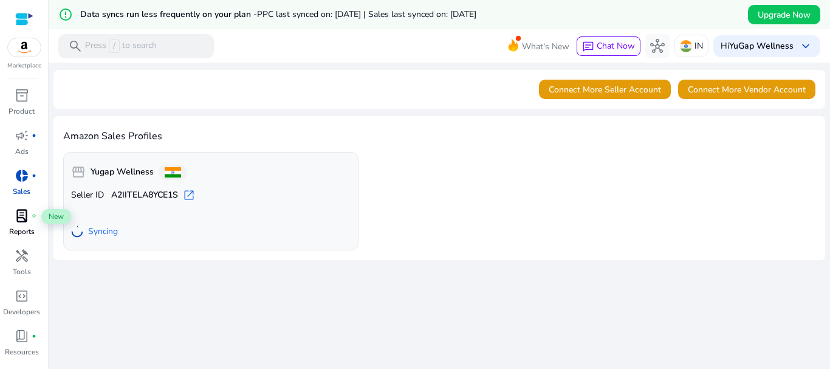
click at [35, 222] on div "lab_profile fiber_manual_record" at bounding box center [22, 215] width 34 height 19
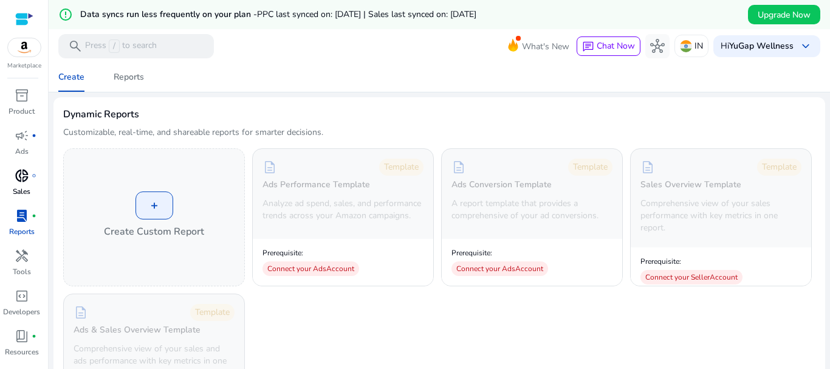
click at [7, 181] on div "donut_small fiber_manual_record" at bounding box center [22, 175] width 34 height 19
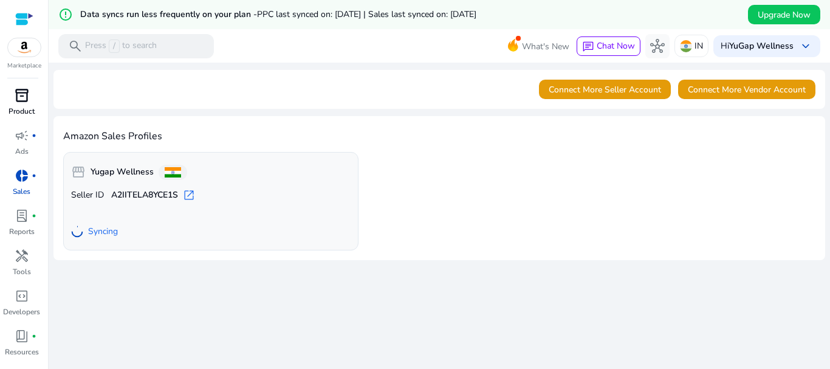
click at [15, 101] on span "inventory_2" at bounding box center [22, 95] width 15 height 15
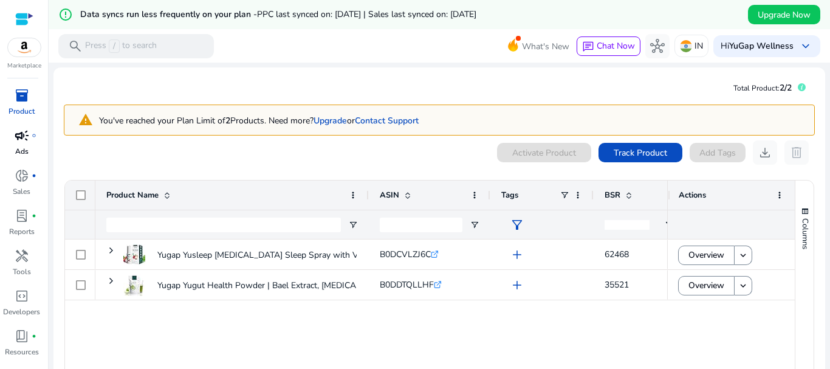
click at [26, 151] on p "Ads" at bounding box center [21, 151] width 13 height 11
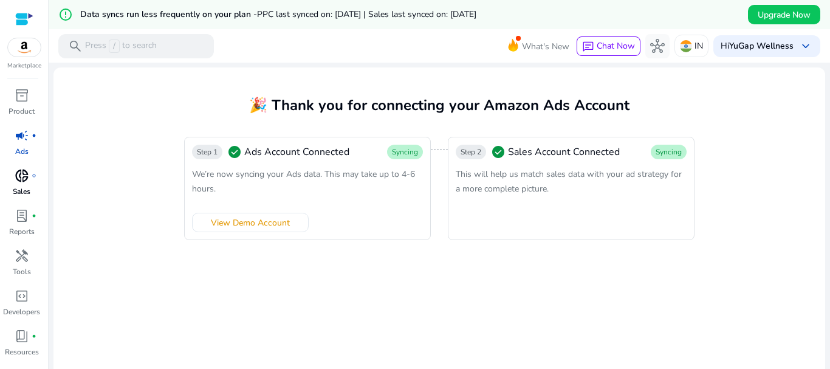
click at [27, 189] on p "Sales" at bounding box center [22, 191] width 18 height 11
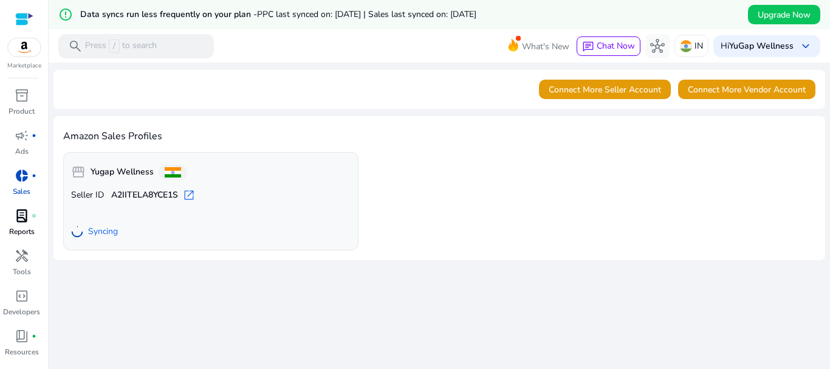
click at [27, 222] on span "lab_profile" at bounding box center [22, 216] width 15 height 15
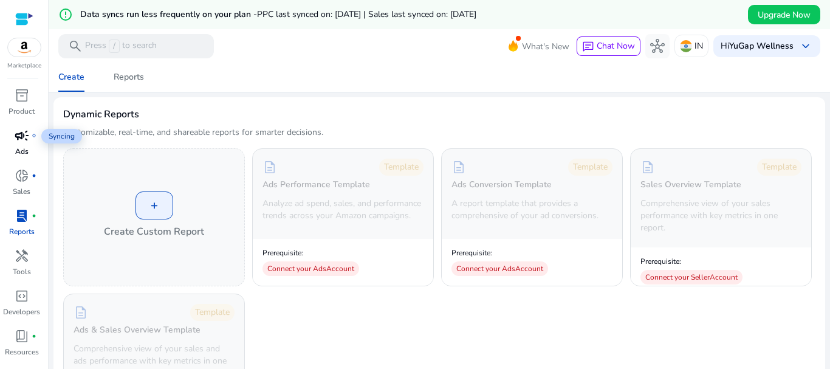
click at [22, 133] on span "campaign" at bounding box center [22, 135] width 15 height 15
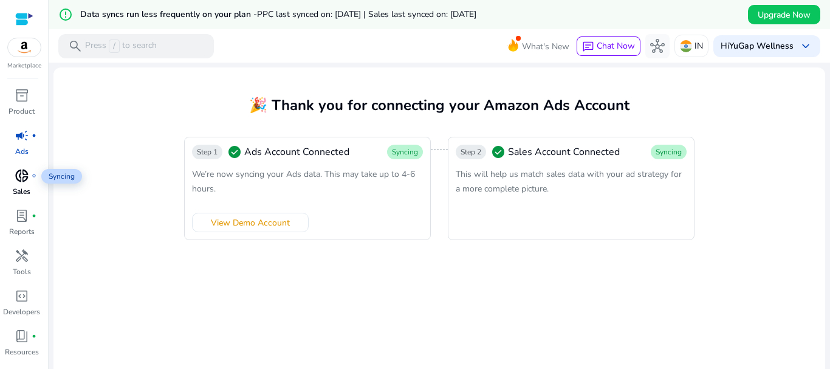
click at [15, 179] on span "donut_small" at bounding box center [22, 175] width 15 height 15
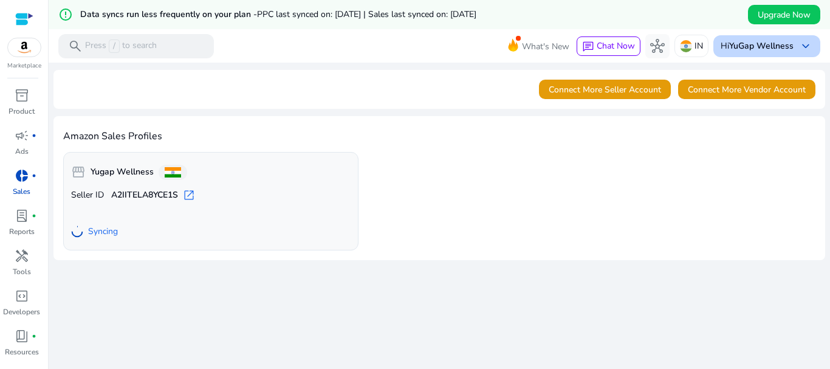
click at [776, 44] on b "YuGap Wellness" at bounding box center [761, 46] width 64 height 12
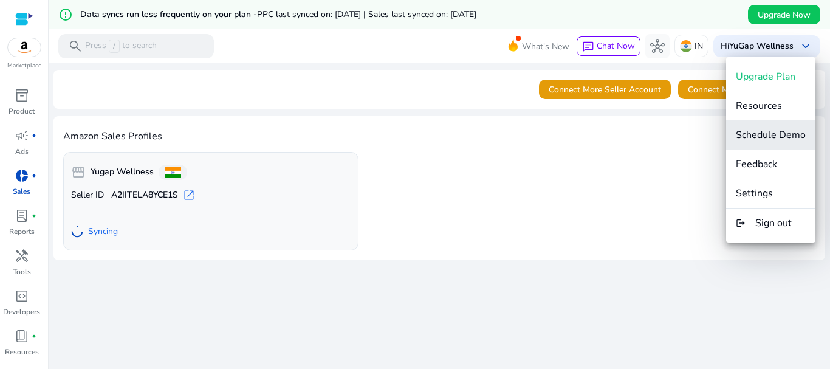
click at [783, 127] on button "Schedule Demo" at bounding box center [770, 134] width 89 height 29
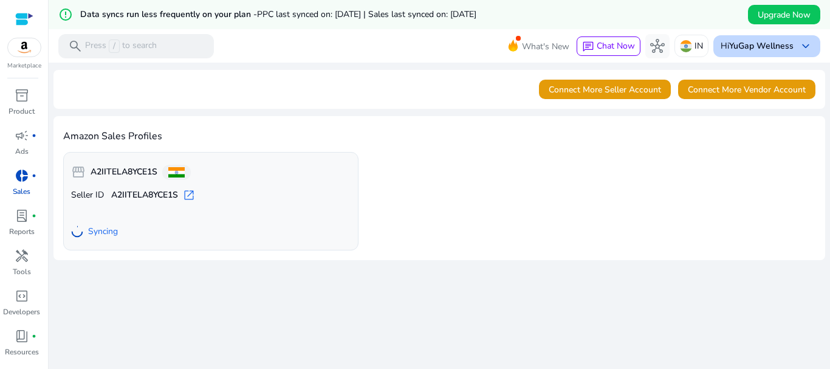
click at [745, 47] on b "YuGap Wellness" at bounding box center [761, 46] width 64 height 12
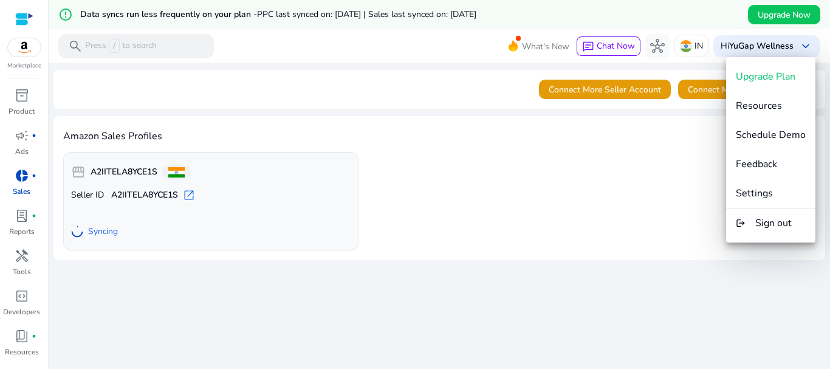
click at [21, 107] on div at bounding box center [415, 184] width 830 height 369
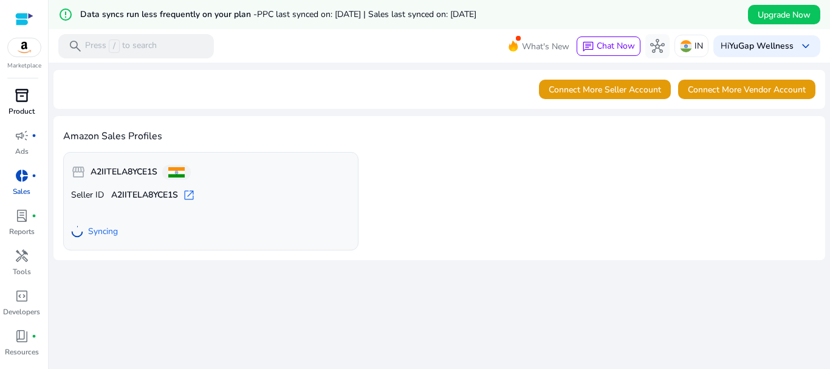
click at [29, 99] on span "inventory_2" at bounding box center [22, 95] width 15 height 15
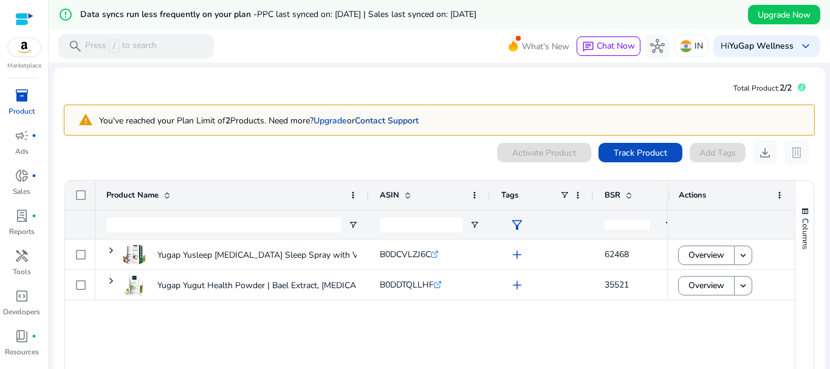
click at [405, 123] on link "Contact Support" at bounding box center [387, 121] width 64 height 12
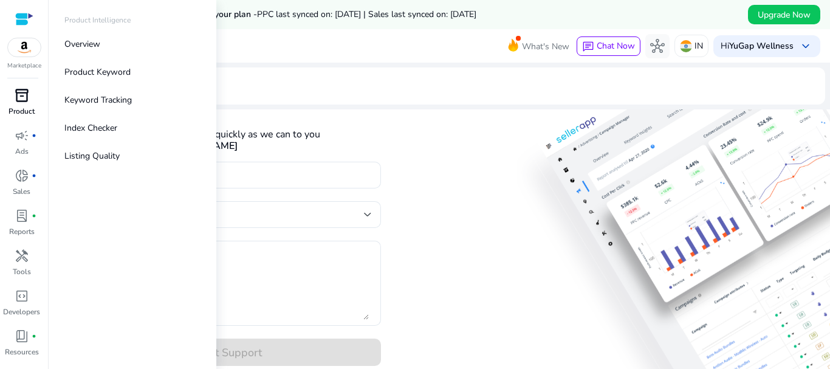
click at [20, 99] on span "inventory_2" at bounding box center [22, 95] width 15 height 15
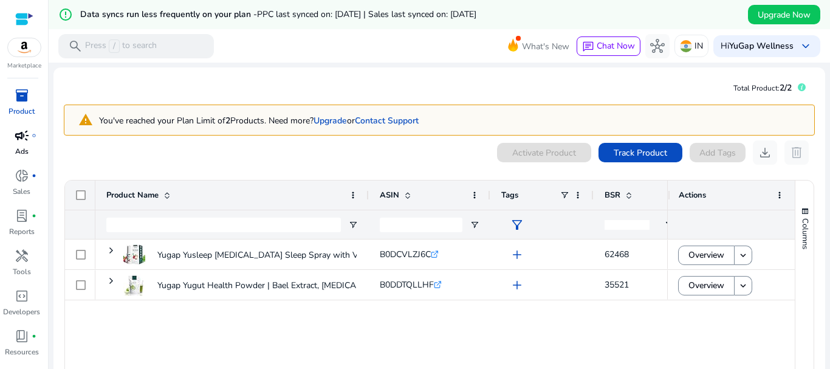
click at [26, 148] on p "Ads" at bounding box center [21, 151] width 13 height 11
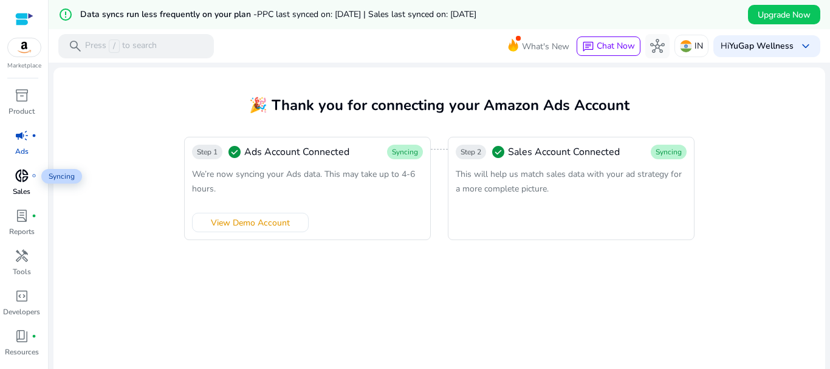
click at [24, 183] on span "donut_small" at bounding box center [22, 175] width 15 height 15
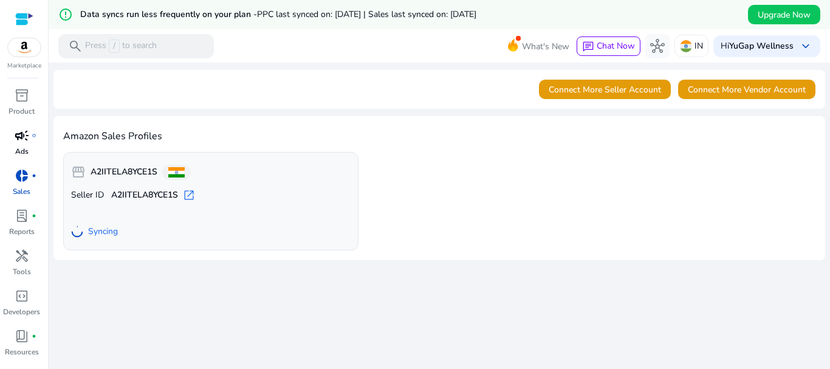
click at [18, 147] on p "Ads" at bounding box center [21, 151] width 13 height 11
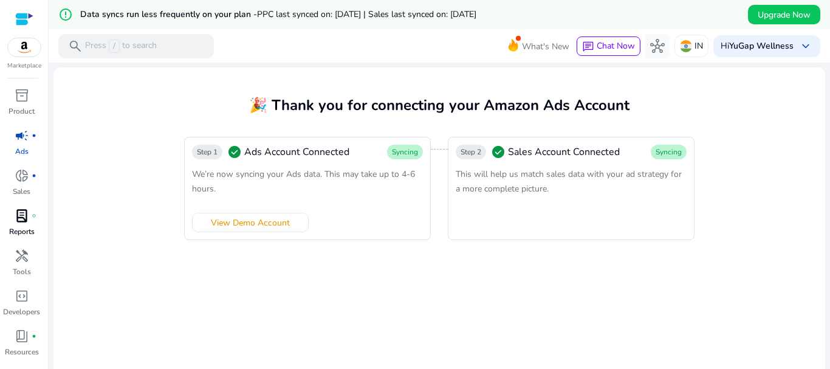
click at [21, 212] on span "lab_profile" at bounding box center [22, 216] width 15 height 15
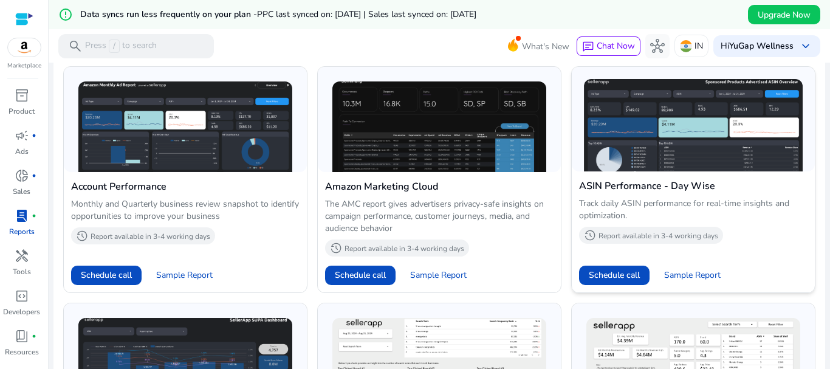
scroll to position [486, 0]
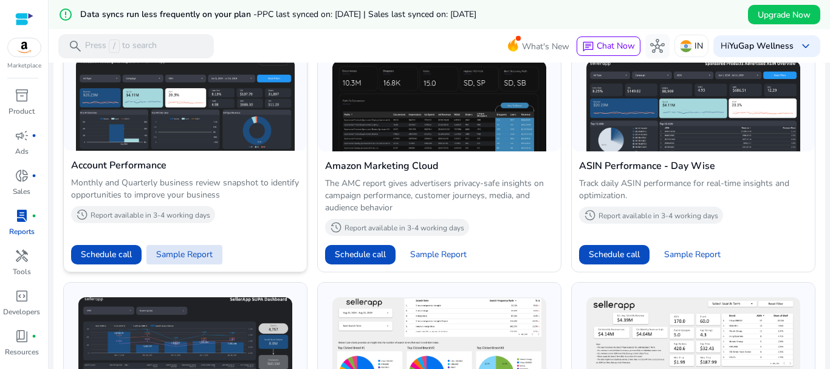
click at [198, 257] on span "Sample Report" at bounding box center [184, 255] width 57 height 12
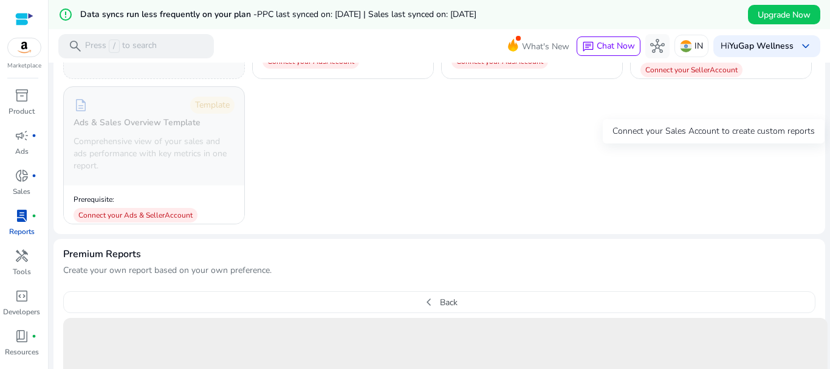
scroll to position [0, 0]
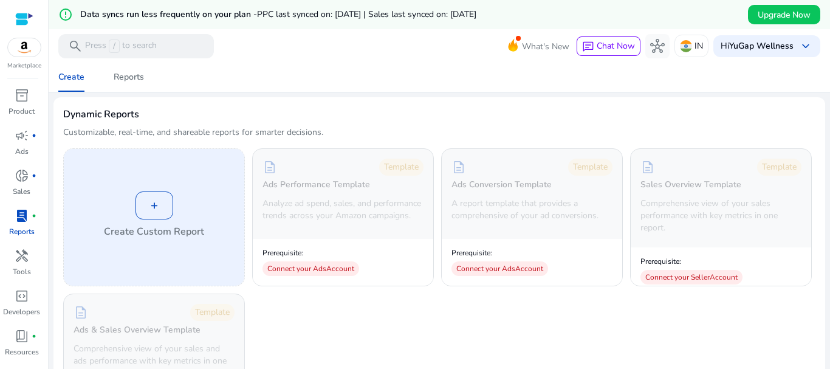
click at [153, 211] on div "+" at bounding box center [155, 205] width 38 height 28
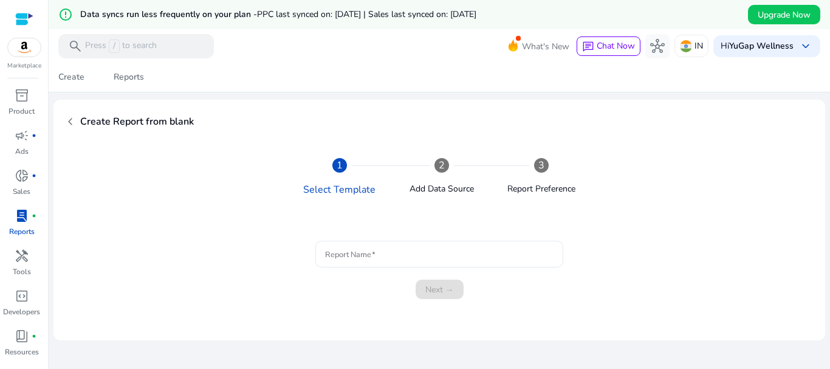
click at [408, 253] on input "Report Name" at bounding box center [439, 253] width 229 height 13
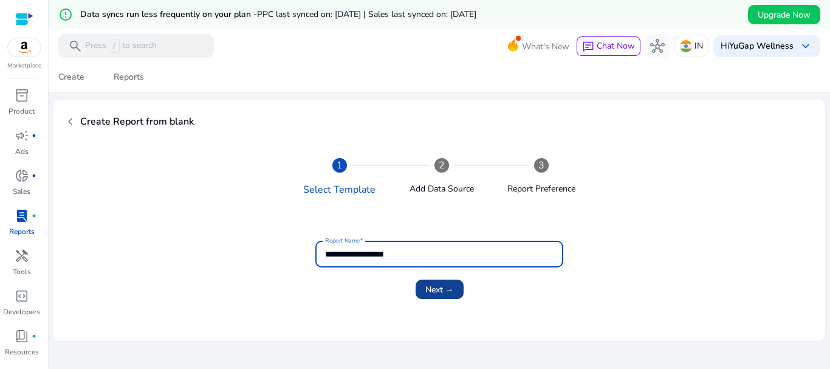
type input "**********"
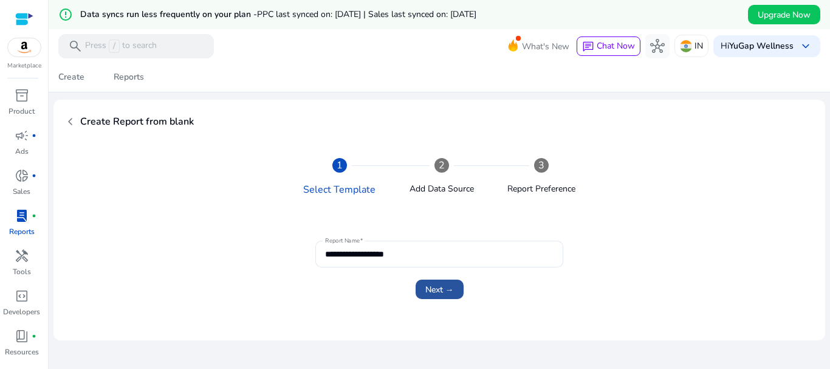
click at [433, 283] on span "Next →" at bounding box center [440, 289] width 29 height 13
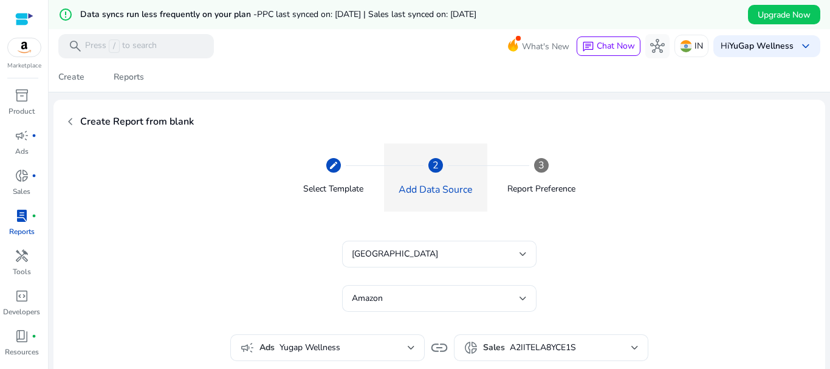
scroll to position [61, 0]
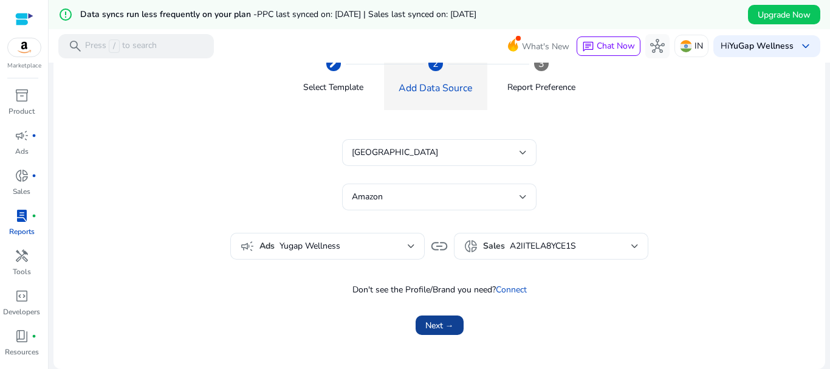
click at [450, 325] on span "Next →" at bounding box center [440, 325] width 29 height 13
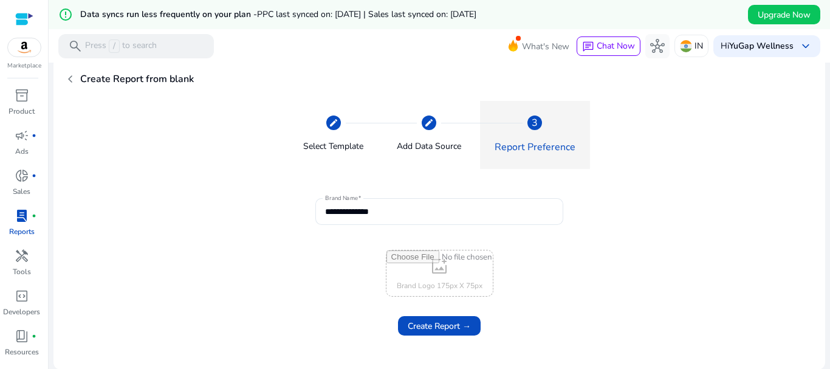
scroll to position [43, 0]
click at [441, 269] on input "file" at bounding box center [440, 273] width 106 height 46
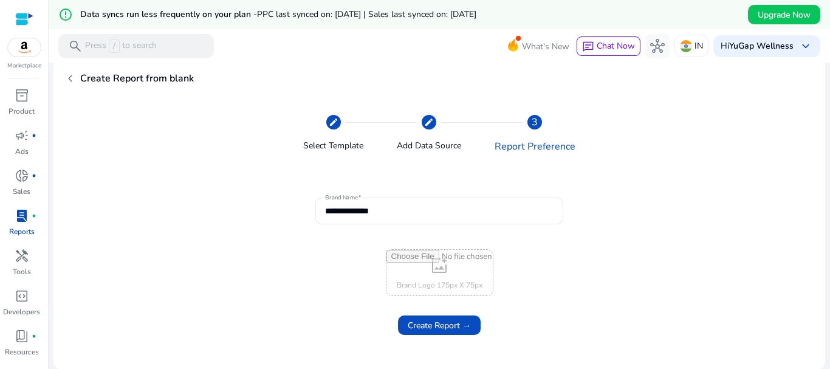
type input "**********"
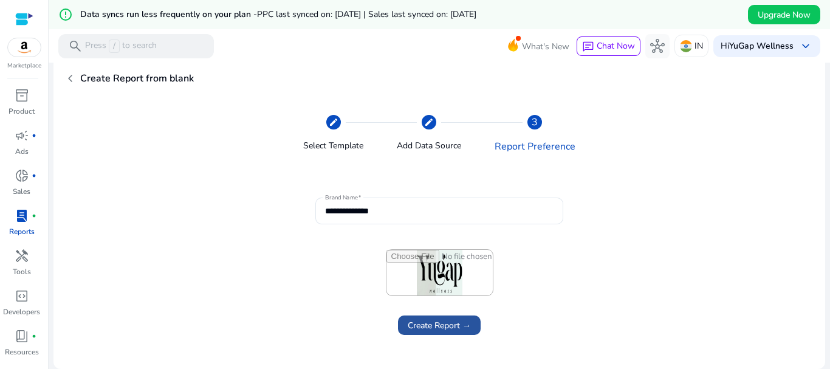
click at [460, 330] on span "Create Report →" at bounding box center [439, 325] width 63 height 13
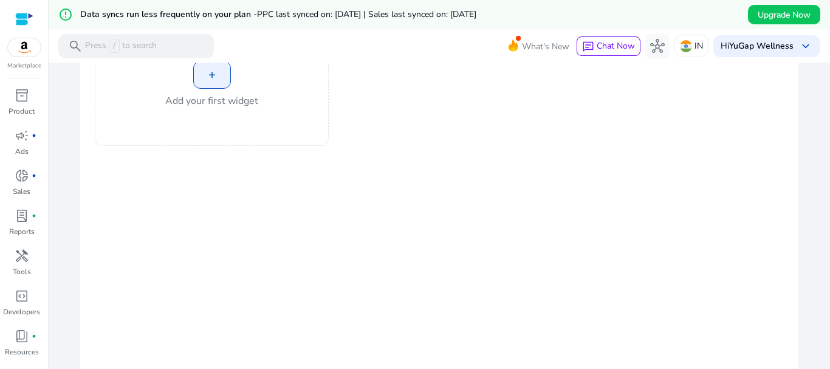
scroll to position [122, 0]
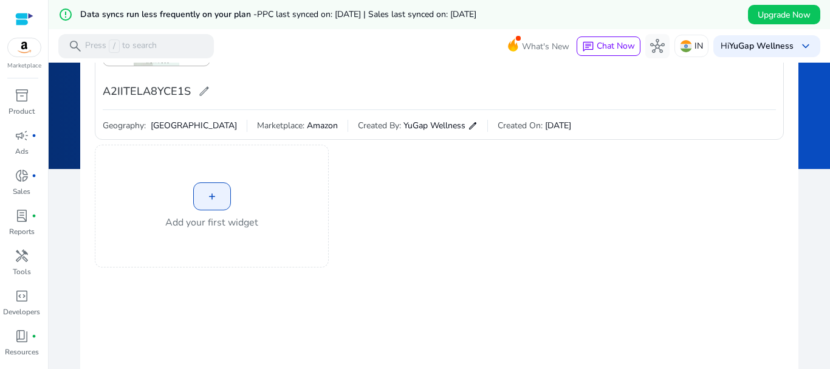
click at [219, 196] on div "+" at bounding box center [212, 196] width 38 height 28
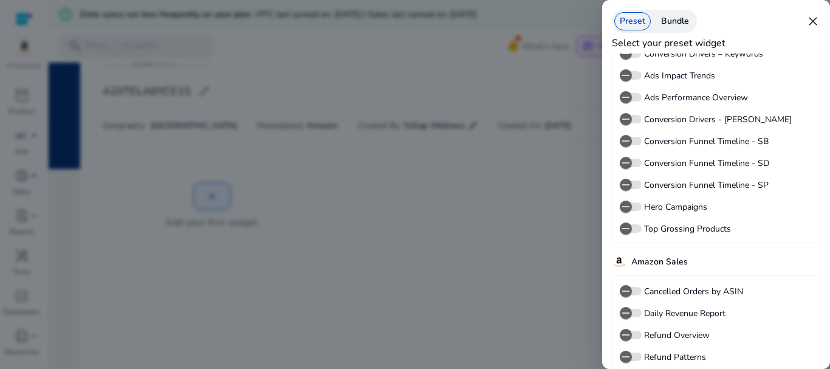
scroll to position [0, 0]
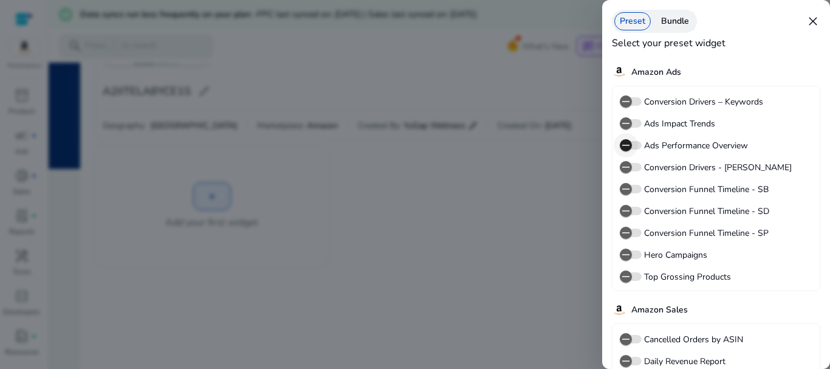
click at [634, 145] on span "button" at bounding box center [626, 145] width 24 height 24
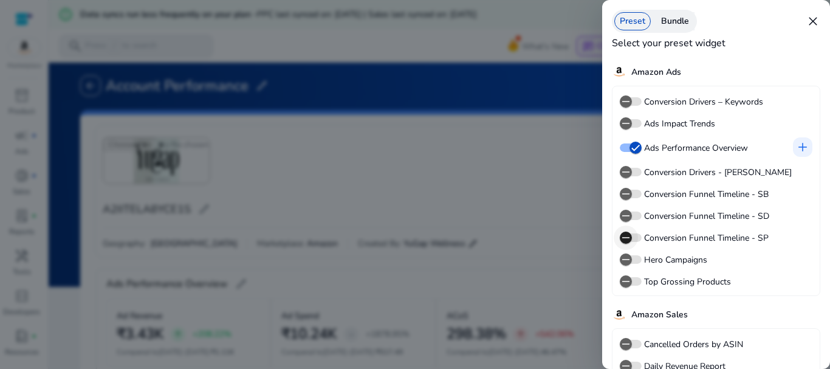
click at [631, 240] on icon "button" at bounding box center [626, 237] width 11 height 11
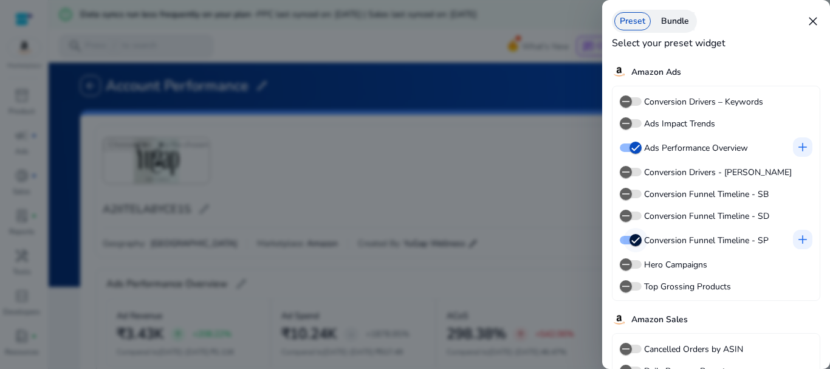
scroll to position [235, 0]
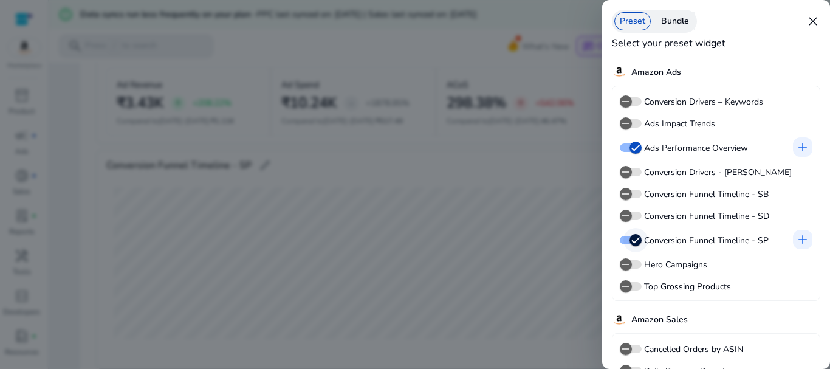
click at [631, 240] on icon "button" at bounding box center [635, 240] width 11 height 11
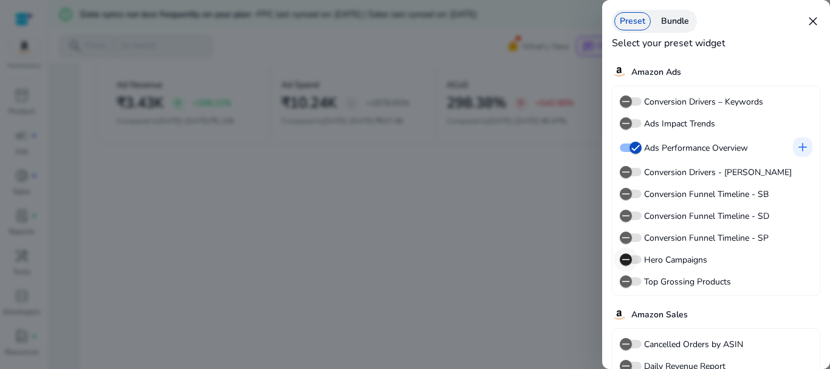
click at [637, 257] on span "button" at bounding box center [626, 259] width 24 height 24
click at [631, 100] on icon "button" at bounding box center [626, 101] width 11 height 11
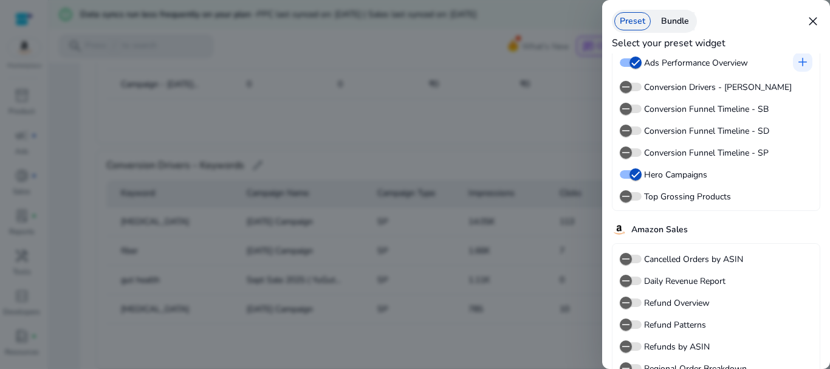
scroll to position [174, 0]
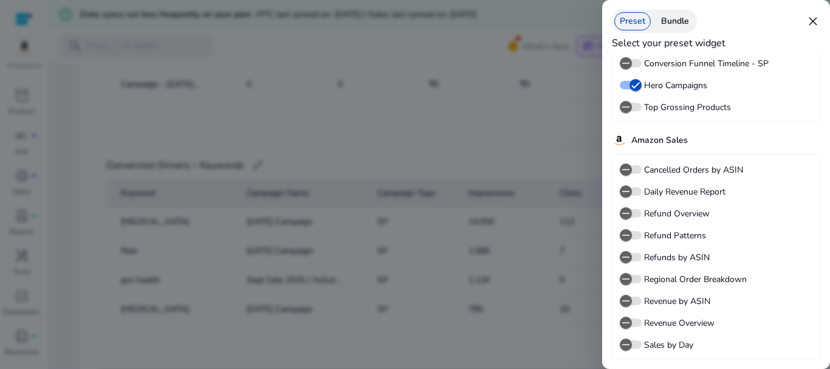
click at [563, 292] on div at bounding box center [415, 184] width 830 height 369
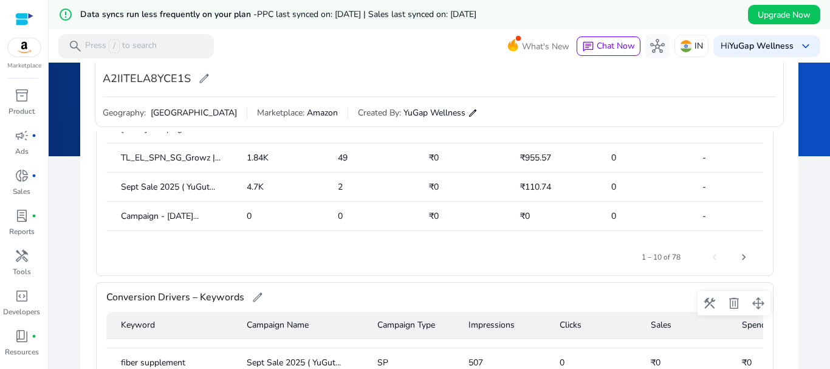
scroll to position [0, 0]
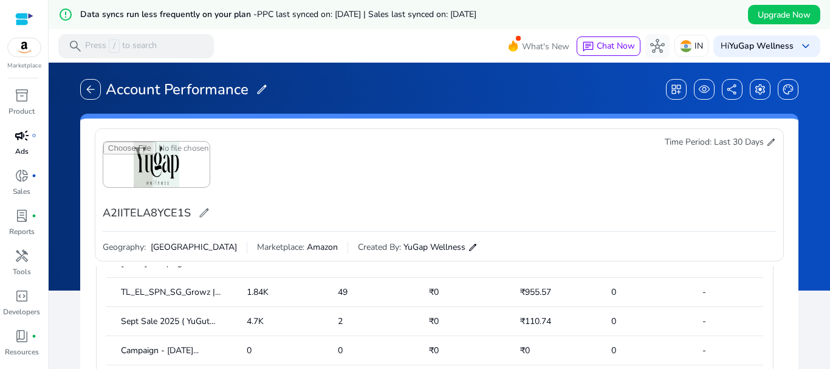
click at [30, 146] on link "campaign fiber_manual_record Ads" at bounding box center [21, 146] width 43 height 40
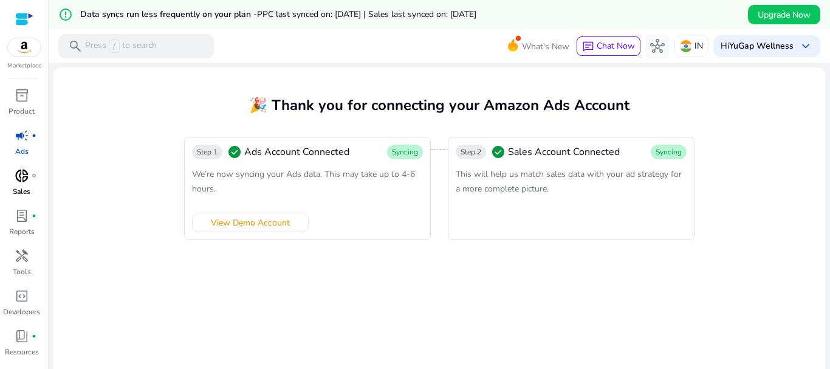
click at [21, 179] on span "donut_small" at bounding box center [22, 175] width 15 height 15
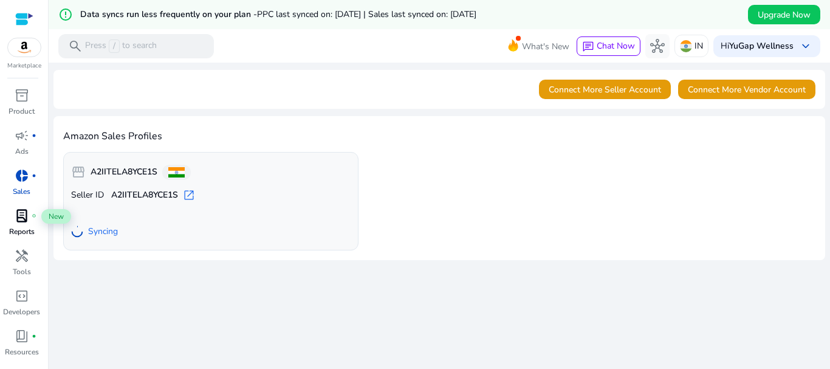
click at [26, 219] on span "lab_profile" at bounding box center [22, 216] width 15 height 15
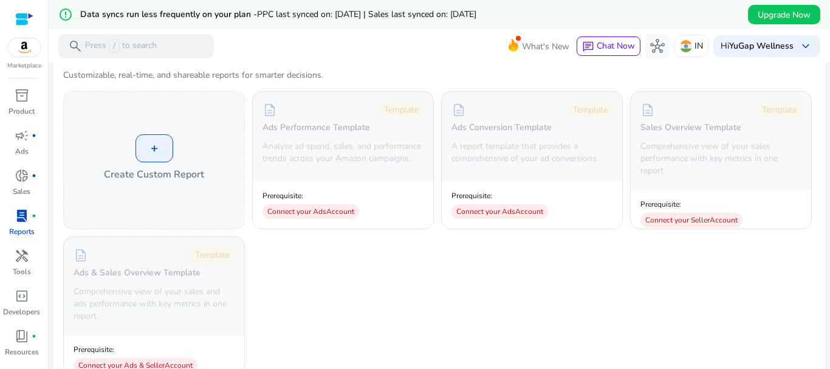
scroll to position [122, 0]
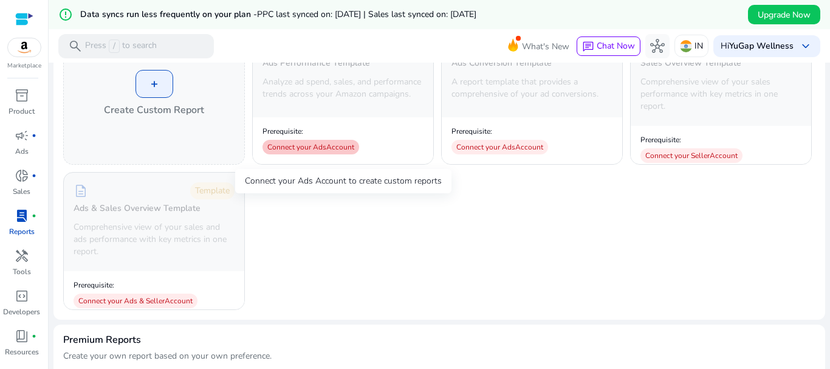
click at [305, 154] on div "Connect your Ads Account" at bounding box center [311, 147] width 97 height 15
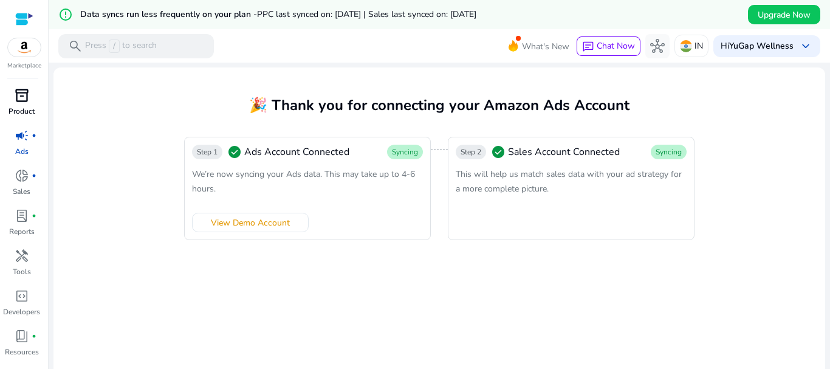
click at [32, 106] on p "Product" at bounding box center [22, 111] width 26 height 11
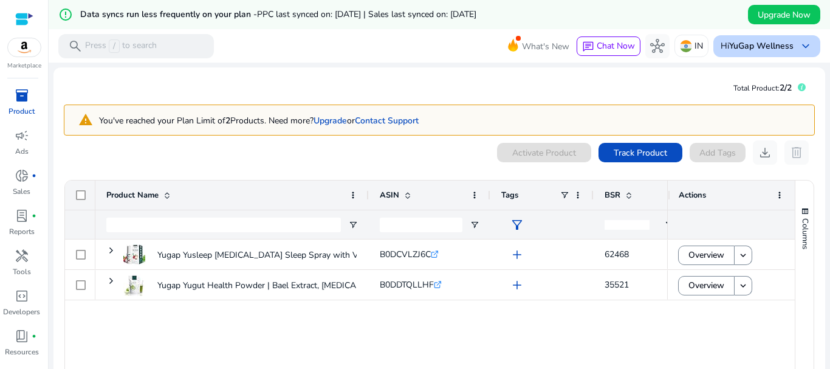
click at [758, 47] on b "YuGap Wellness" at bounding box center [761, 46] width 64 height 12
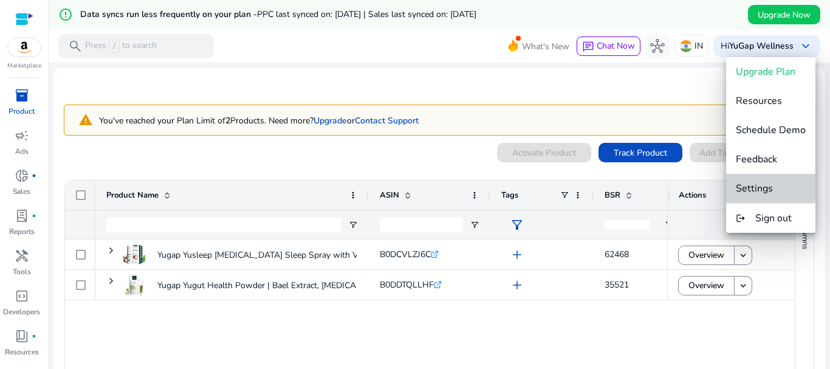
click at [743, 185] on span "Settings" at bounding box center [754, 188] width 37 height 13
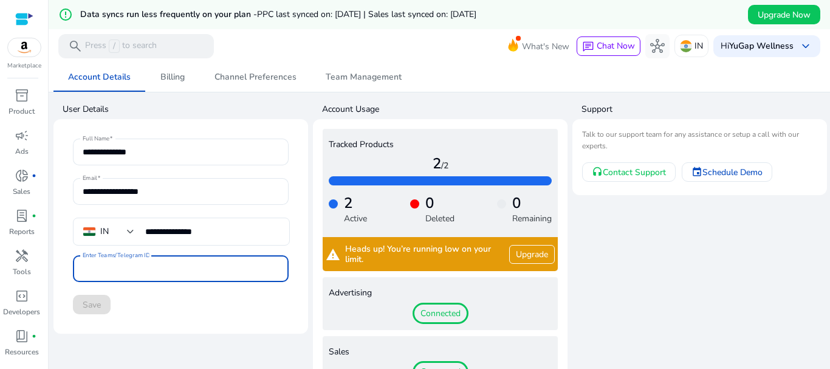
click at [150, 273] on input "Enter Teams/Telegram ID" at bounding box center [181, 268] width 196 height 13
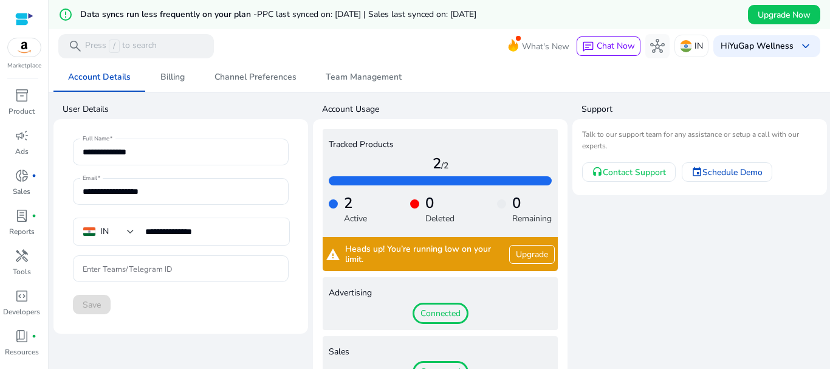
click at [167, 312] on div "Save" at bounding box center [181, 304] width 216 height 19
click at [165, 73] on span "Billing" at bounding box center [172, 77] width 24 height 9
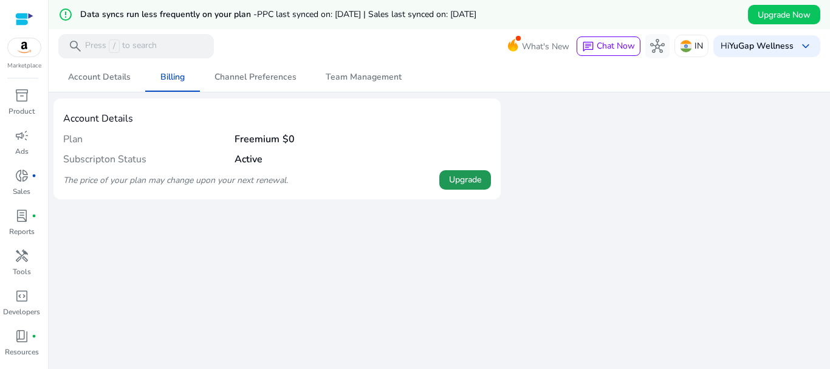
click at [452, 183] on span "Upgrade" at bounding box center [465, 179] width 32 height 13
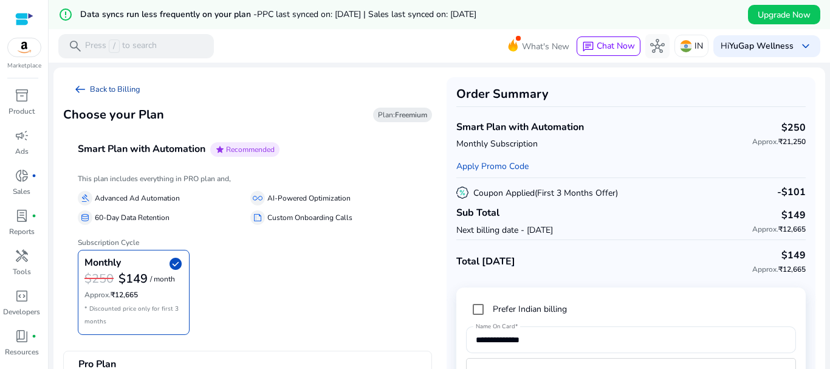
click at [88, 94] on link "arrow_left_alt Back to Billing" at bounding box center [106, 89] width 87 height 24
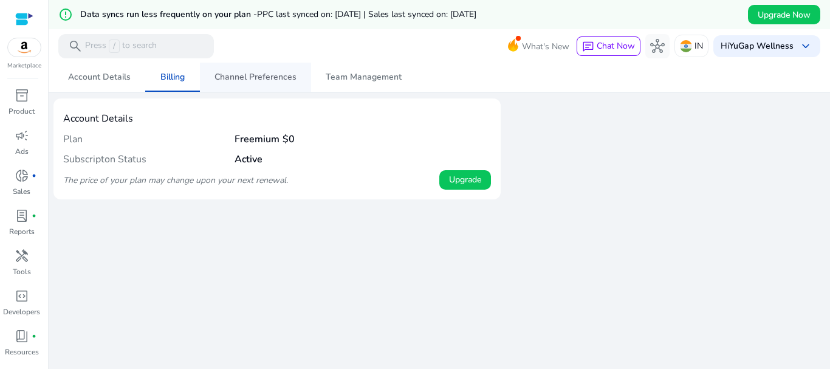
click at [264, 78] on span "Channel Preferences" at bounding box center [256, 77] width 82 height 9
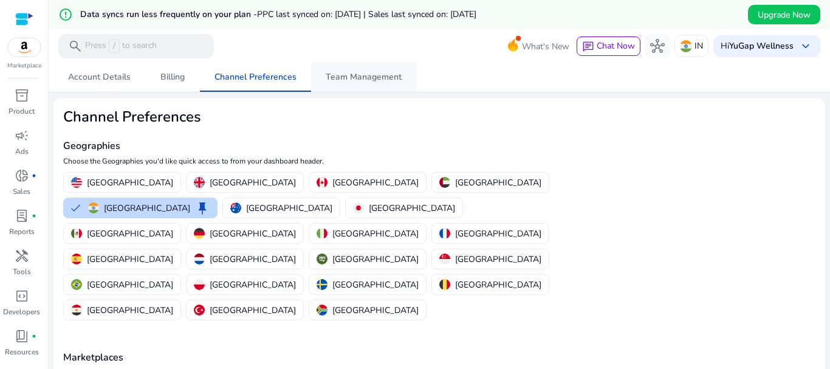
click at [327, 73] on span "Team Management" at bounding box center [364, 77] width 76 height 9
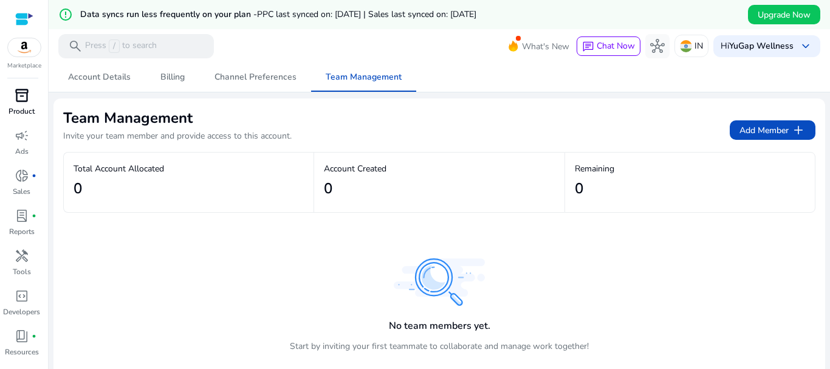
click at [25, 102] on span "inventory_2" at bounding box center [22, 95] width 15 height 15
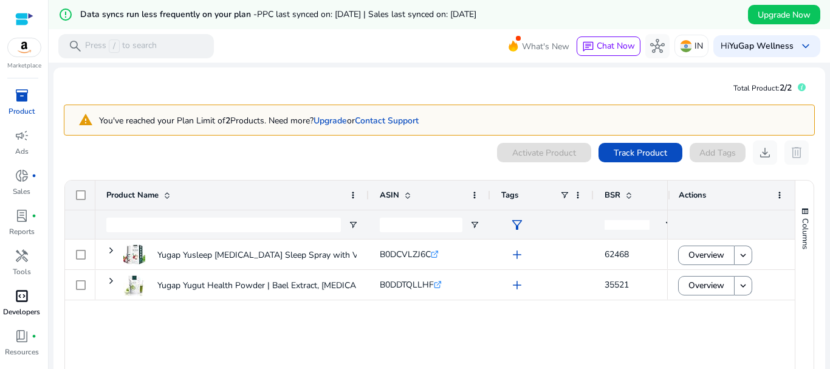
scroll to position [33, 0]
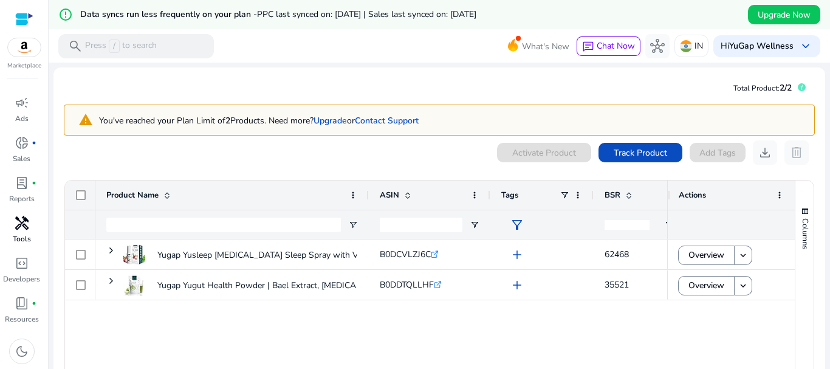
click at [28, 235] on p "Tools" at bounding box center [22, 238] width 18 height 11
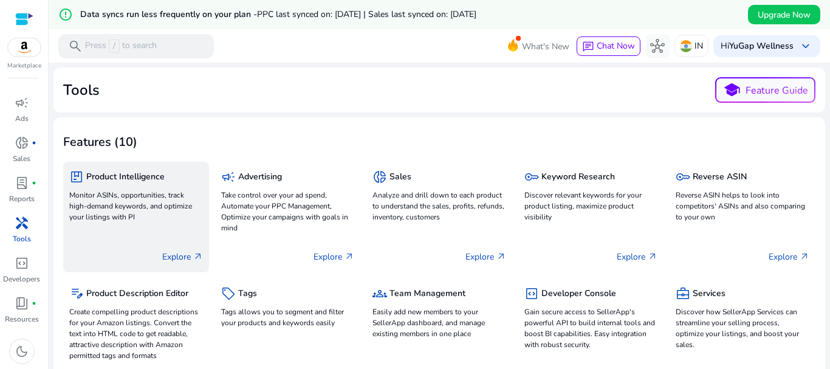
click at [185, 253] on p "Explore arrow_outward" at bounding box center [182, 256] width 41 height 13
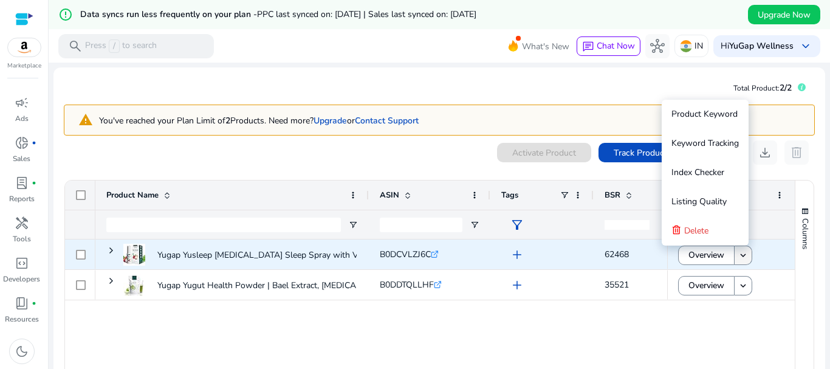
click at [738, 252] on mat-icon "keyboard_arrow_down" at bounding box center [743, 255] width 11 height 11
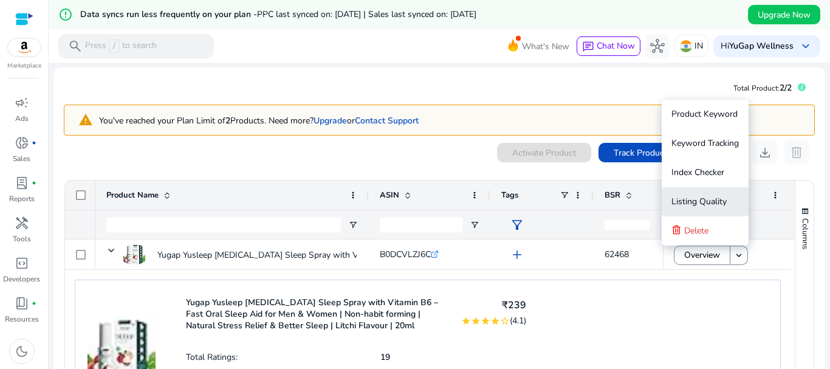
click at [715, 201] on span "Listing Quality" at bounding box center [699, 202] width 55 height 12
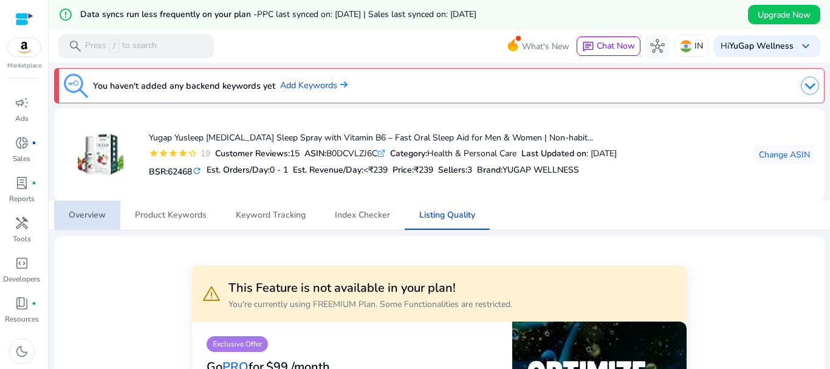
click at [104, 212] on span "Overview" at bounding box center [87, 215] width 37 height 9
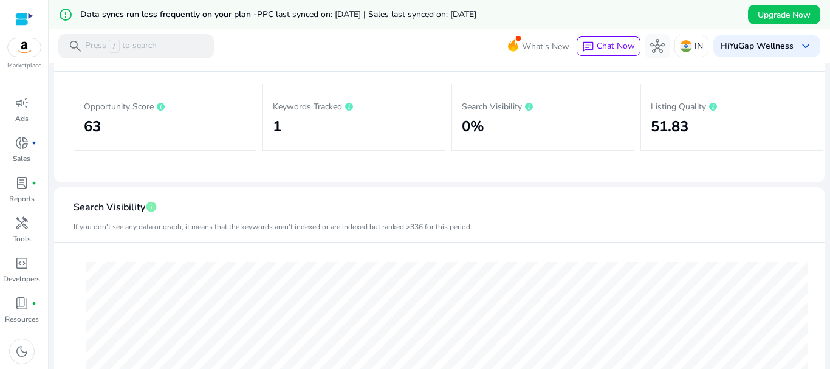
scroll to position [122, 0]
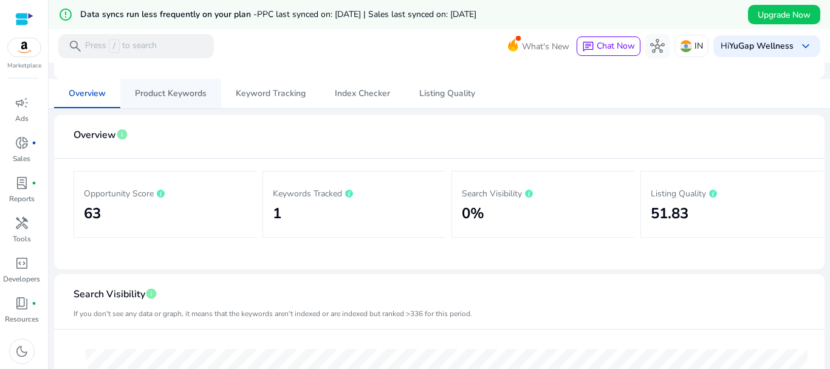
click at [196, 93] on span "Product Keywords" at bounding box center [171, 93] width 72 height 9
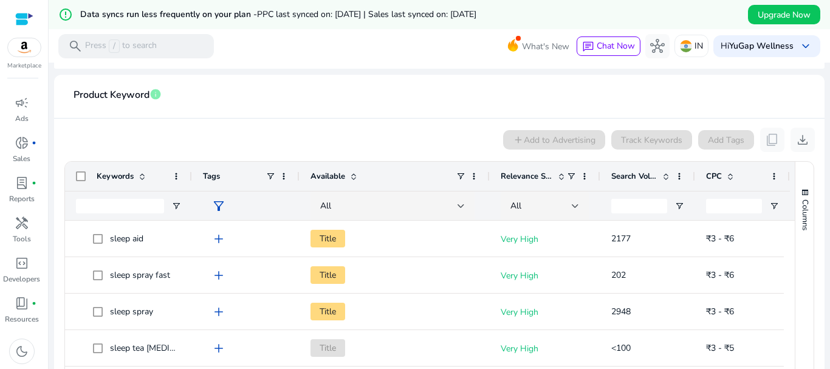
scroll to position [257, 0]
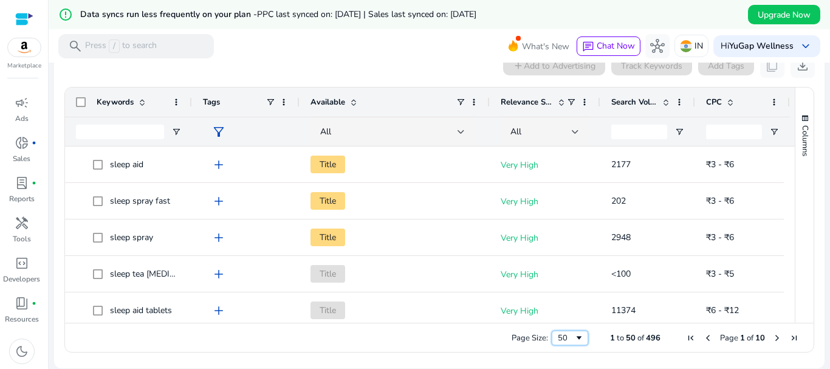
click at [560, 333] on div "50" at bounding box center [566, 338] width 16 height 11
click at [217, 133] on span "filter_alt" at bounding box center [219, 132] width 15 height 15
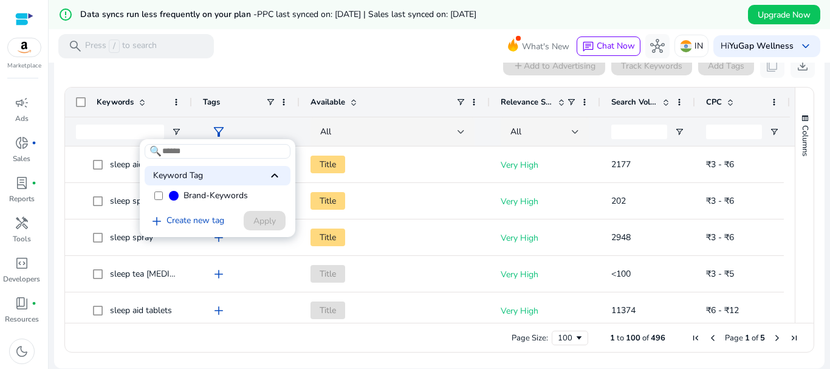
click at [223, 126] on div at bounding box center [415, 184] width 830 height 369
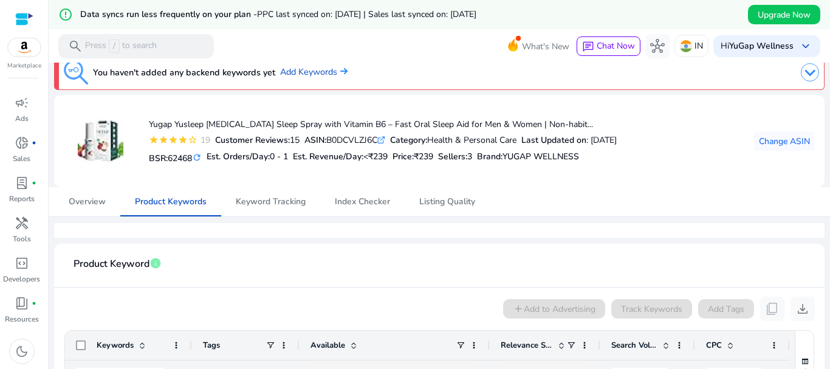
scroll to position [0, 0]
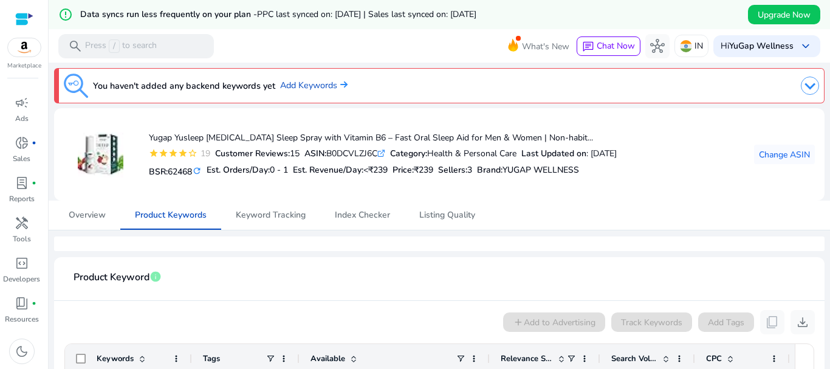
click at [808, 86] on img at bounding box center [810, 86] width 18 height 18
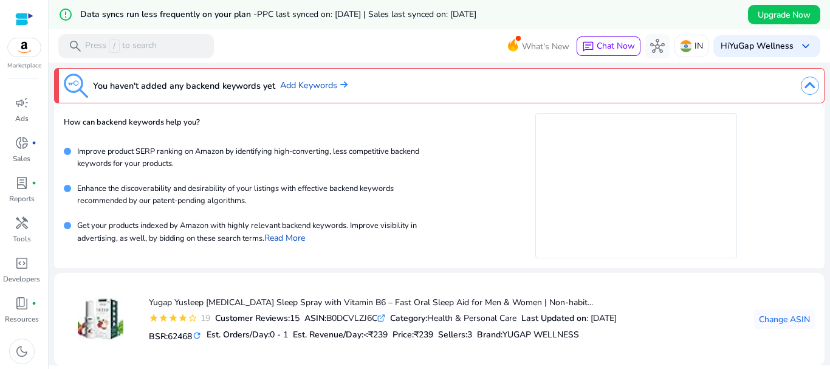
click at [808, 86] on img at bounding box center [810, 86] width 18 height 18
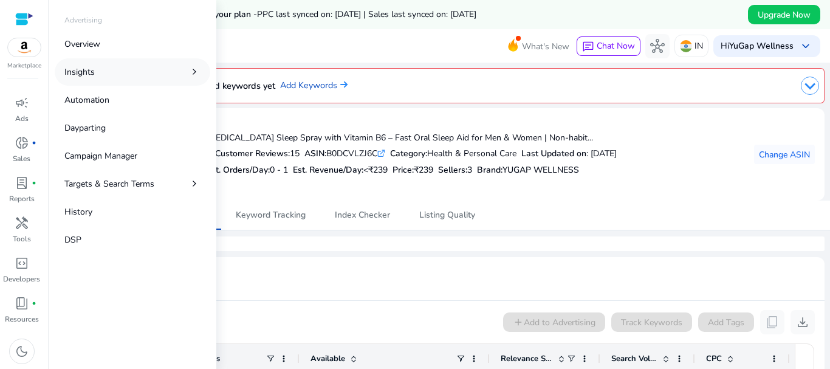
click at [103, 73] on link "Insights chevron_right" at bounding box center [133, 71] width 156 height 27
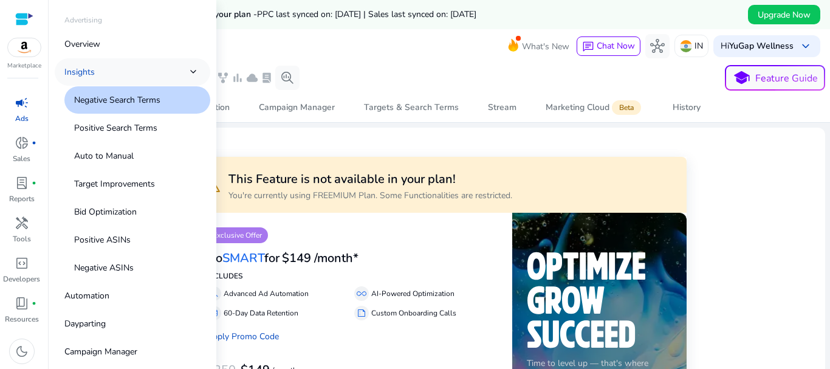
click at [176, 74] on link "Insights chevron_right" at bounding box center [133, 71] width 156 height 27
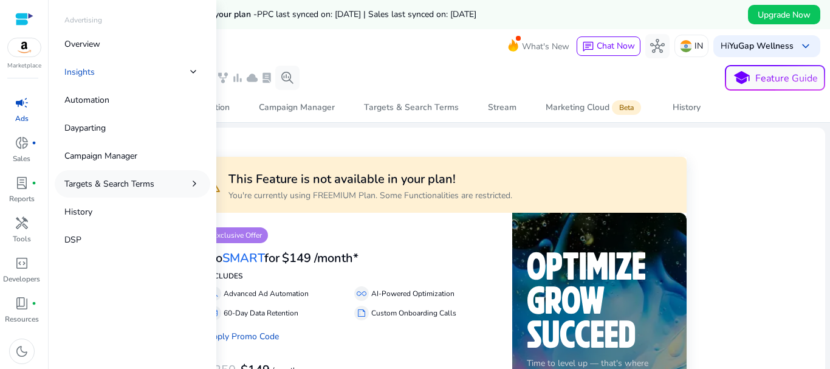
click at [160, 187] on link "Targets & Search Terms chevron_right" at bounding box center [133, 183] width 156 height 27
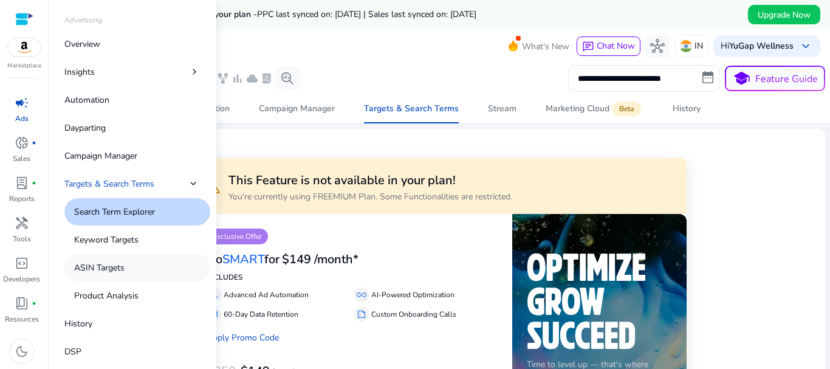
click at [108, 261] on p "ASIN Targets" at bounding box center [99, 267] width 50 height 13
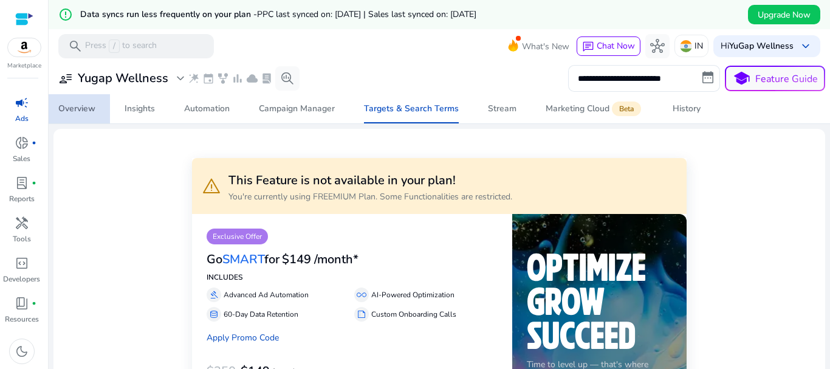
click at [75, 111] on div "Overview" at bounding box center [76, 109] width 37 height 9
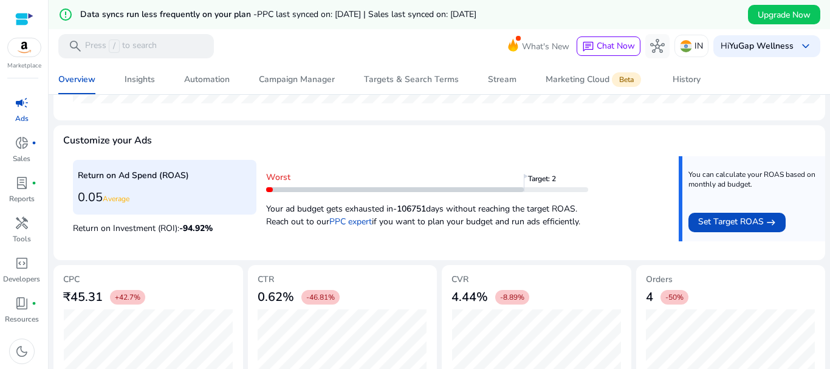
scroll to position [450, 0]
click at [741, 224] on span "Set Target ROAS" at bounding box center [731, 222] width 66 height 15
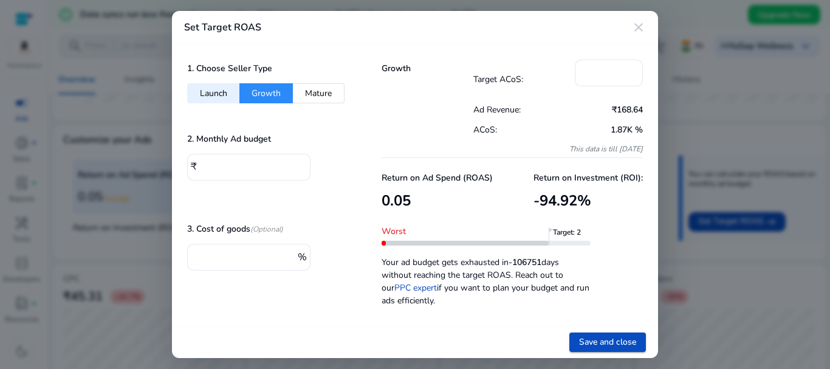
click at [636, 29] on mat-icon "close" at bounding box center [639, 27] width 15 height 15
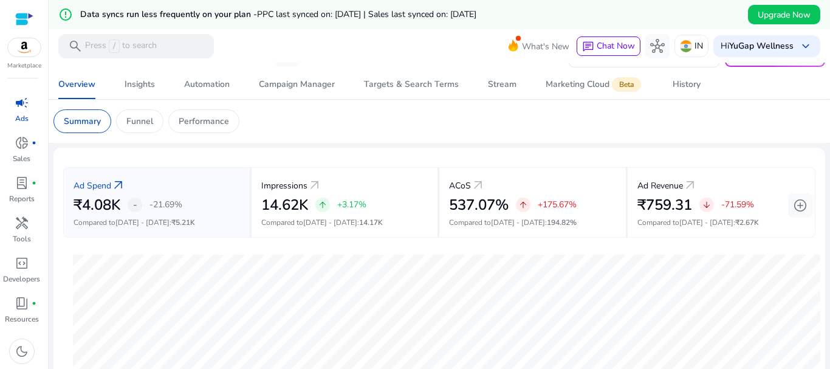
scroll to position [0, 0]
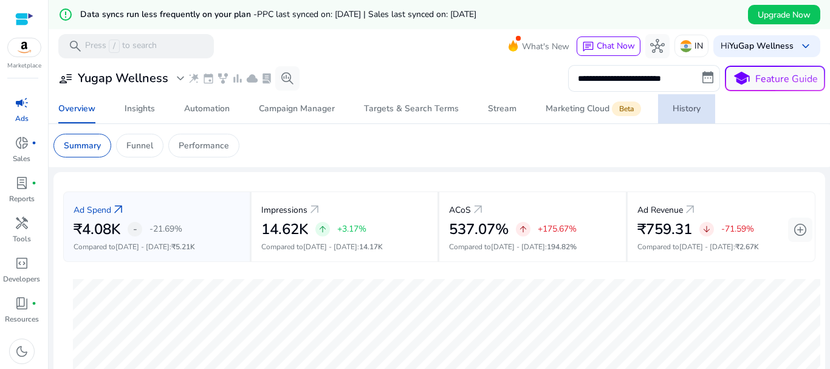
click at [675, 106] on div "History" at bounding box center [687, 109] width 28 height 9
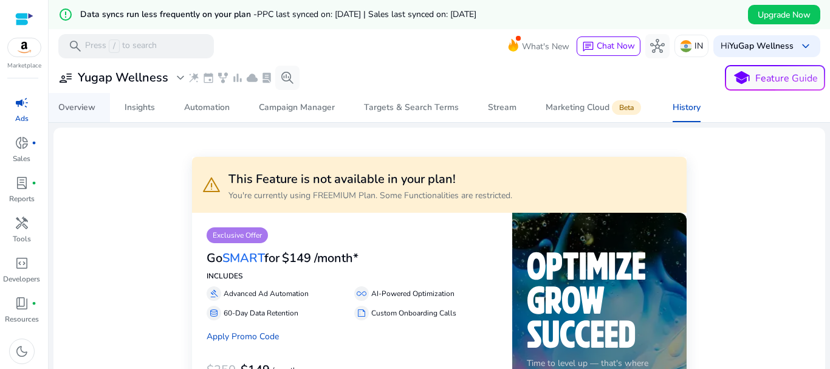
click at [78, 98] on span "Overview" at bounding box center [76, 107] width 37 height 29
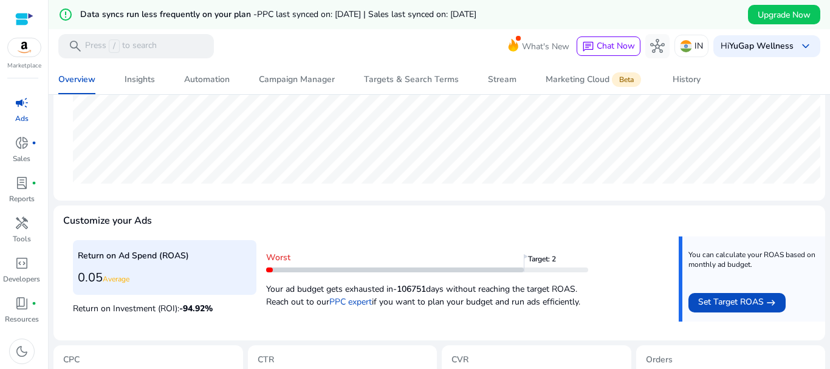
scroll to position [389, 0]
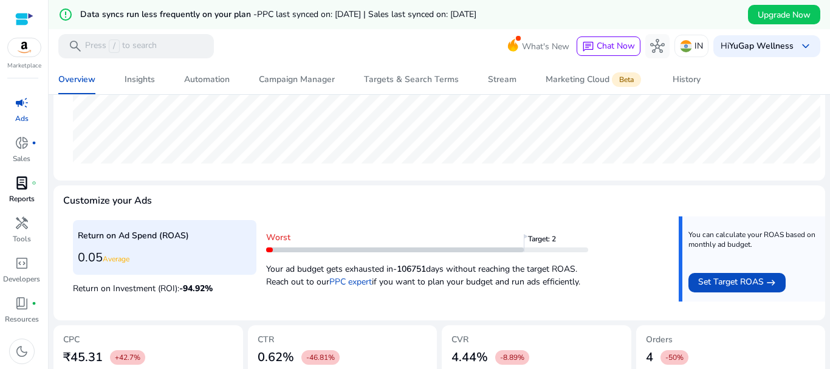
click at [23, 188] on span "lab_profile" at bounding box center [22, 183] width 15 height 15
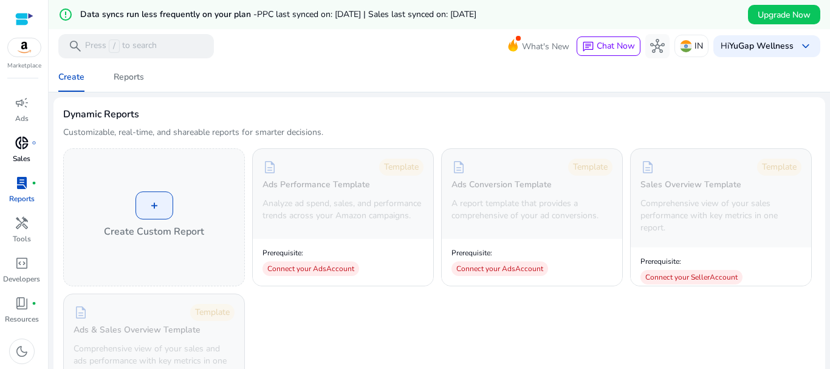
click at [23, 147] on span "donut_small" at bounding box center [22, 143] width 15 height 15
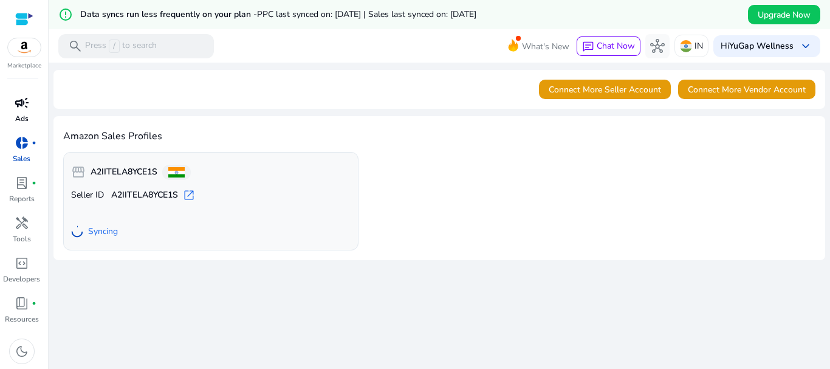
click at [23, 106] on span "campaign" at bounding box center [22, 102] width 15 height 15
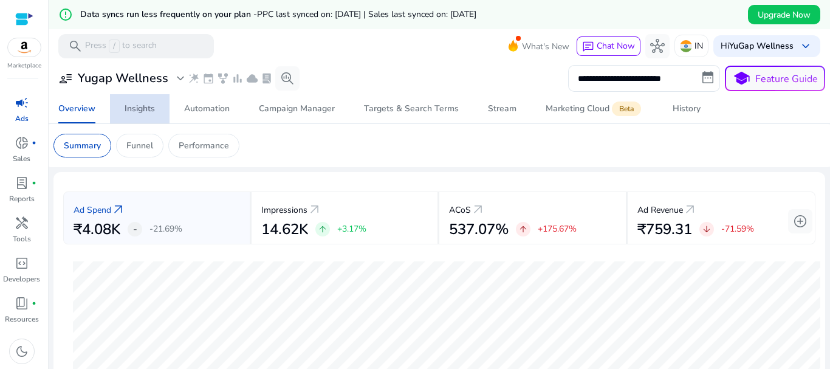
click at [140, 108] on div "Insights" at bounding box center [140, 109] width 30 height 9
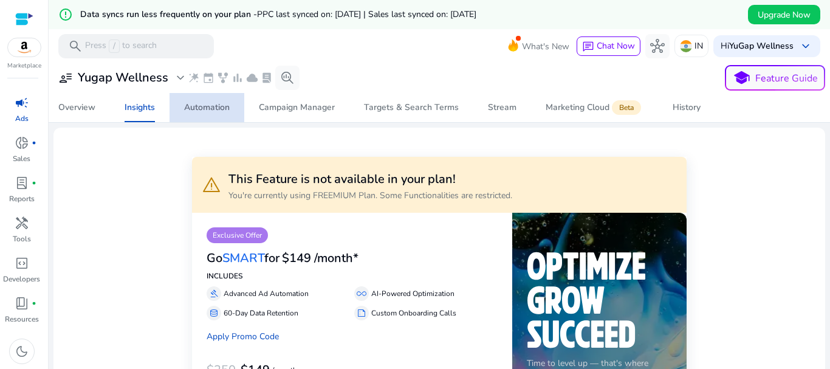
click at [198, 110] on div "Automation" at bounding box center [207, 107] width 46 height 9
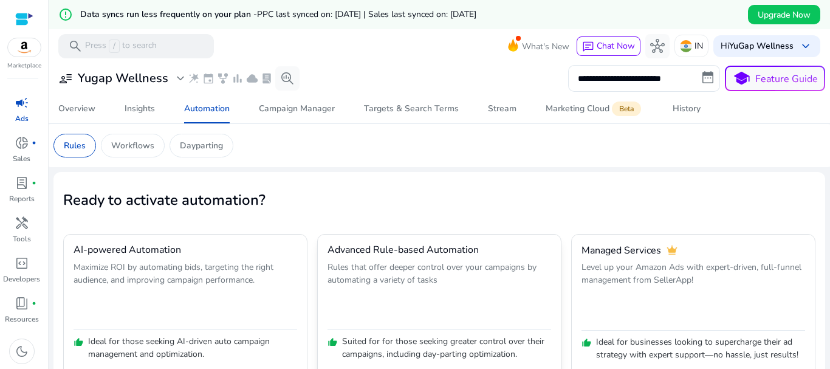
scroll to position [46, 0]
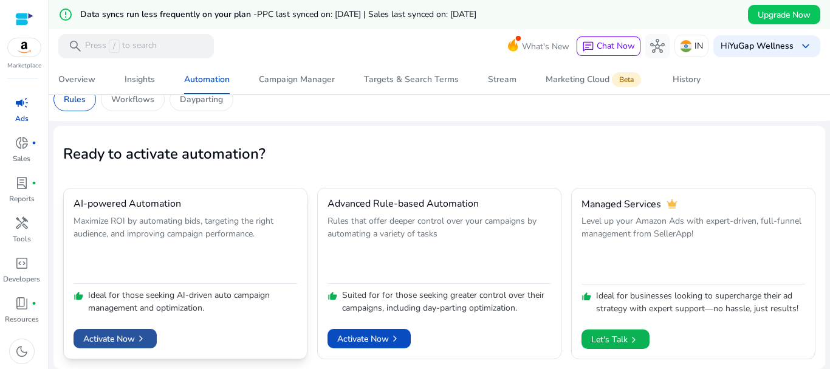
click at [123, 334] on span "Activate Now chevron_right" at bounding box center [115, 339] width 64 height 13
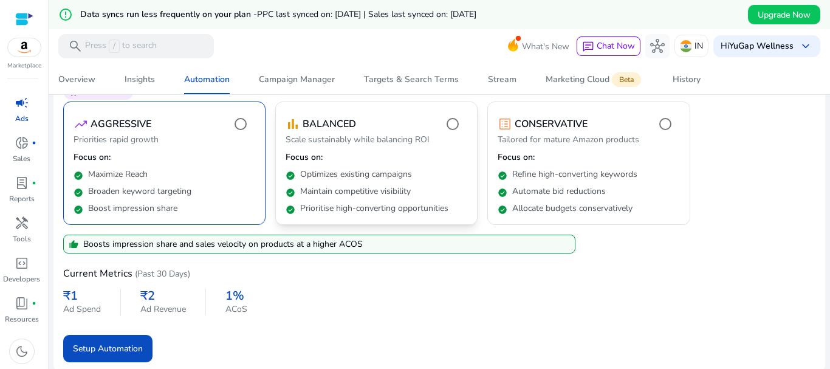
scroll to position [173, 0]
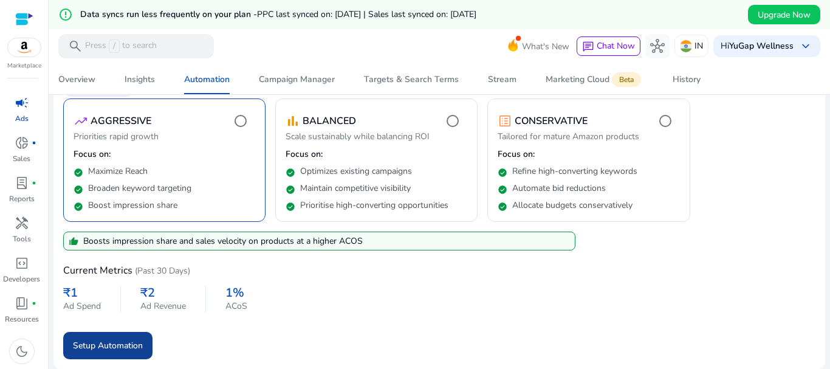
click at [115, 345] on span "Setup Automation" at bounding box center [108, 345] width 70 height 13
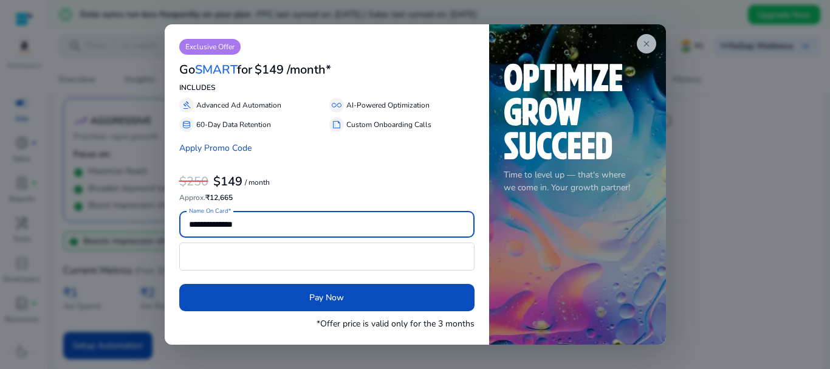
click at [647, 42] on span "close" at bounding box center [647, 44] width 10 height 10
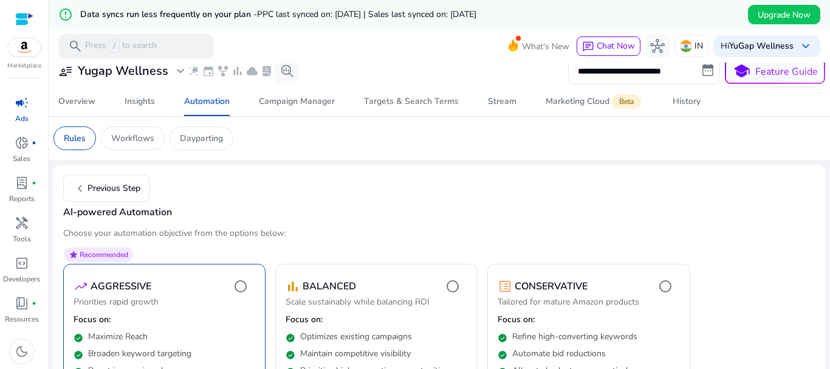
scroll to position [0, 0]
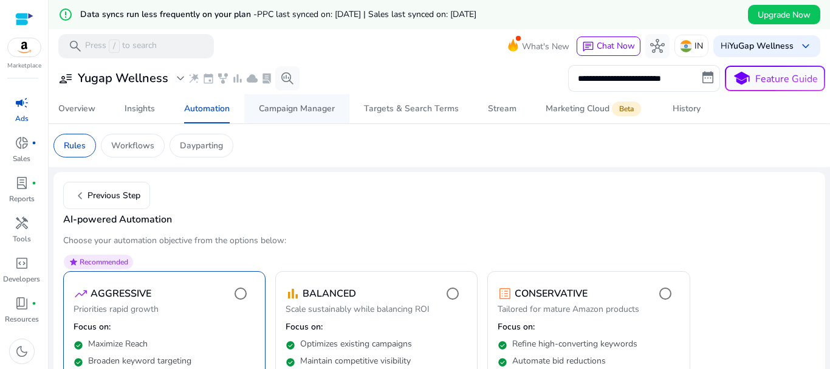
click at [303, 111] on div "Campaign Manager" at bounding box center [297, 109] width 76 height 9
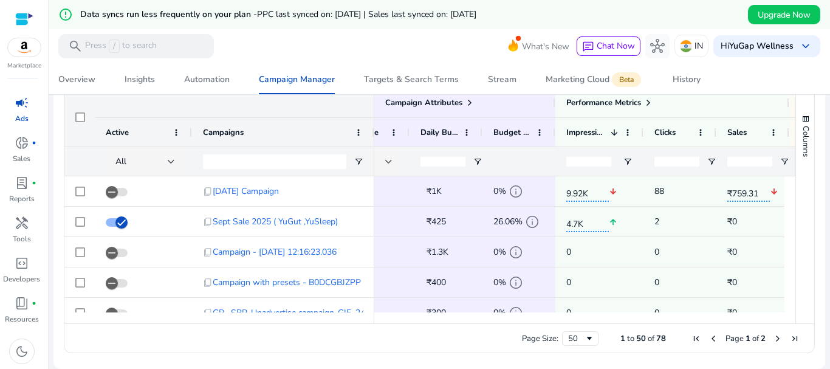
scroll to position [0, 329]
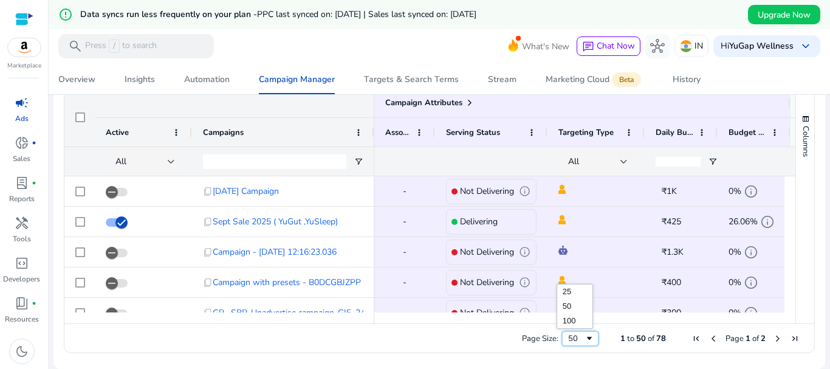
drag, startPoint x: 579, startPoint y: 336, endPoint x: 573, endPoint y: 331, distance: 8.3
click at [585, 336] on span "Page Size" at bounding box center [590, 339] width 10 height 10
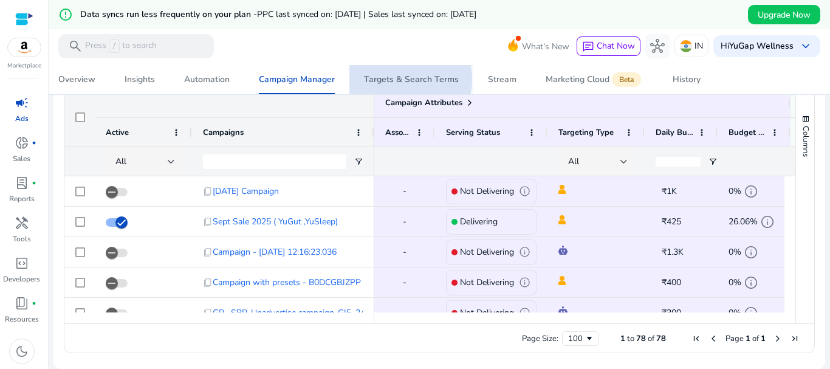
click at [398, 79] on div "Targets & Search Terms" at bounding box center [411, 79] width 95 height 9
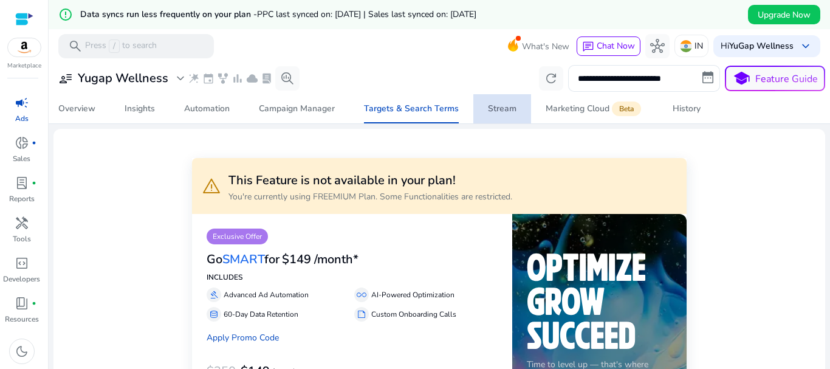
click at [501, 102] on span "Stream" at bounding box center [502, 108] width 29 height 29
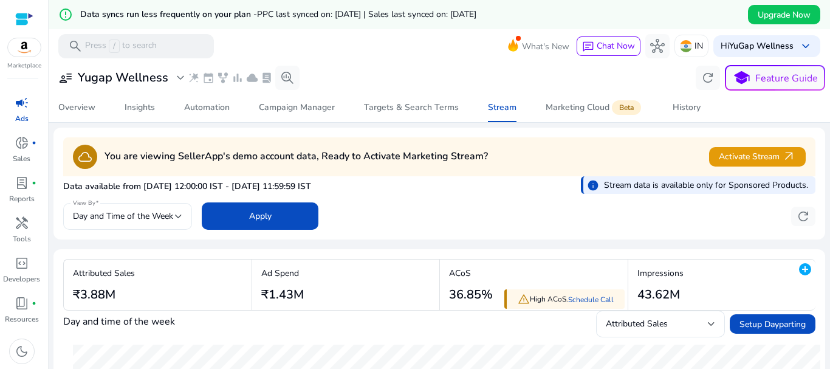
click at [170, 212] on span "Day and Time of the Week" at bounding box center [123, 216] width 100 height 12
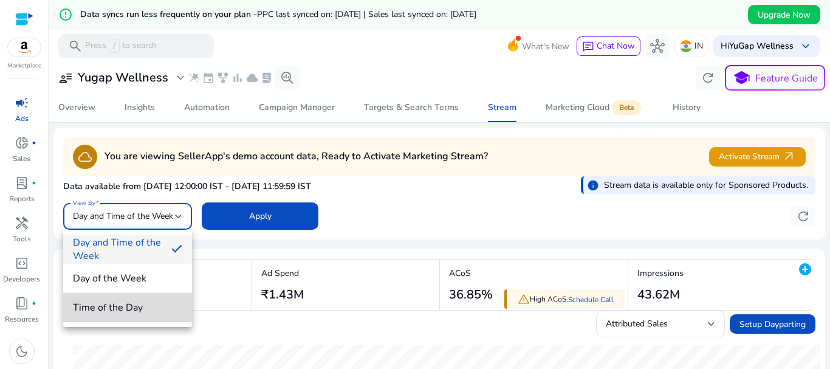
click at [123, 315] on mat-option "Time of the Day" at bounding box center [127, 307] width 129 height 29
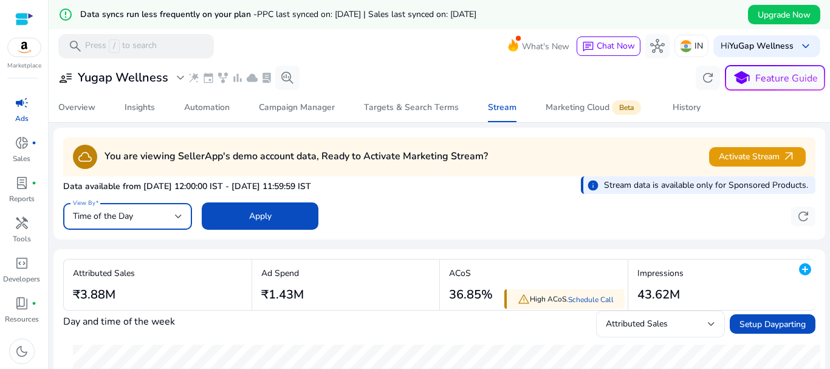
click at [154, 213] on div "Time of the Day" at bounding box center [124, 216] width 102 height 13
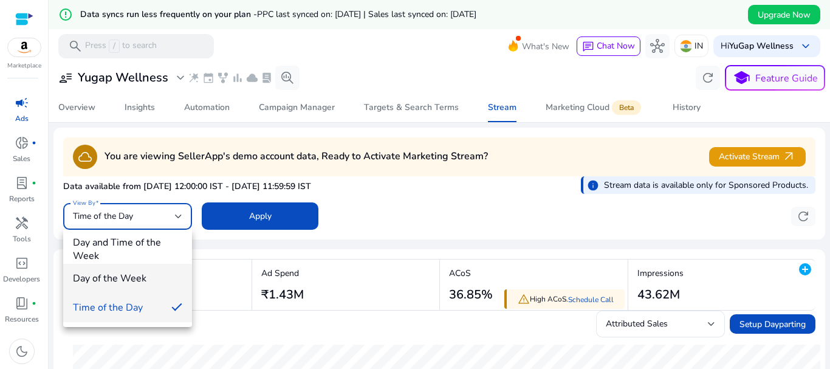
click at [130, 279] on span "Day of the Week" at bounding box center [127, 278] width 109 height 13
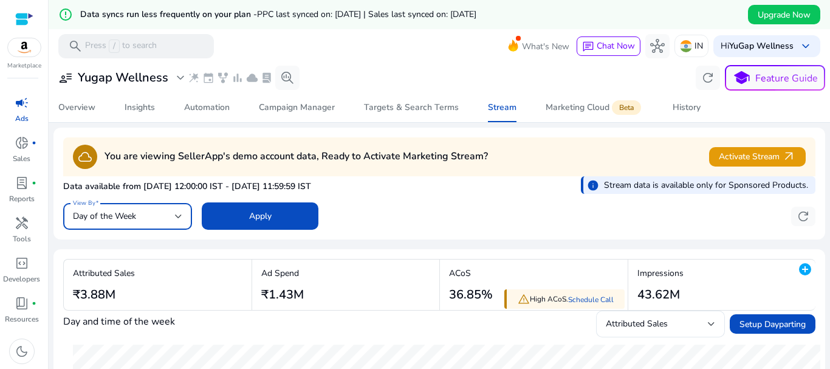
click at [169, 215] on div "Day of the Week" at bounding box center [124, 216] width 102 height 13
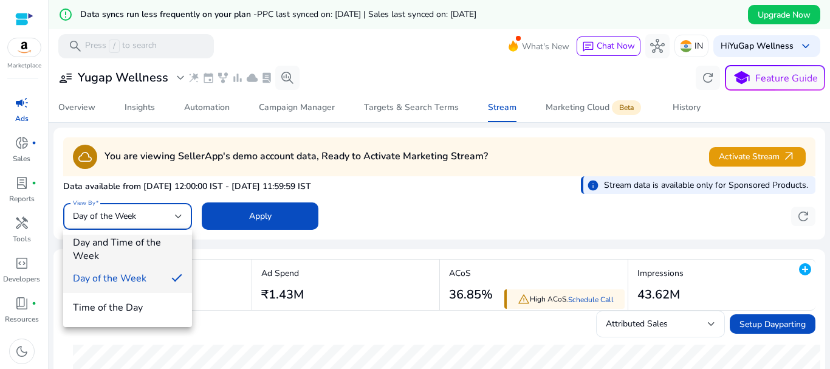
click at [134, 243] on span "Day and Time of the Week" at bounding box center [127, 249] width 109 height 27
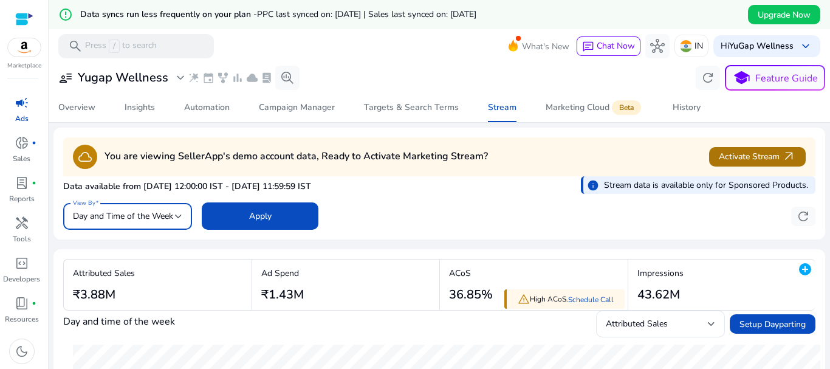
click at [748, 156] on span "Activate Stream arrow_outward" at bounding box center [757, 157] width 77 height 14
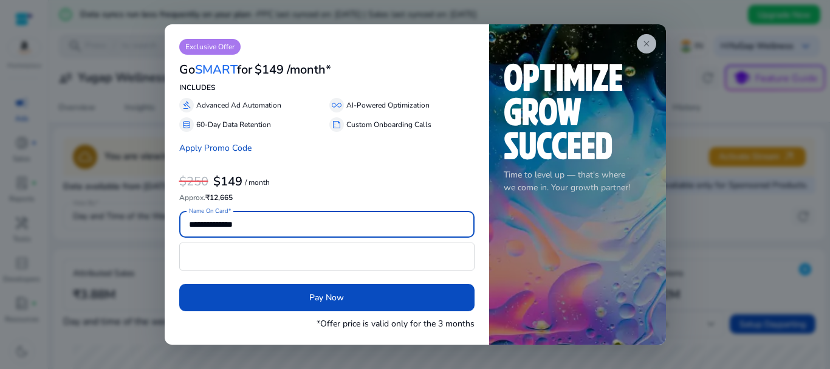
click at [648, 44] on span "close" at bounding box center [647, 44] width 10 height 10
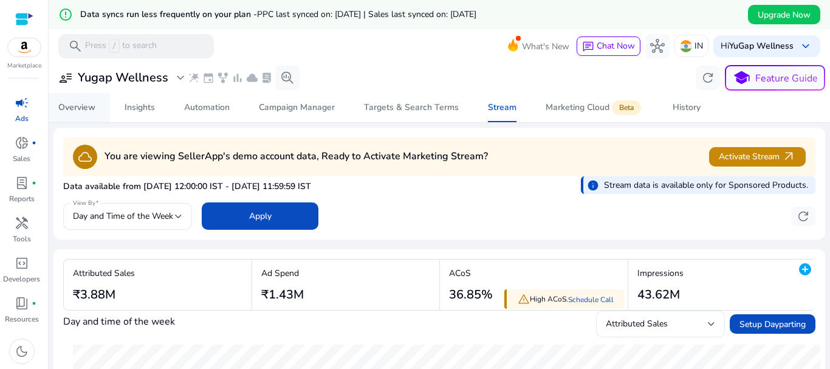
click at [92, 104] on div "Overview" at bounding box center [76, 107] width 37 height 9
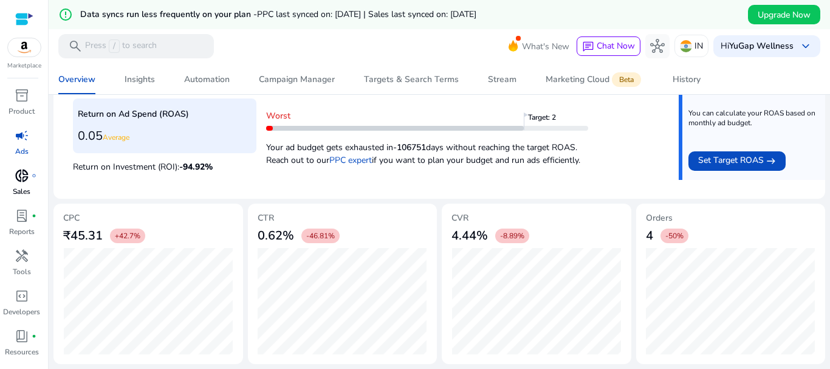
click at [24, 182] on span "donut_small" at bounding box center [22, 175] width 15 height 15
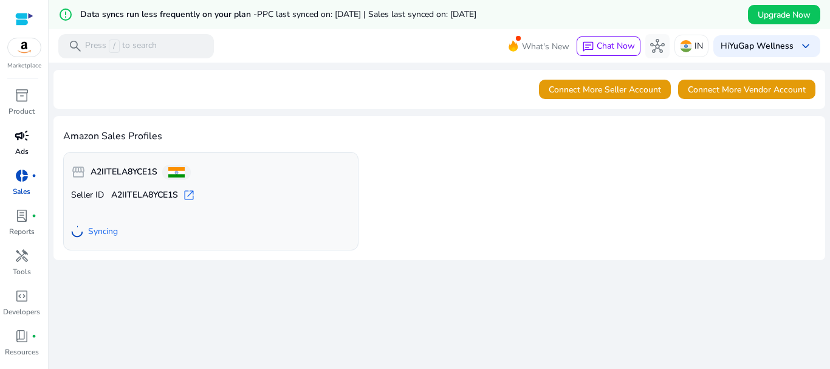
click at [30, 144] on div "campaign" at bounding box center [22, 135] width 34 height 19
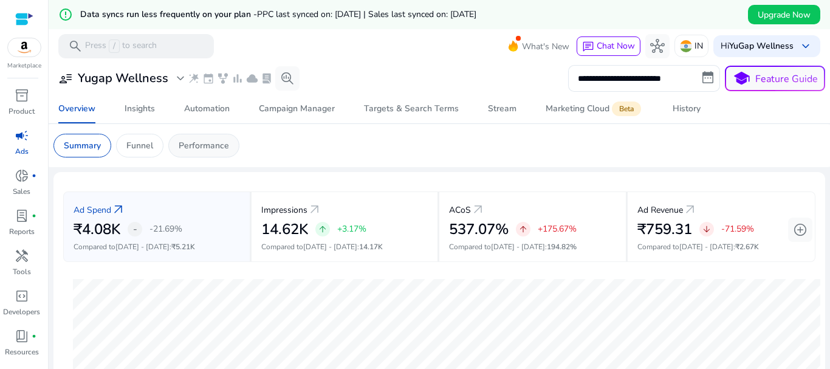
click at [174, 145] on div "Performance" at bounding box center [203, 146] width 71 height 24
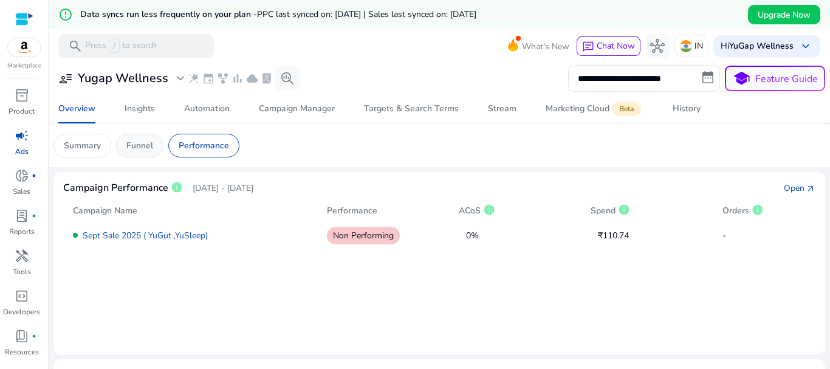
click at [123, 137] on div "Funnel" at bounding box center [139, 146] width 47 height 24
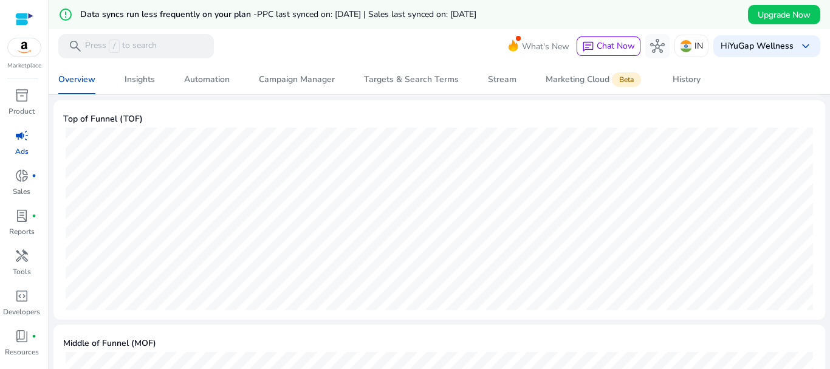
scroll to position [426, 0]
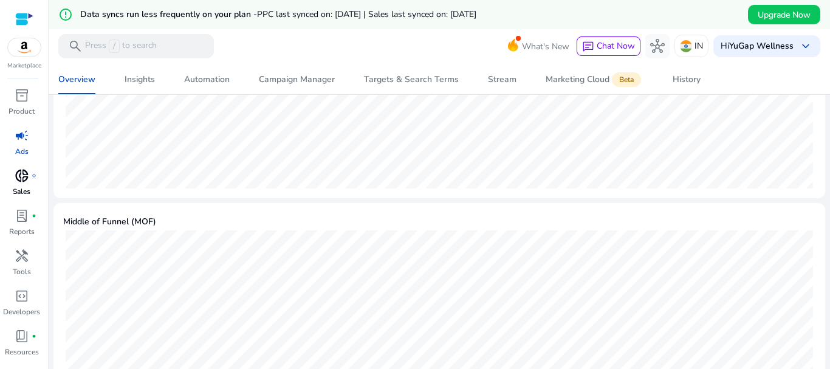
click at [30, 171] on div "donut_small fiber_manual_record" at bounding box center [22, 175] width 34 height 19
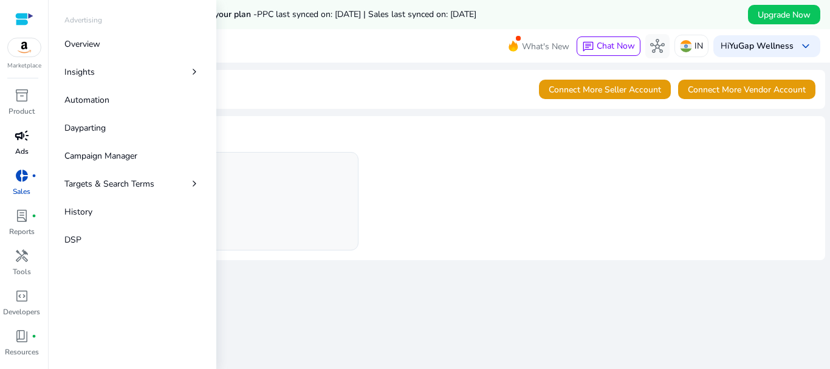
click at [9, 129] on div "campaign" at bounding box center [22, 135] width 34 height 19
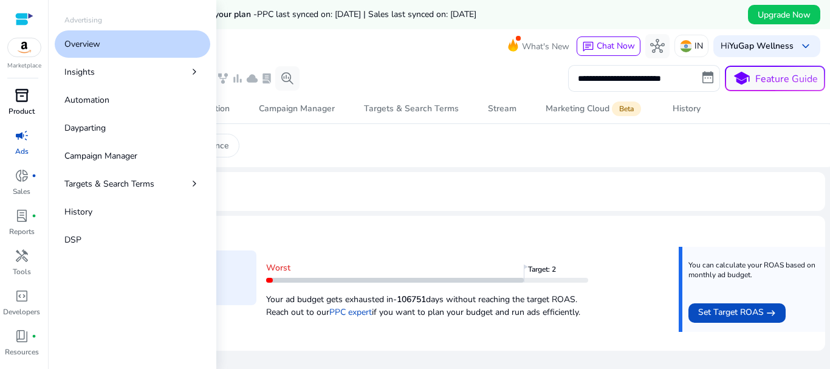
click at [28, 106] on p "Product" at bounding box center [22, 111] width 26 height 11
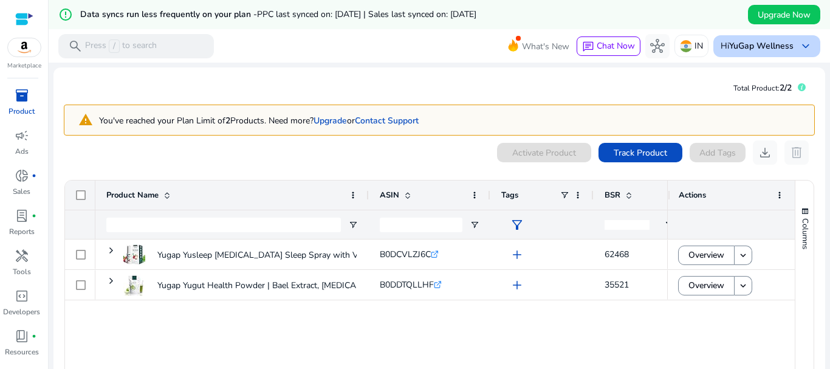
click at [758, 43] on b "YuGap Wellness" at bounding box center [761, 46] width 64 height 12
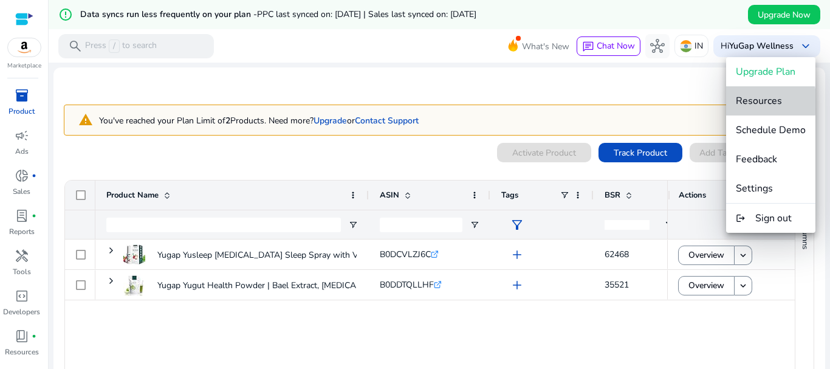
click at [754, 102] on span "Resources" at bounding box center [759, 100] width 46 height 13
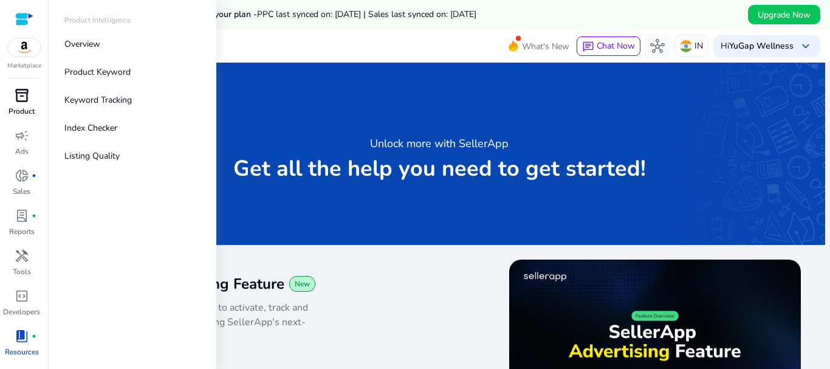
click at [17, 97] on span "inventory_2" at bounding box center [22, 95] width 15 height 15
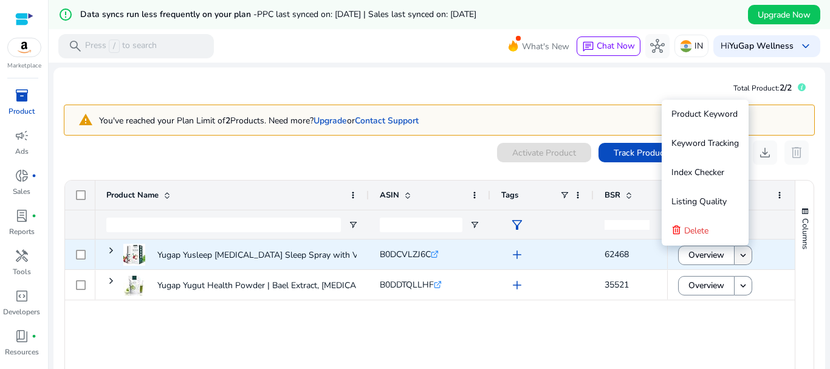
click at [737, 261] on span at bounding box center [743, 255] width 17 height 29
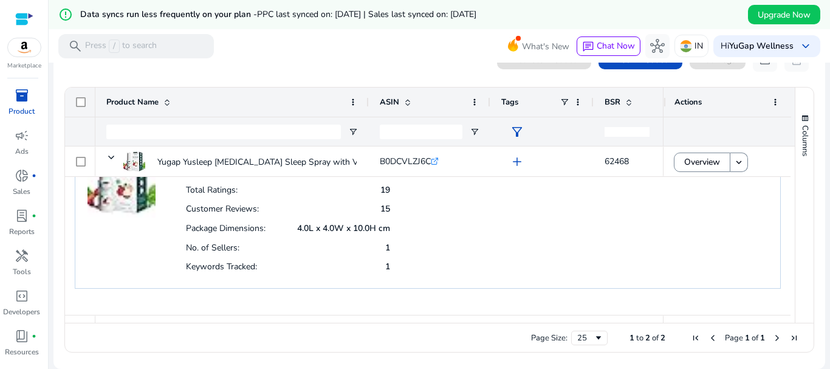
scroll to position [102, 0]
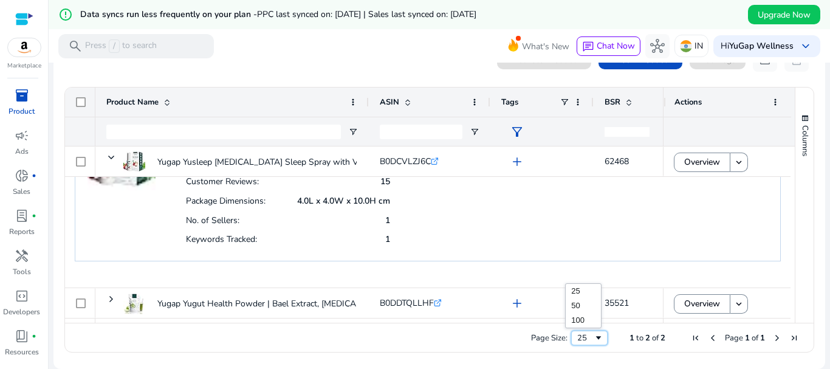
click at [579, 336] on div "25" at bounding box center [585, 338] width 16 height 11
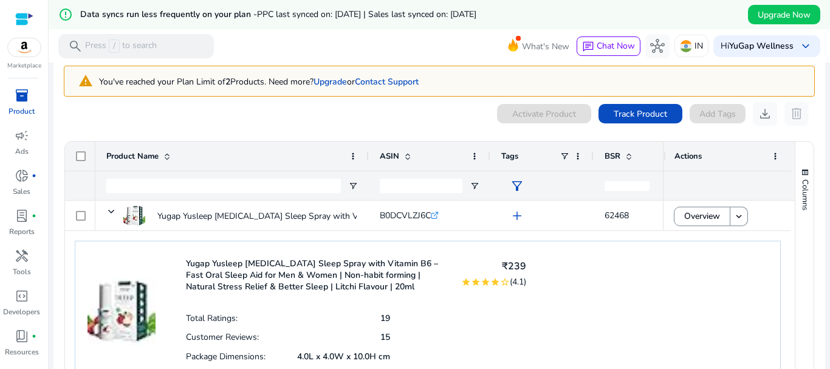
scroll to position [0, 0]
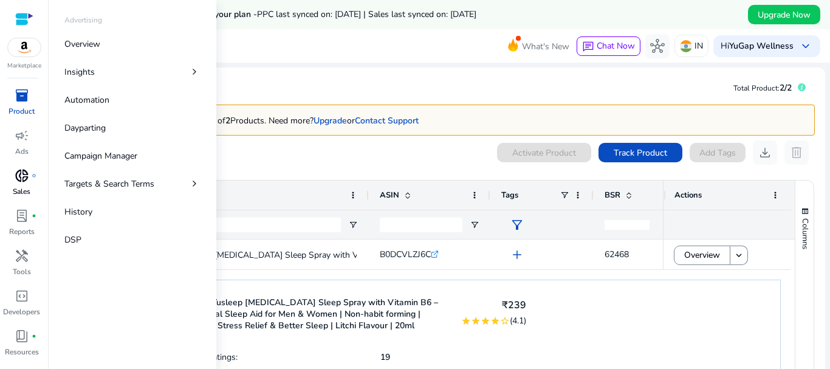
click at [32, 182] on div "donut_small fiber_manual_record" at bounding box center [22, 175] width 34 height 19
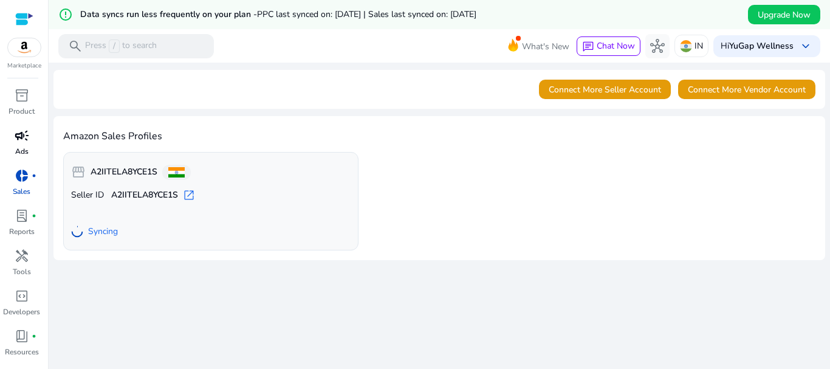
click at [29, 130] on div "campaign" at bounding box center [22, 135] width 34 height 19
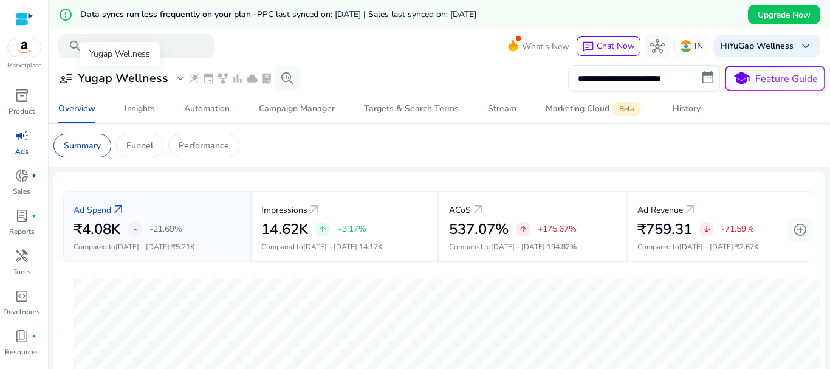
click at [63, 81] on span "user_attributes" at bounding box center [65, 78] width 15 height 15
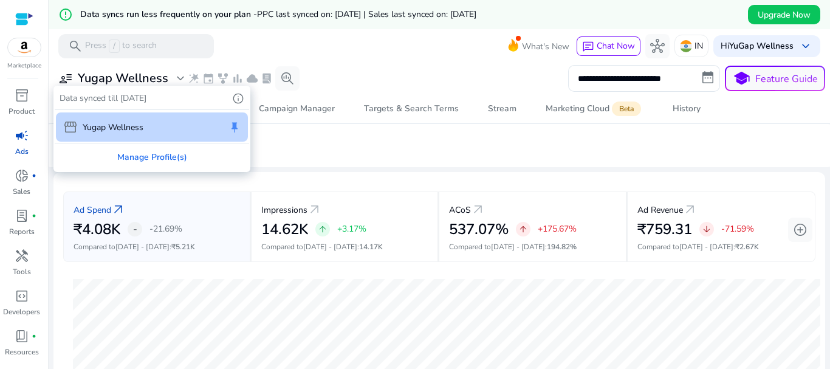
click at [63, 81] on div at bounding box center [415, 184] width 830 height 369
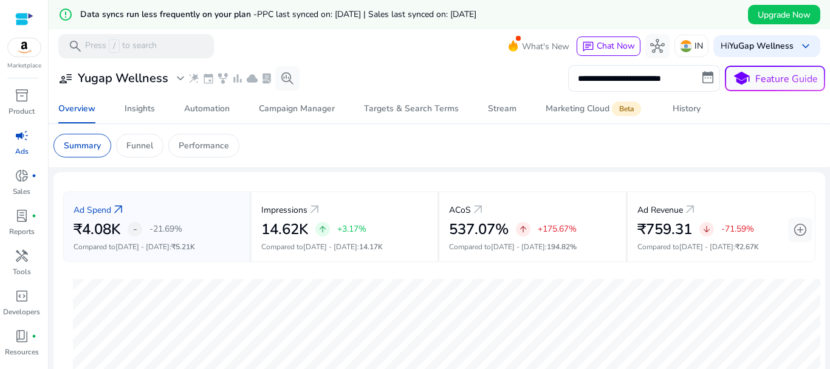
click at [167, 70] on div "user_attributes Yugap Wellness expand_more wand_stars event family_history bar_…" at bounding box center [176, 78] width 246 height 24
click at [170, 79] on div "user_attributes Yugap Wellness expand_more" at bounding box center [122, 78] width 129 height 15
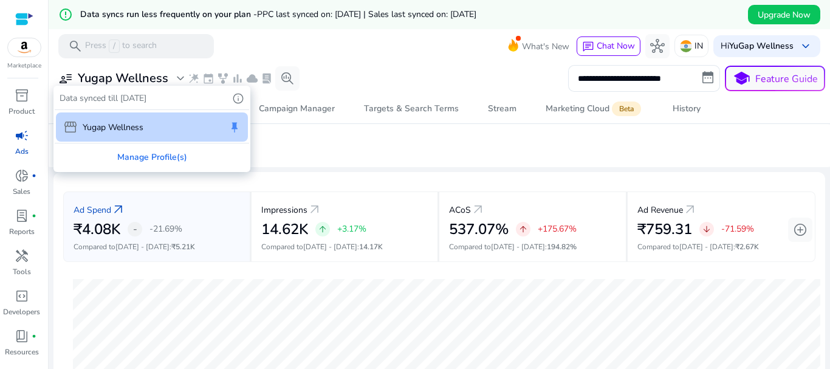
click at [170, 79] on div at bounding box center [415, 184] width 830 height 369
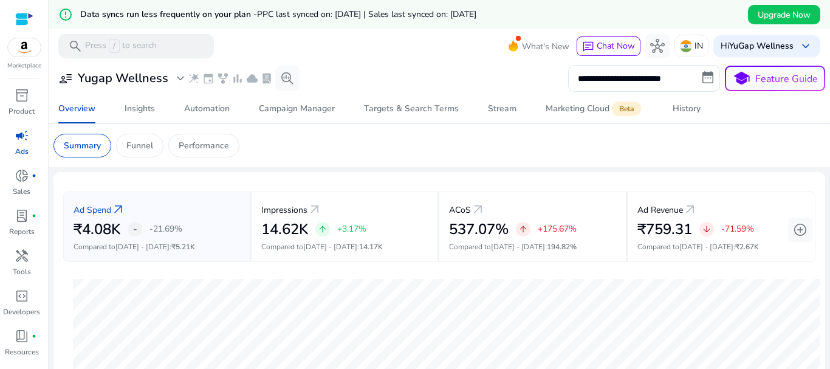
click at [28, 14] on div at bounding box center [24, 19] width 18 height 14
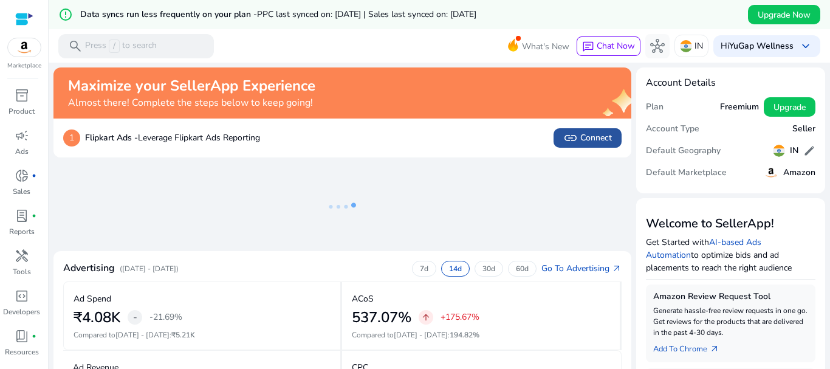
click at [576, 146] on span at bounding box center [588, 137] width 68 height 29
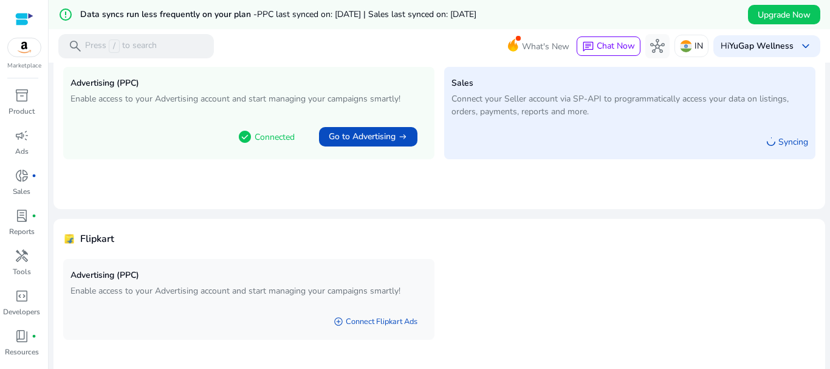
scroll to position [151, 0]
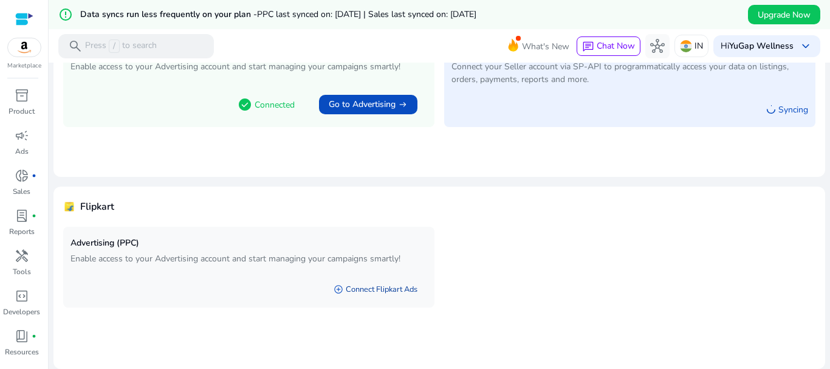
click at [341, 291] on link "add_circle Connect Flipkart Ads" at bounding box center [375, 289] width 103 height 22
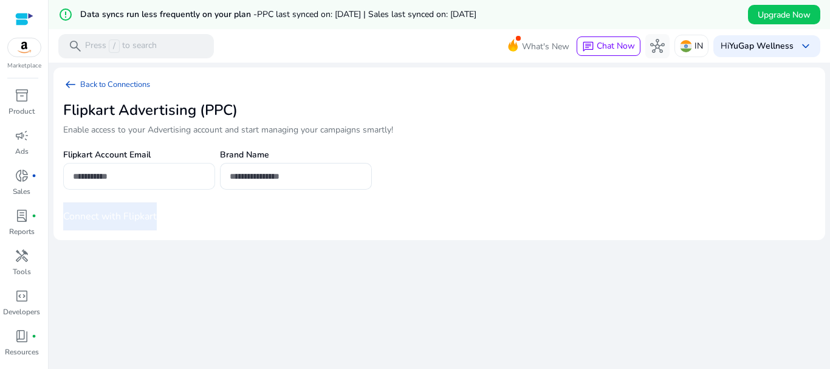
click at [173, 180] on input "email" at bounding box center [139, 176] width 133 height 13
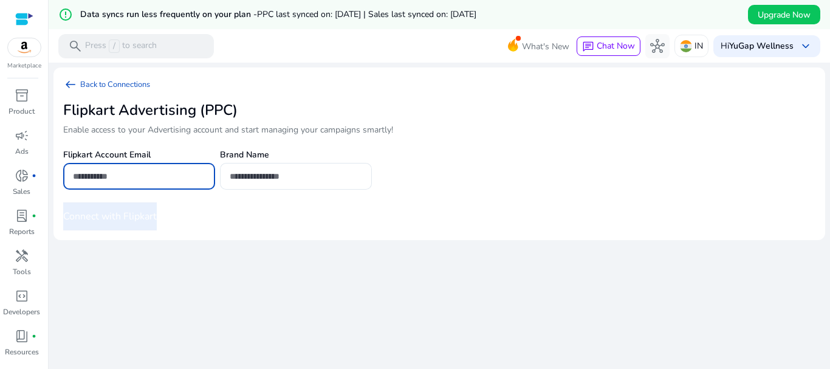
type input "**********"
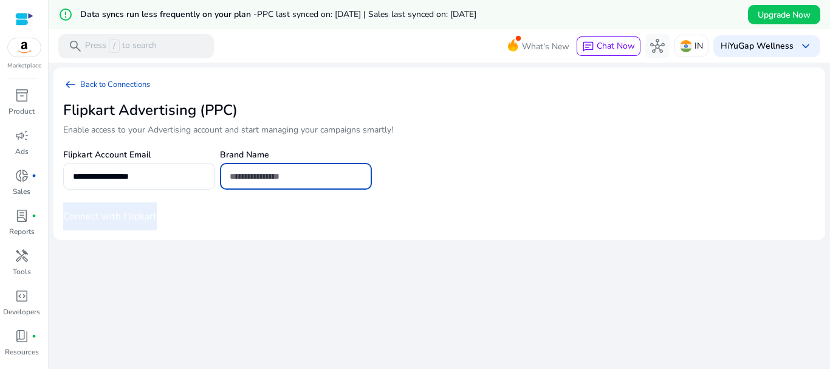
click at [273, 172] on input "text" at bounding box center [296, 176] width 133 height 13
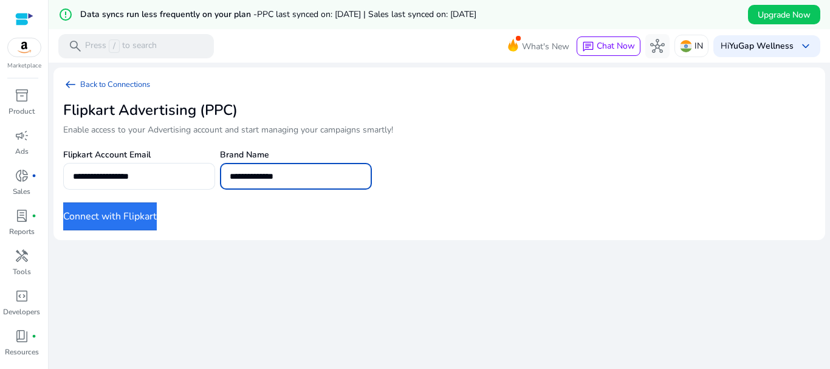
click at [147, 200] on div at bounding box center [139, 196] width 152 height 13
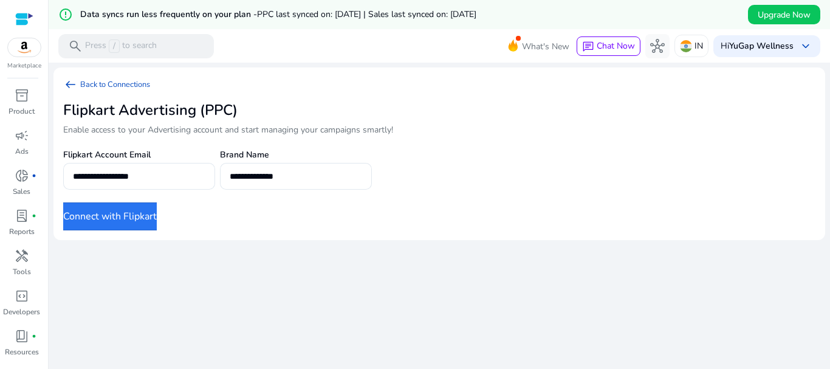
click at [138, 209] on button "Connect with Flipkart" at bounding box center [110, 216] width 94 height 28
click at [146, 219] on button "Connect with Flipkart" at bounding box center [110, 216] width 94 height 28
click at [142, 221] on button "Connect with Flipkart" at bounding box center [110, 216] width 94 height 28
click at [146, 213] on button "Connect with Flipkart" at bounding box center [110, 216] width 94 height 28
click at [319, 176] on input "**********" at bounding box center [296, 176] width 133 height 13
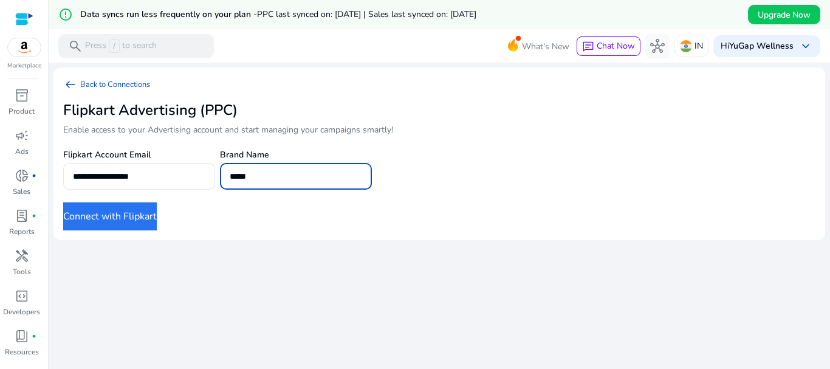
type input "*****"
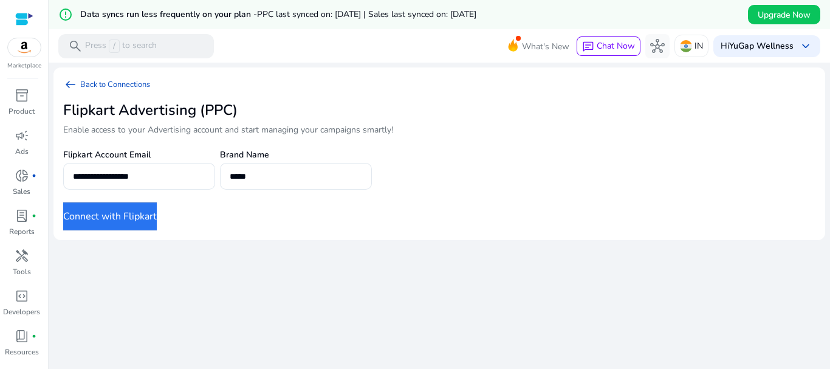
click at [148, 212] on button "Connect with Flipkart" at bounding box center [110, 216] width 94 height 28
click at [755, 212] on mat-card "**********" at bounding box center [439, 153] width 772 height 173
click at [146, 215] on button "Connect with Flipkart" at bounding box center [110, 216] width 94 height 28
click at [639, 199] on mat-card "**********" at bounding box center [439, 153] width 772 height 173
click at [148, 216] on button "Connect with Flipkart" at bounding box center [110, 216] width 94 height 28
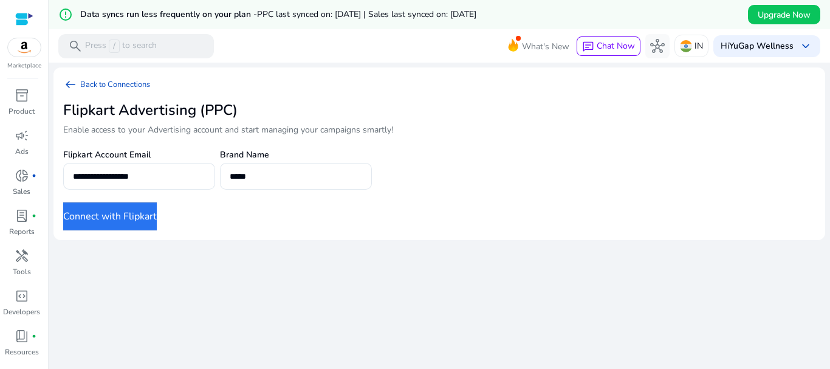
click at [698, 159] on mat-card "**********" at bounding box center [439, 153] width 772 height 173
click at [26, 188] on p "Sales" at bounding box center [22, 191] width 18 height 11
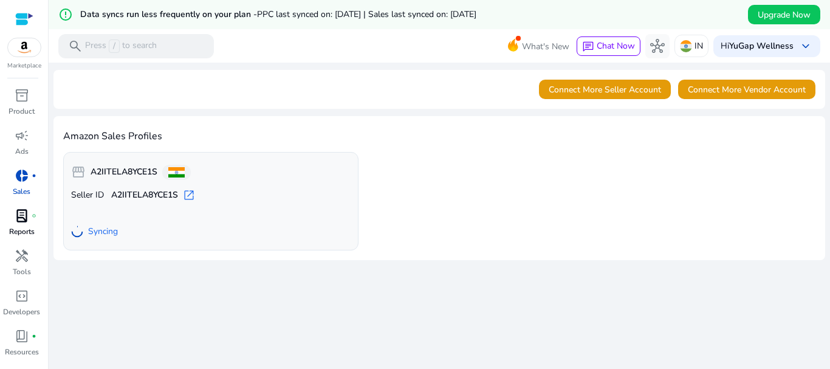
click at [24, 219] on span "lab_profile" at bounding box center [22, 216] width 15 height 15
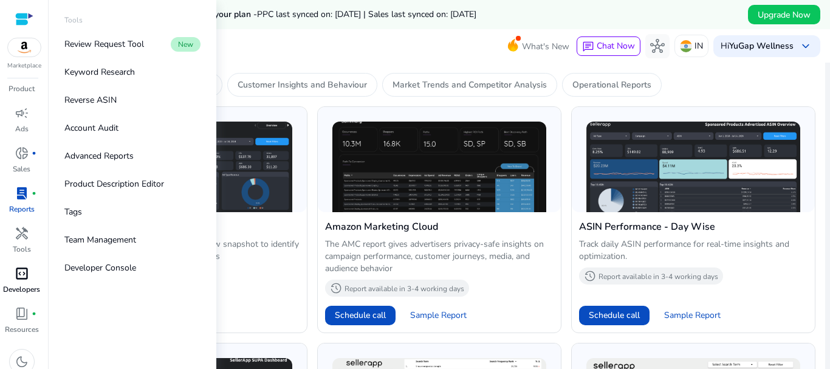
scroll to position [33, 0]
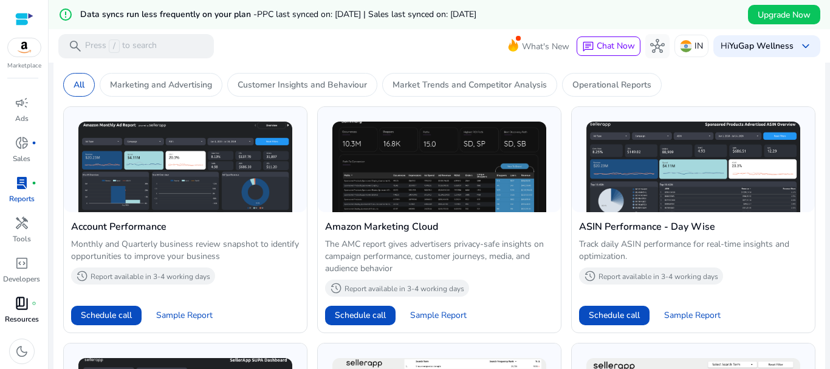
click at [26, 302] on span "book_4" at bounding box center [22, 303] width 15 height 15
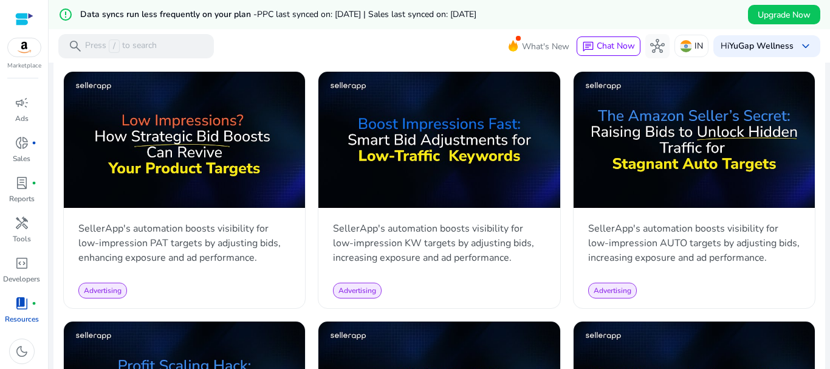
scroll to position [608, 0]
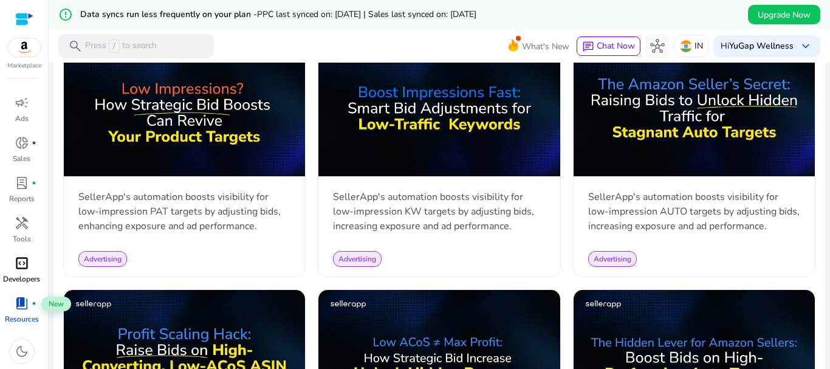
click at [19, 272] on div "code_blocks" at bounding box center [22, 262] width 34 height 19
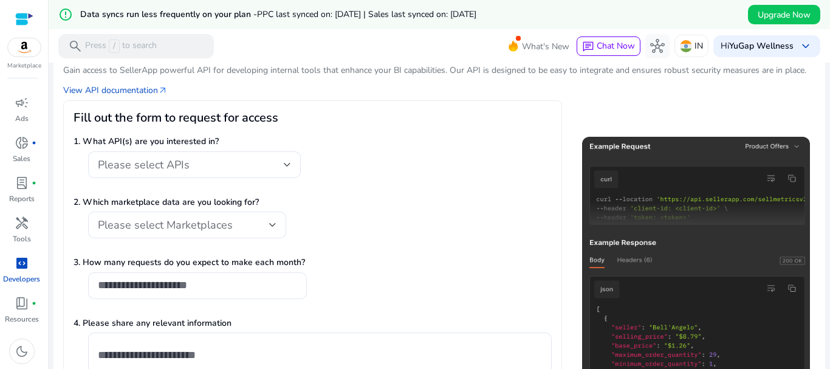
scroll to position [122, 0]
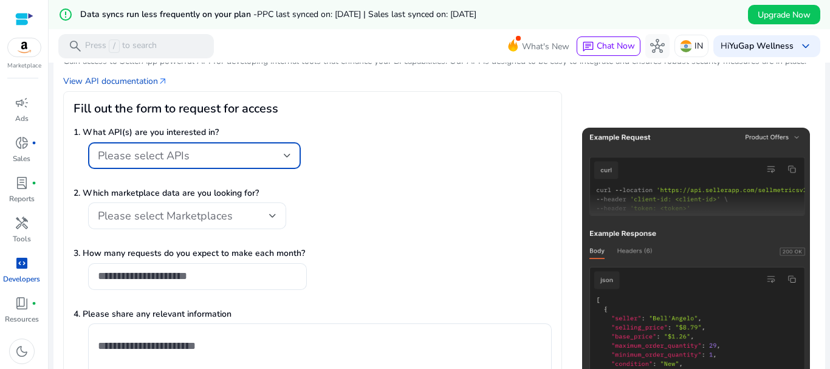
click at [247, 155] on div "Please select APIs" at bounding box center [191, 155] width 186 height 13
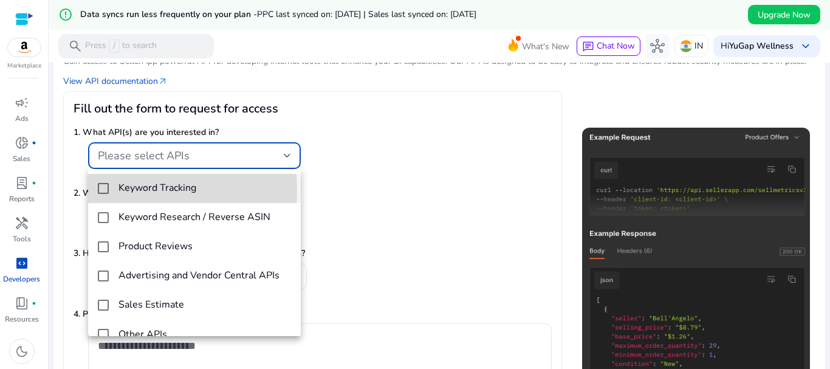
click at [103, 190] on mat-pseudo-checkbox at bounding box center [103, 188] width 11 height 11
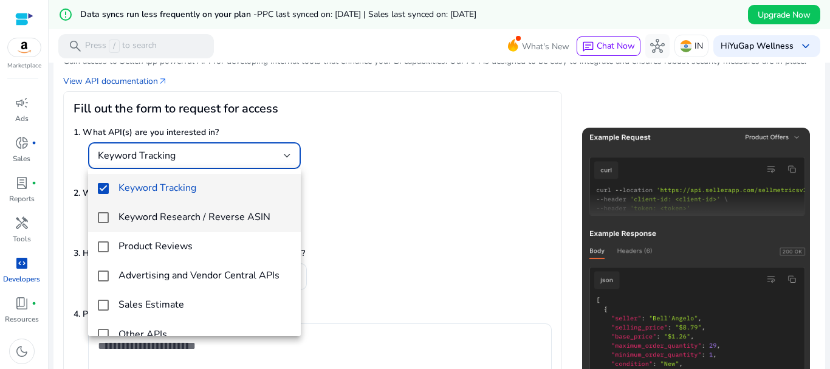
click at [103, 215] on mat-pseudo-checkbox at bounding box center [103, 217] width 11 height 11
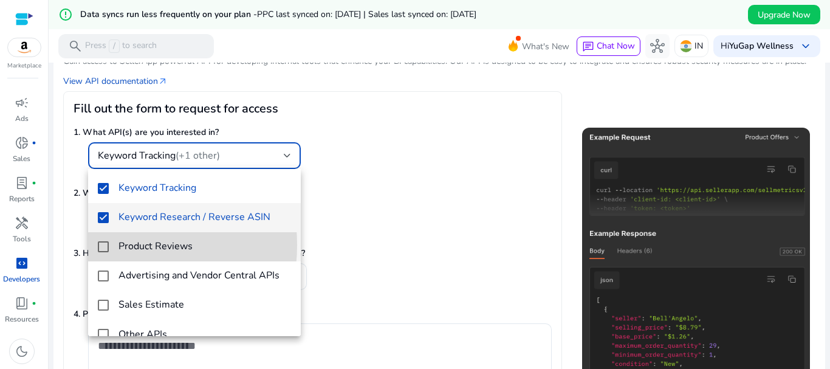
click at [102, 245] on mat-pseudo-checkbox at bounding box center [103, 246] width 11 height 11
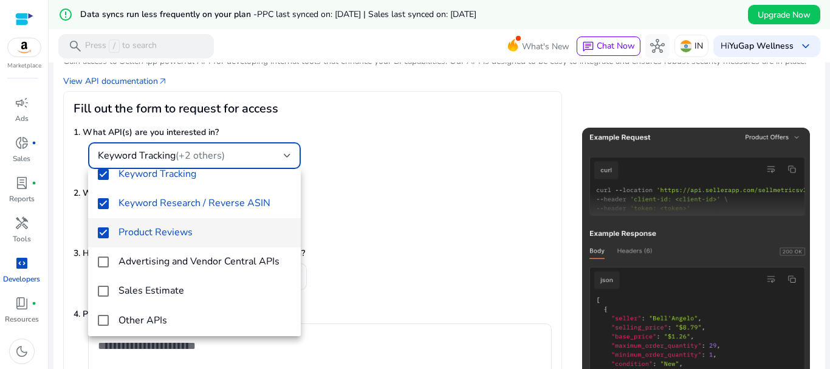
scroll to position [18, 0]
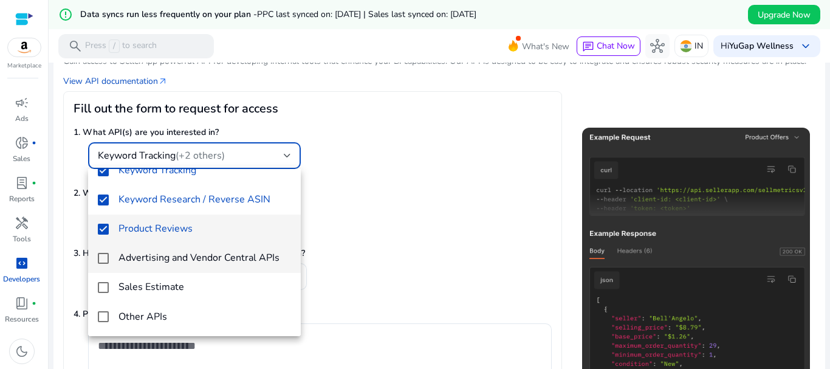
click at [100, 257] on mat-pseudo-checkbox at bounding box center [103, 258] width 11 height 11
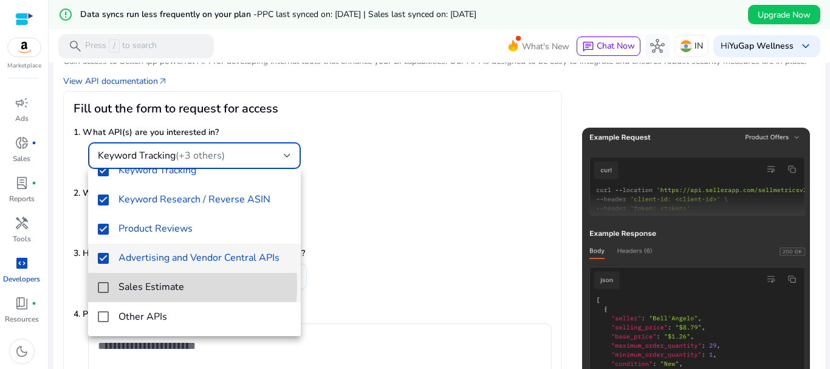
click at [103, 284] on mat-pseudo-checkbox at bounding box center [103, 287] width 11 height 11
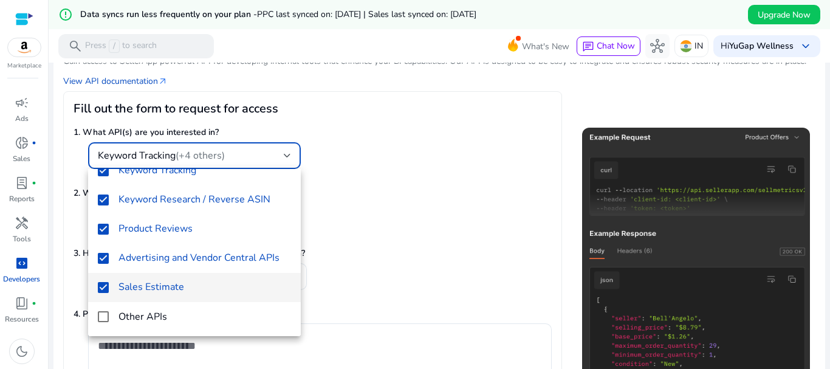
click at [444, 221] on div at bounding box center [415, 184] width 830 height 369
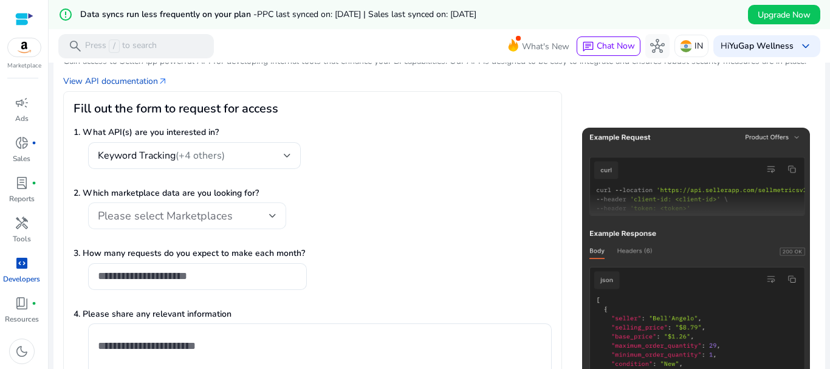
click at [221, 216] on span "Please select Marketplaces" at bounding box center [165, 216] width 135 height 15
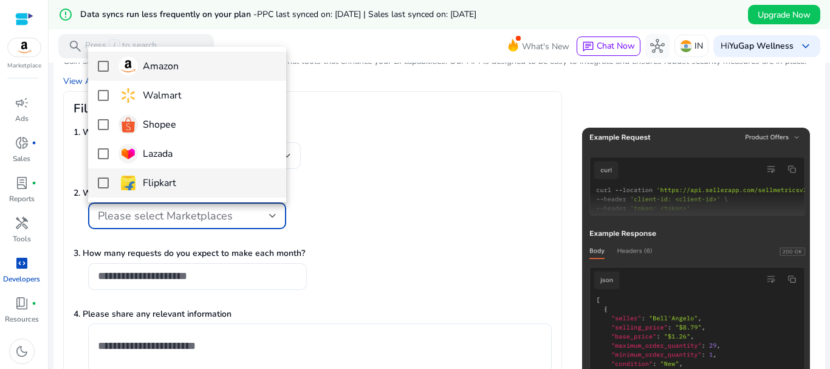
click at [100, 184] on mat-pseudo-checkbox at bounding box center [103, 182] width 11 height 11
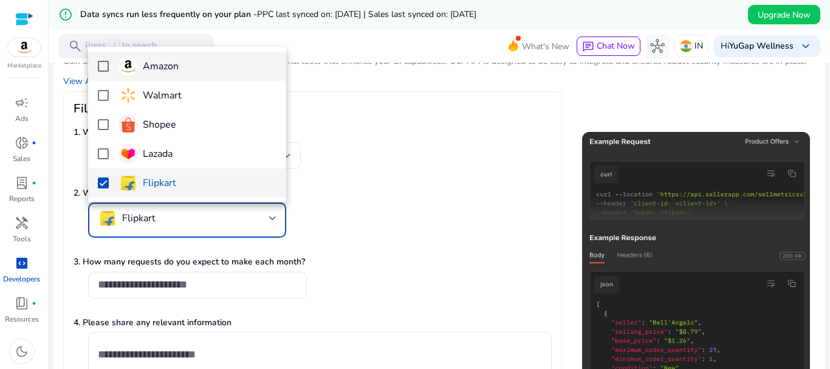
click at [100, 66] on mat-pseudo-checkbox at bounding box center [103, 66] width 11 height 11
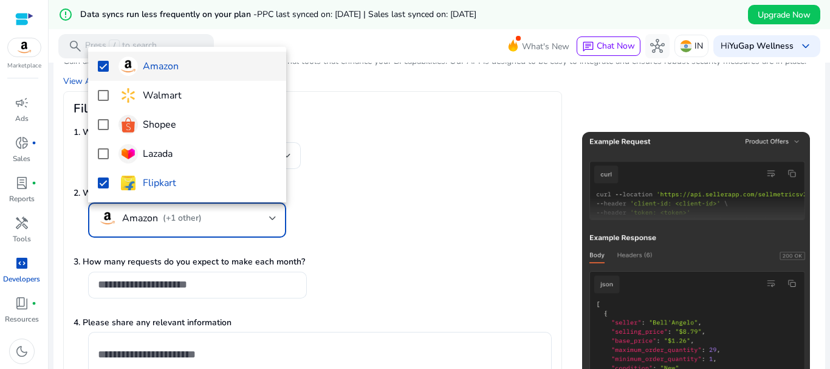
click at [474, 214] on div at bounding box center [415, 184] width 830 height 369
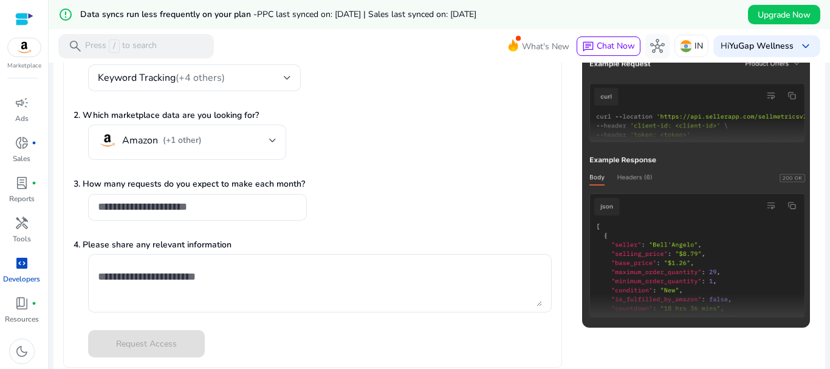
scroll to position [208, 0]
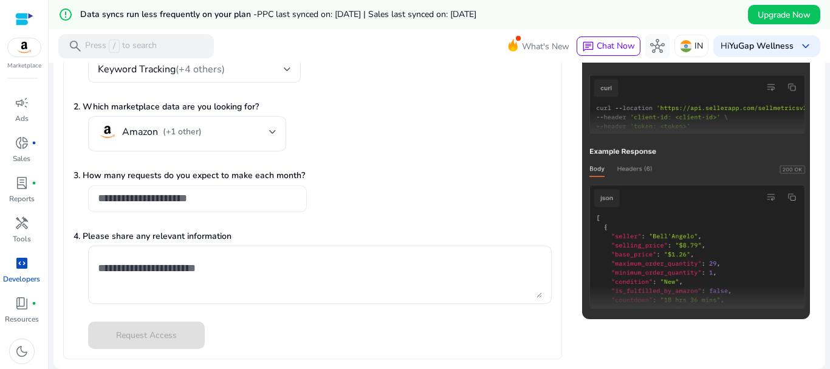
click at [231, 194] on input "number" at bounding box center [197, 197] width 199 height 13
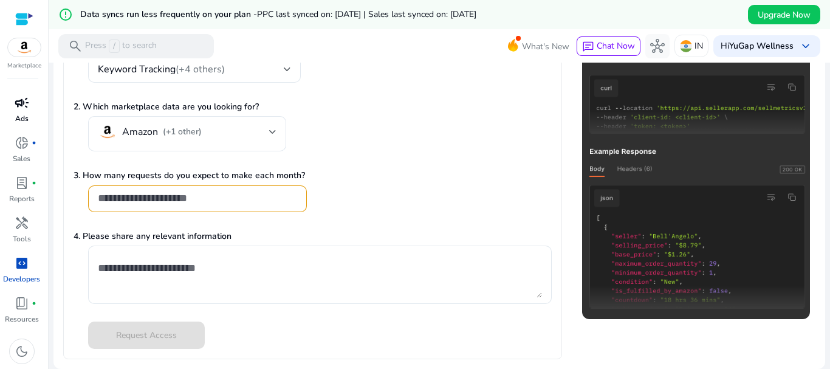
click at [18, 110] on span "campaign" at bounding box center [22, 102] width 15 height 15
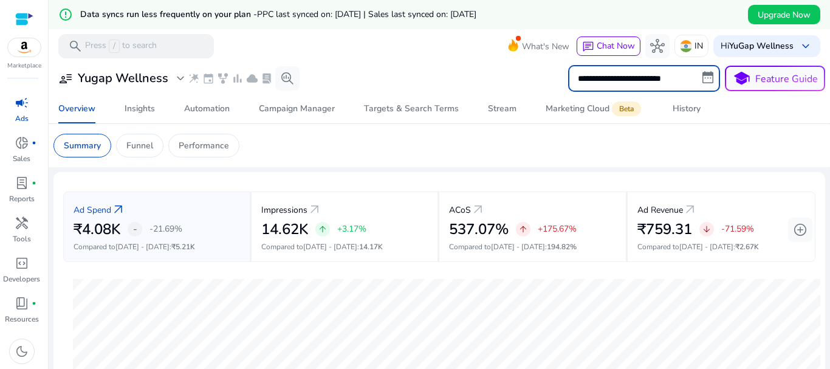
click at [635, 73] on input "**********" at bounding box center [644, 78] width 152 height 27
select select "*"
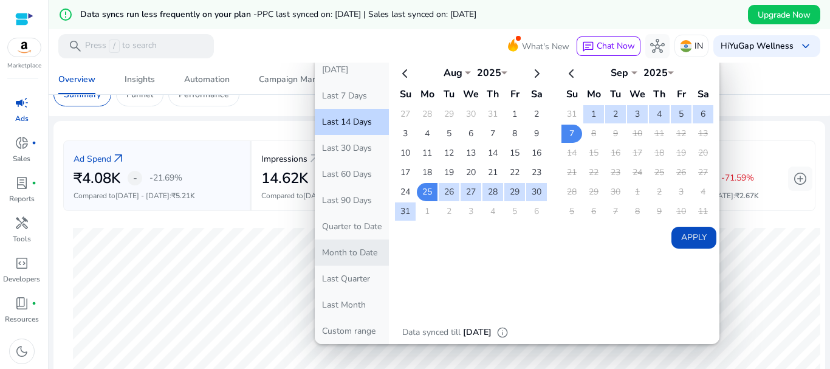
scroll to position [122, 0]
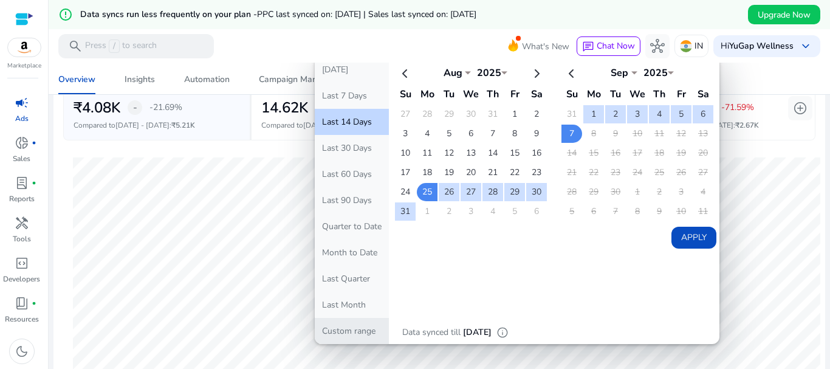
click at [356, 325] on button "Custom range" at bounding box center [352, 331] width 74 height 26
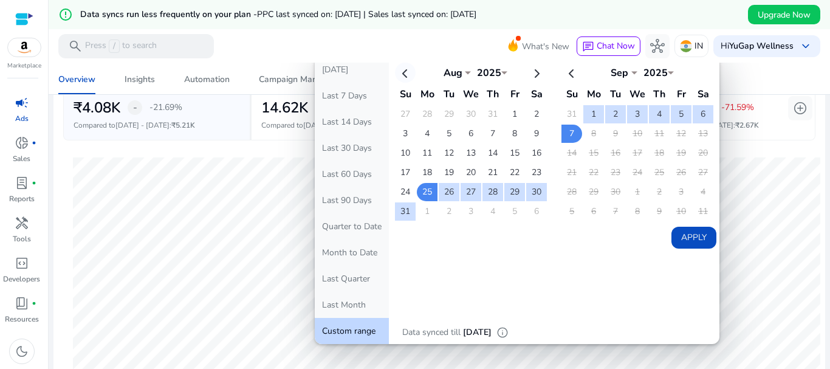
click at [398, 71] on th at bounding box center [405, 73] width 21 height 20
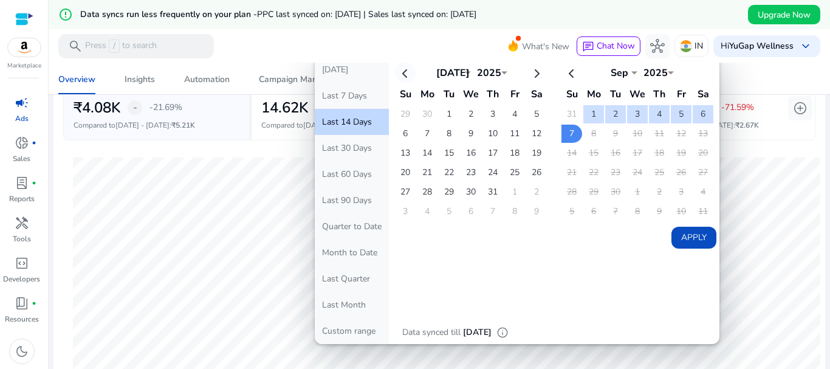
click at [398, 71] on th at bounding box center [405, 73] width 21 height 20
select select "*"
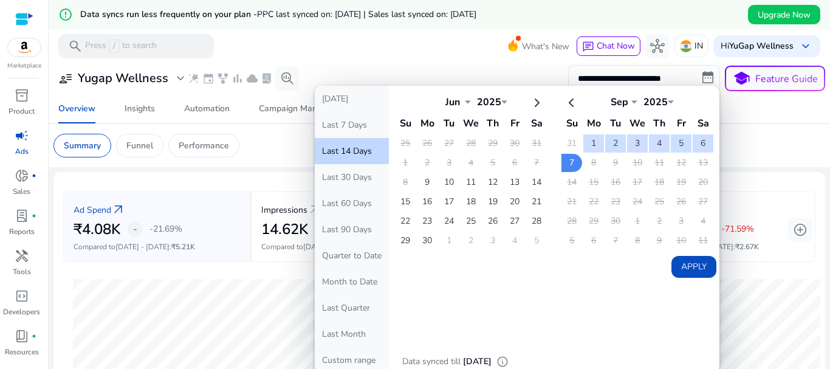
select select "*"
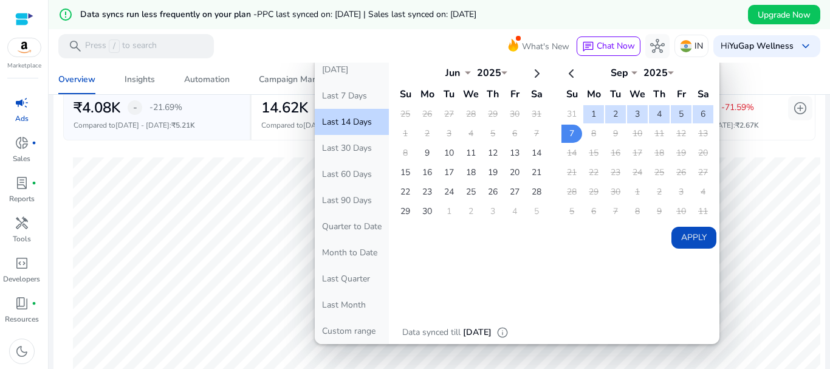
click at [400, 76] on th at bounding box center [405, 73] width 21 height 20
click at [360, 201] on button "Last 90 Days" at bounding box center [352, 200] width 74 height 26
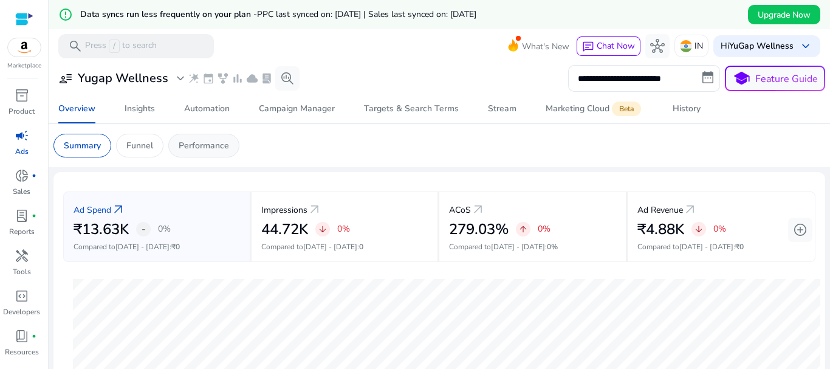
click at [221, 140] on p "Performance" at bounding box center [204, 145] width 50 height 13
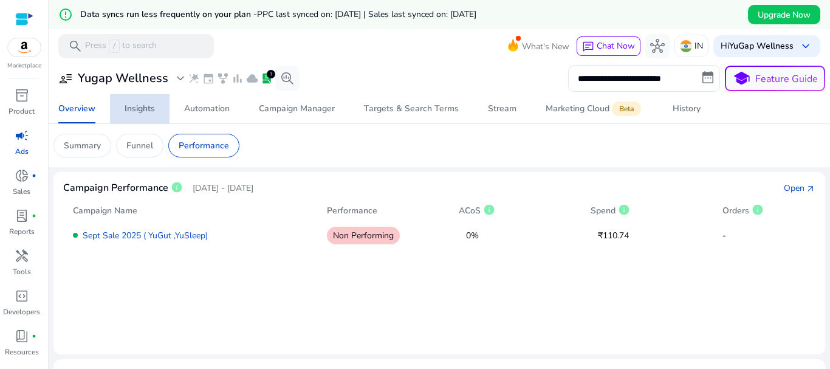
click at [137, 116] on span "Insights" at bounding box center [140, 108] width 30 height 29
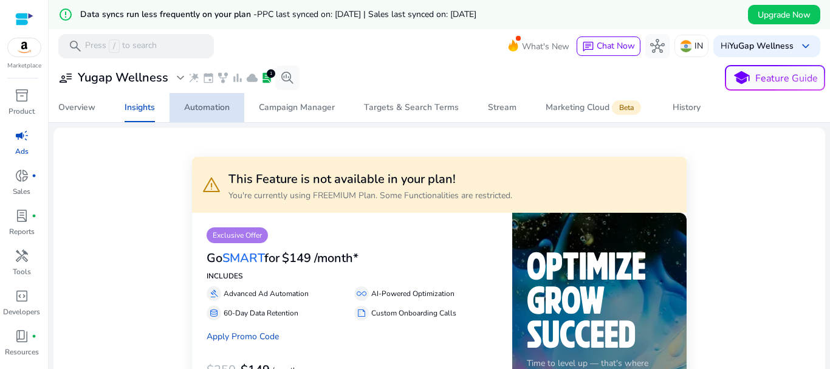
click at [231, 105] on link "Automation" at bounding box center [207, 107] width 75 height 29
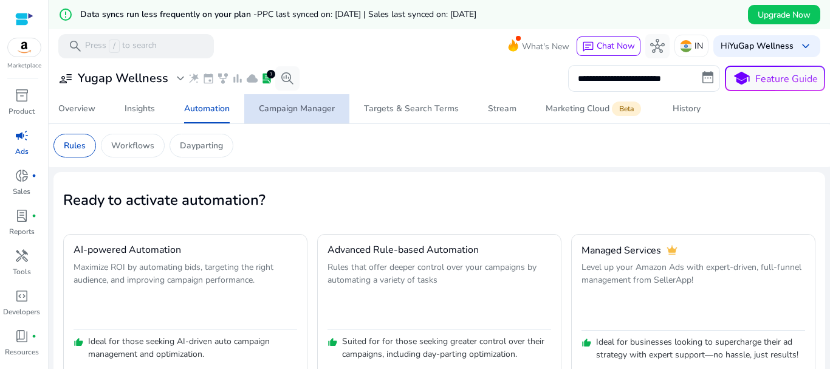
click at [291, 108] on div "Campaign Manager" at bounding box center [297, 109] width 76 height 9
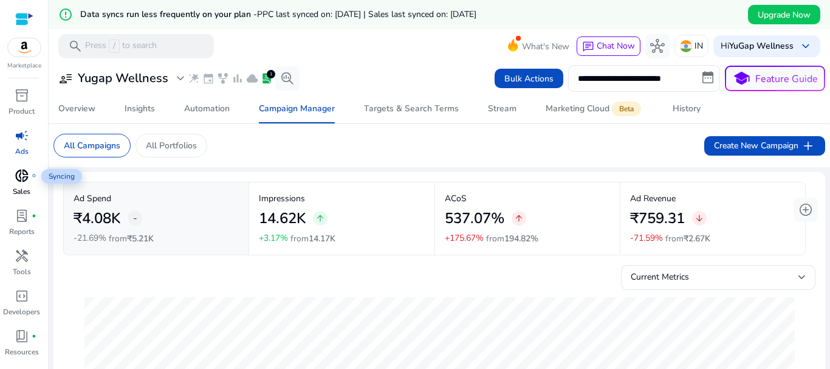
click at [20, 177] on span "donut_small" at bounding box center [22, 175] width 15 height 15
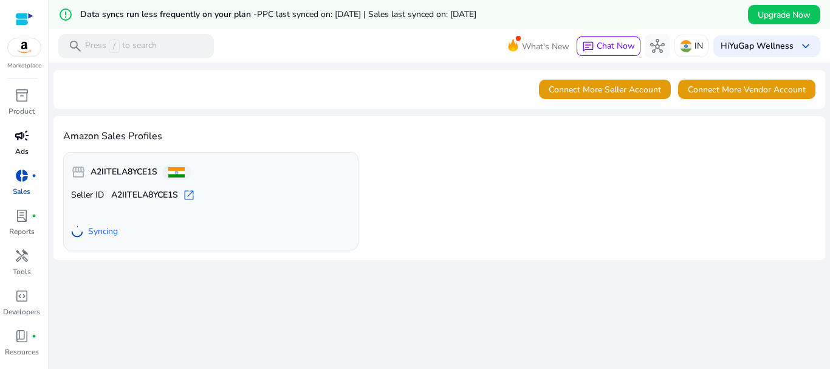
click at [20, 129] on span "campaign" at bounding box center [22, 135] width 15 height 15
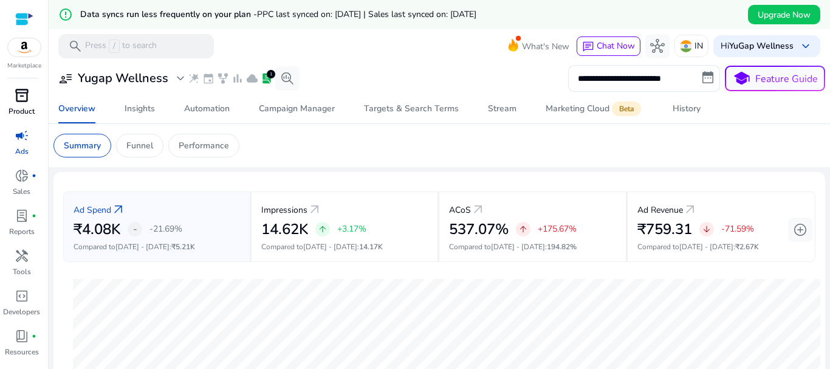
click at [25, 99] on span "inventory_2" at bounding box center [22, 95] width 15 height 15
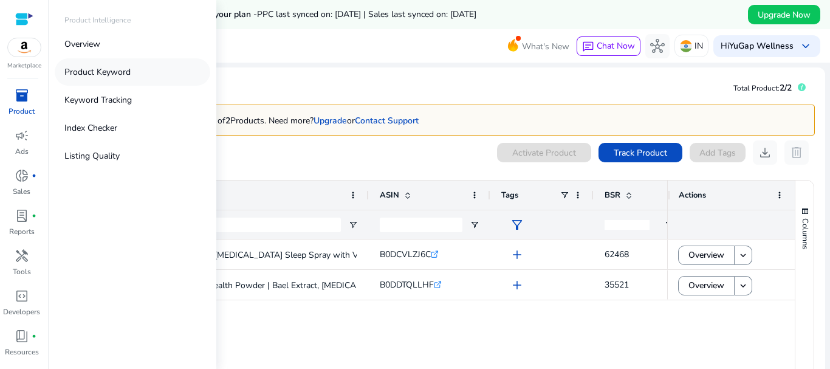
click at [81, 77] on p "Product Keyword" at bounding box center [97, 72] width 66 height 13
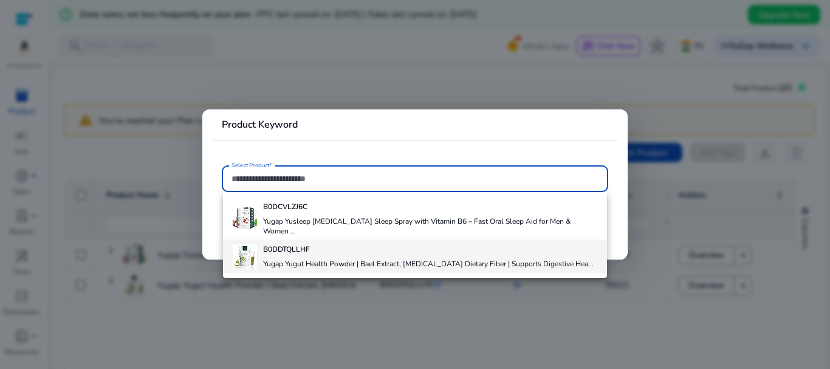
click at [351, 244] on h4 "B0DDTQLLHF" at bounding box center [428, 249] width 331 height 10
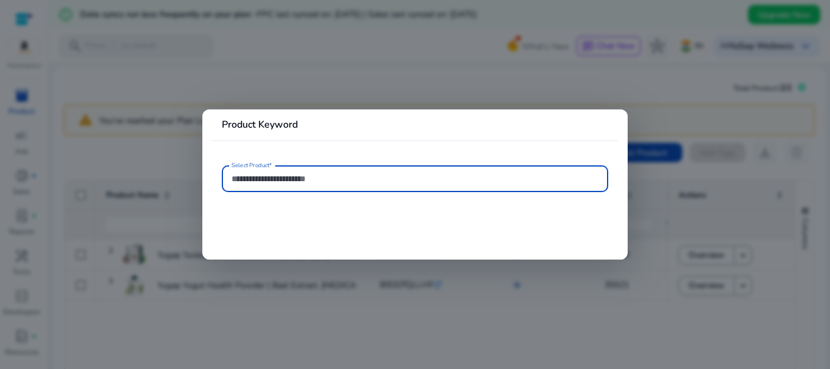
type input "**********"
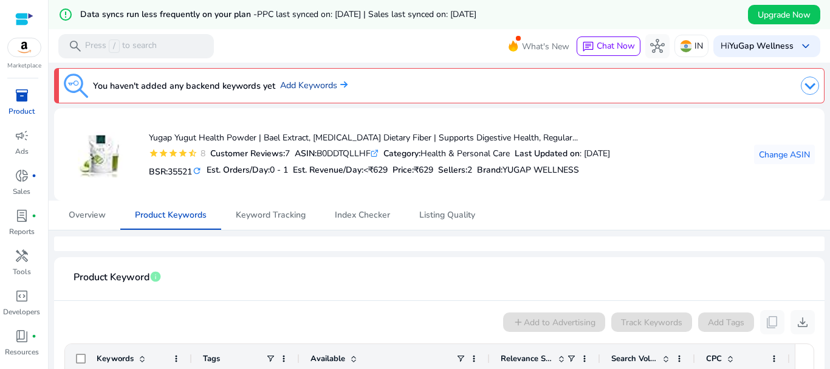
click at [342, 84] on img at bounding box center [342, 84] width 10 height 7
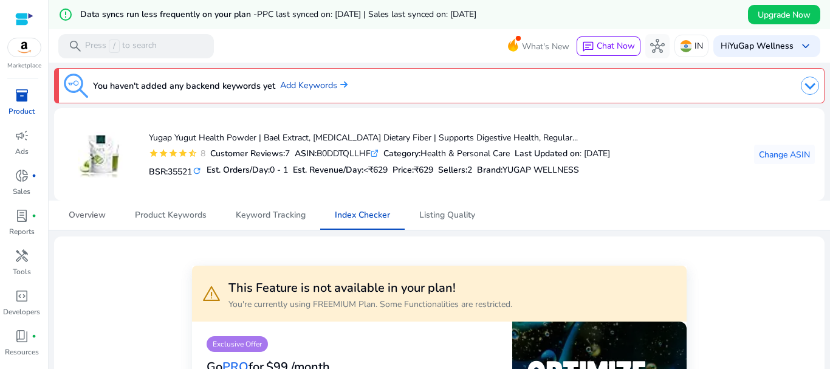
drag, startPoint x: 102, startPoint y: 216, endPoint x: 114, endPoint y: 134, distance: 83.0
click at [102, 215] on span "Overview" at bounding box center [87, 215] width 37 height 9
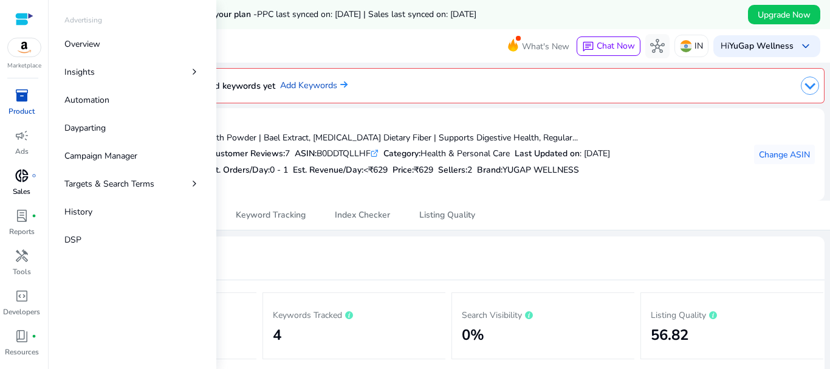
click at [25, 172] on span "donut_small" at bounding box center [22, 175] width 15 height 15
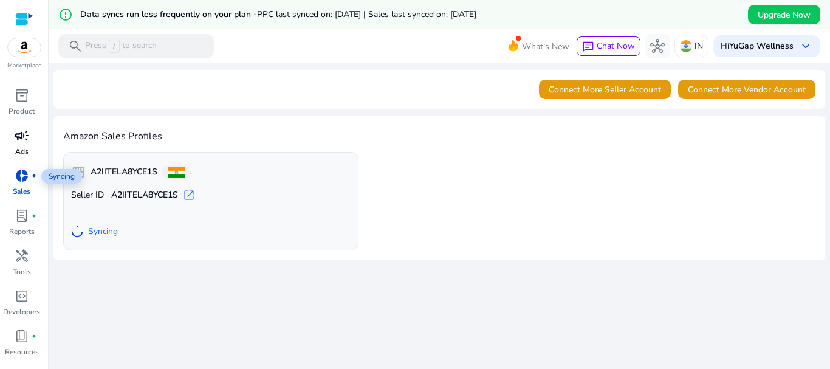
click at [21, 139] on span "campaign" at bounding box center [22, 135] width 15 height 15
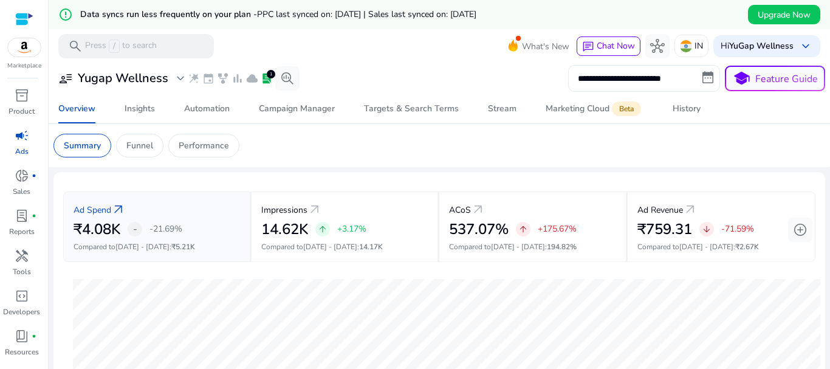
click at [670, 77] on input "**********" at bounding box center [644, 78] width 152 height 27
select select "*"
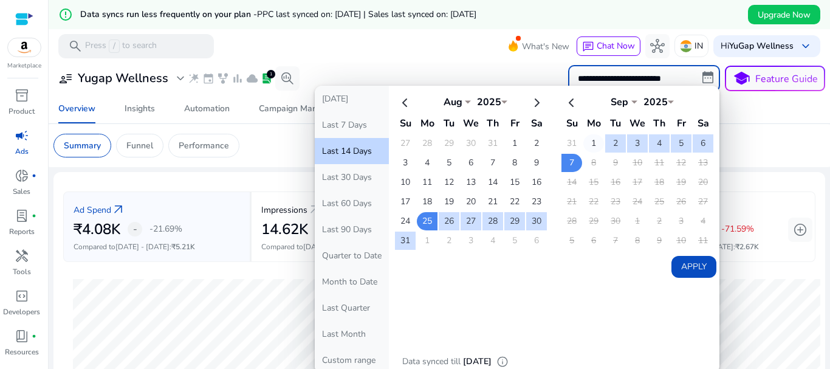
click at [585, 140] on td "1" at bounding box center [594, 143] width 21 height 18
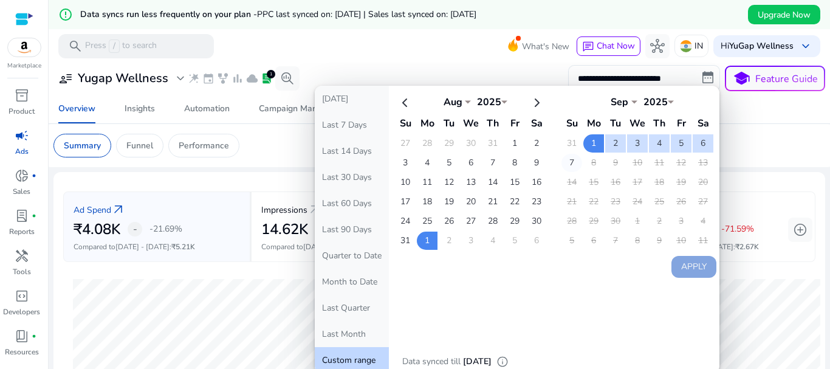
click at [568, 165] on td "7" at bounding box center [572, 163] width 21 height 18
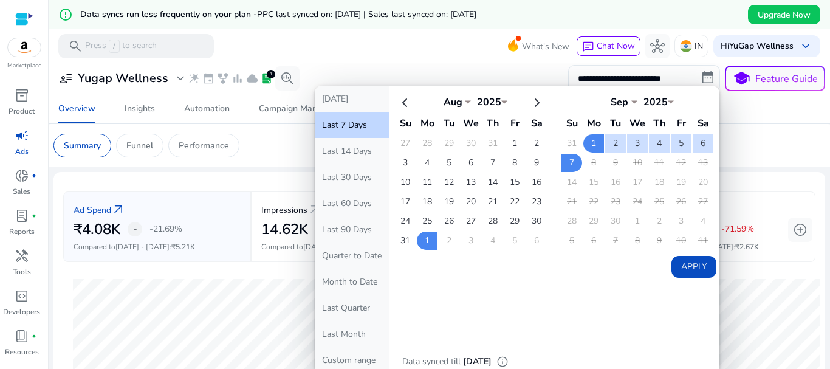
click at [680, 269] on button "Apply" at bounding box center [694, 267] width 45 height 22
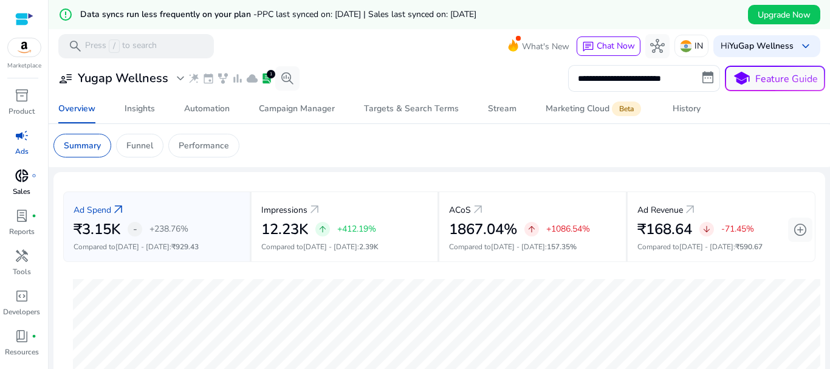
click at [17, 182] on span "donut_small" at bounding box center [22, 175] width 15 height 15
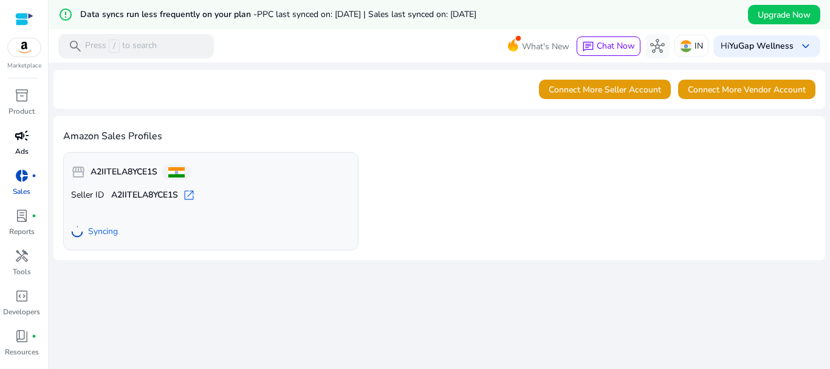
click at [27, 128] on span "campaign" at bounding box center [22, 135] width 15 height 15
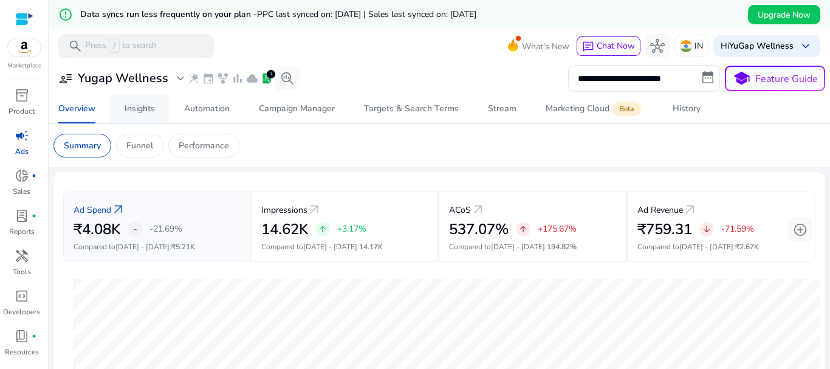
click at [150, 115] on span "Insights" at bounding box center [140, 108] width 30 height 29
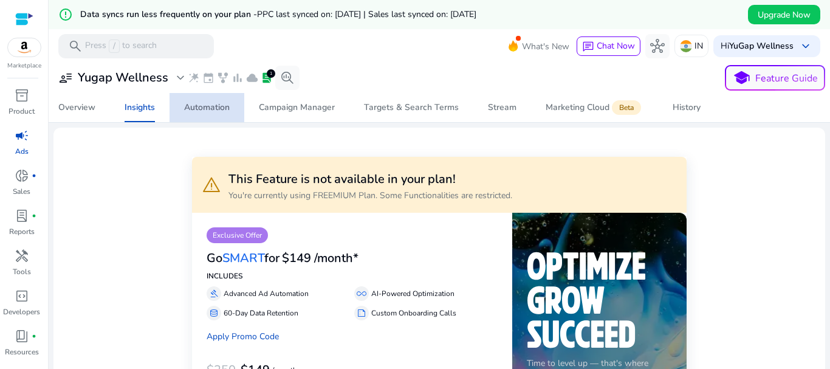
click at [243, 106] on link "Automation" at bounding box center [207, 107] width 75 height 29
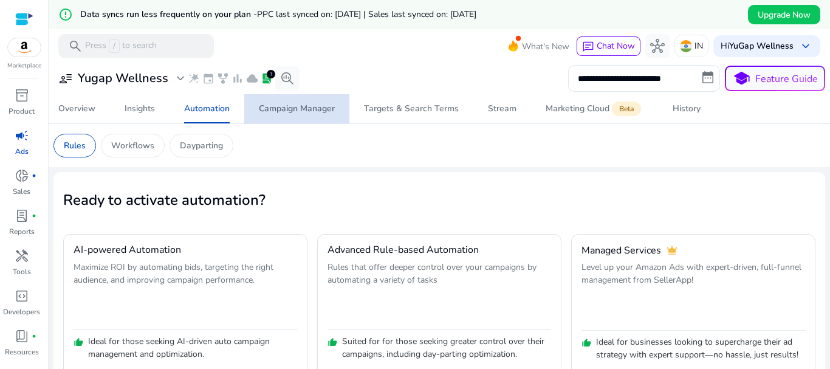
click at [324, 107] on div "Campaign Manager" at bounding box center [297, 109] width 76 height 9
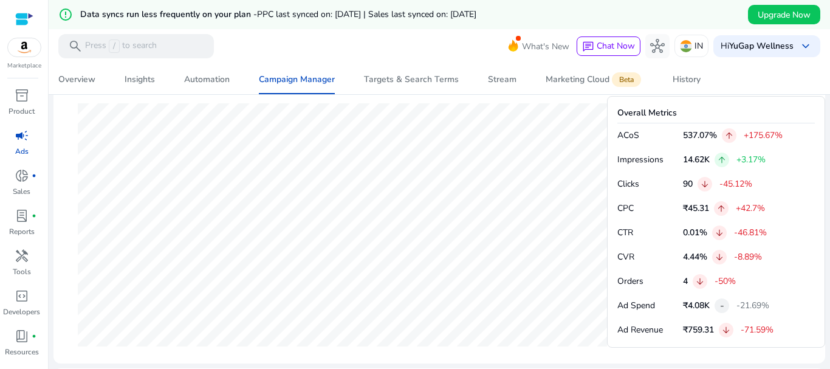
scroll to position [547, 0]
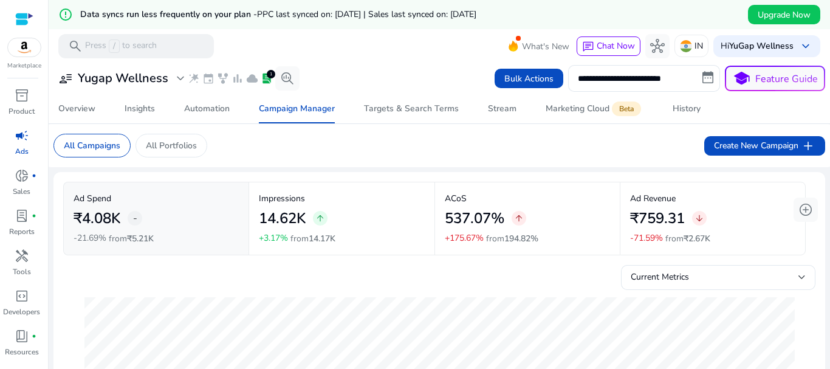
scroll to position [547, 0]
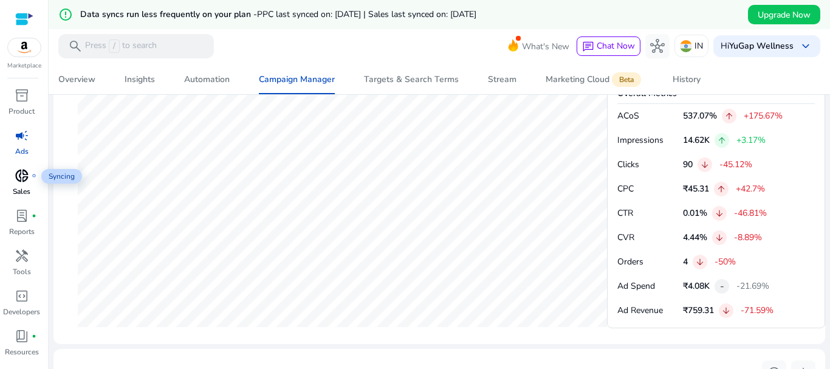
click at [29, 170] on span "donut_small" at bounding box center [22, 175] width 15 height 15
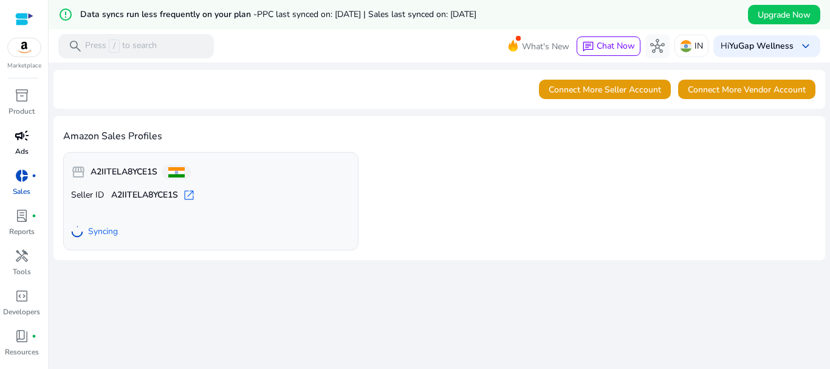
click at [27, 143] on span "campaign" at bounding box center [22, 135] width 15 height 15
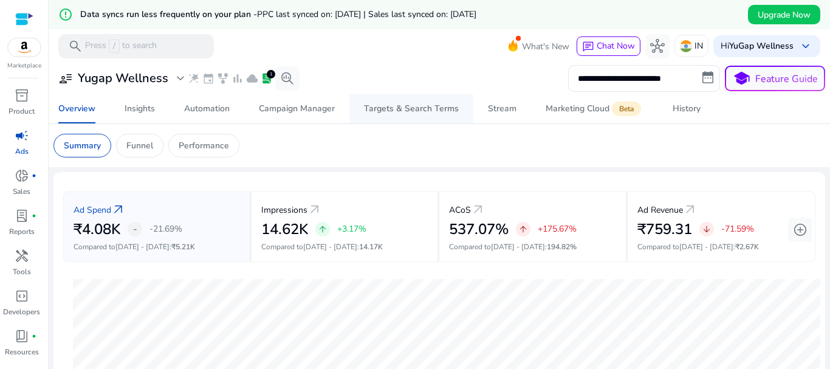
click at [390, 118] on span "Targets & Search Terms" at bounding box center [411, 108] width 95 height 29
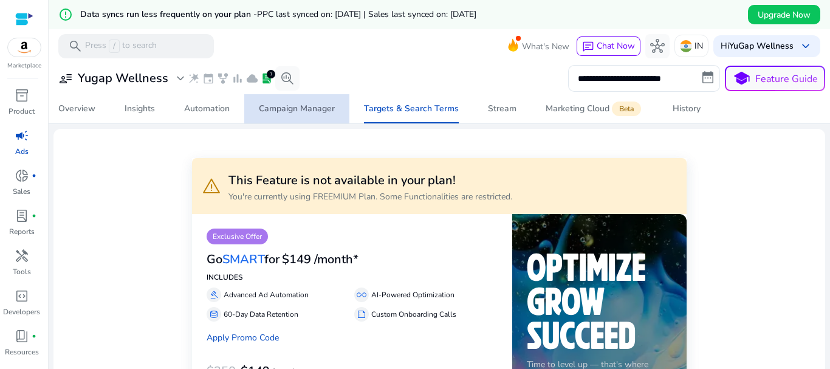
click at [296, 106] on div "Campaign Manager" at bounding box center [297, 109] width 76 height 9
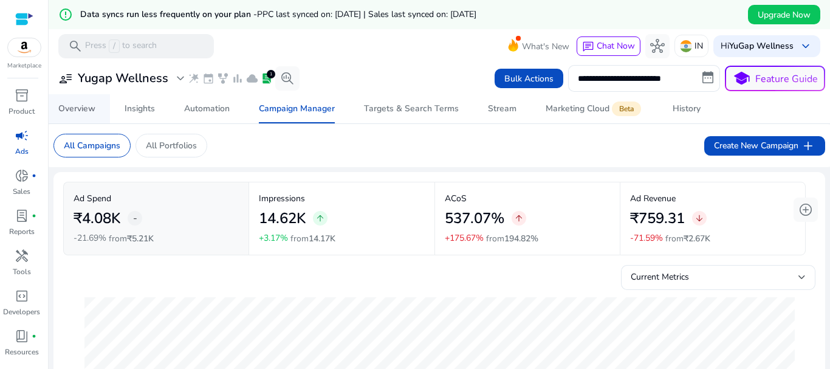
click at [77, 105] on div "Overview" at bounding box center [76, 109] width 37 height 9
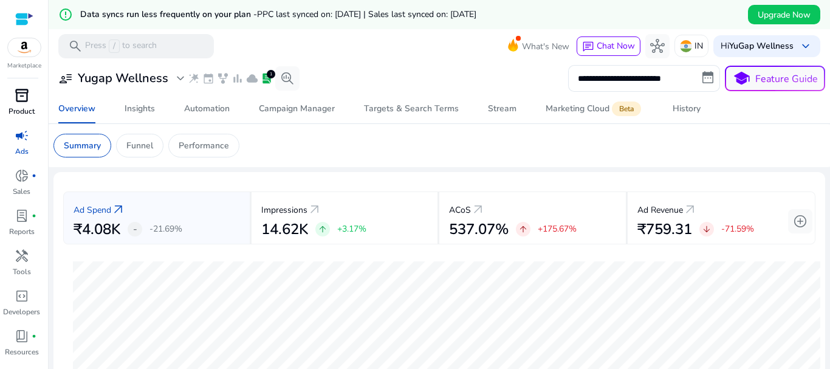
click at [9, 94] on div "inventory_2" at bounding box center [22, 95] width 34 height 19
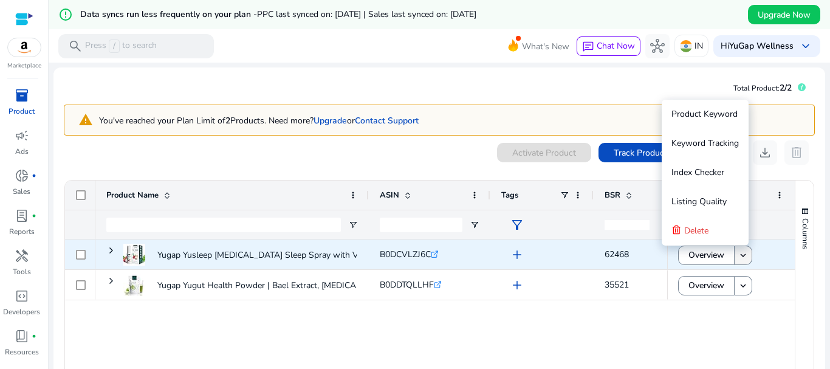
click at [735, 254] on span at bounding box center [743, 255] width 17 height 29
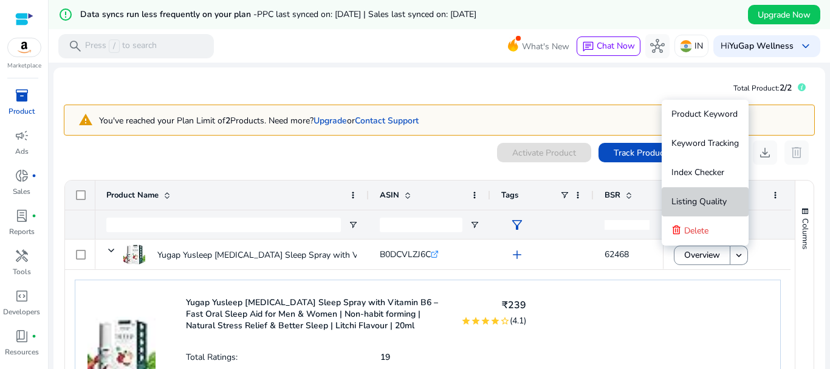
click at [720, 203] on span "Listing Quality" at bounding box center [699, 202] width 55 height 12
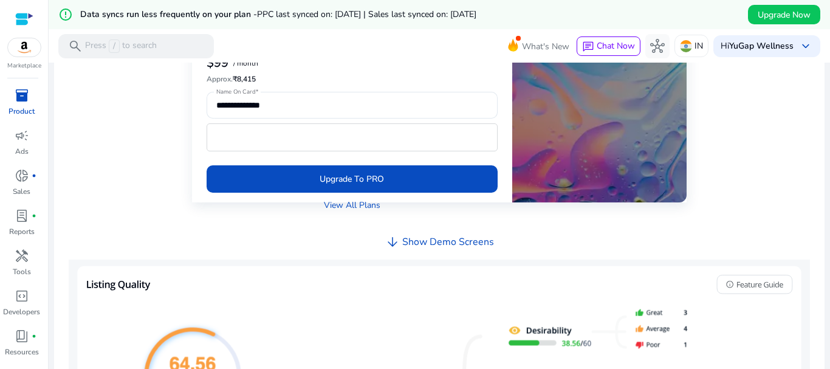
scroll to position [131, 0]
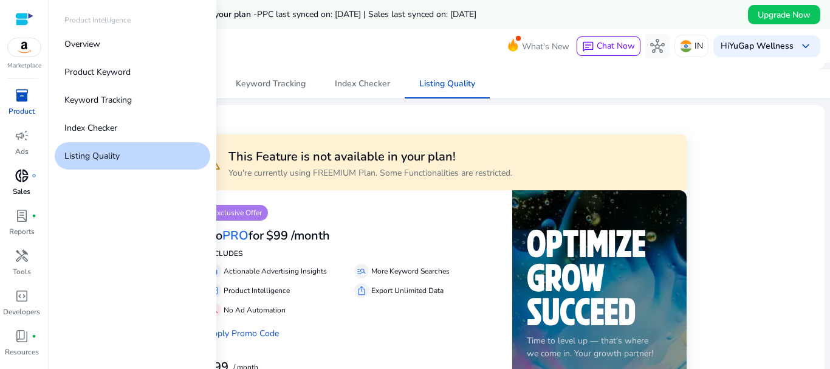
drag, startPoint x: 24, startPoint y: 155, endPoint x: 25, endPoint y: 179, distance: 23.7
click at [24, 155] on p "Ads" at bounding box center [21, 151] width 13 height 11
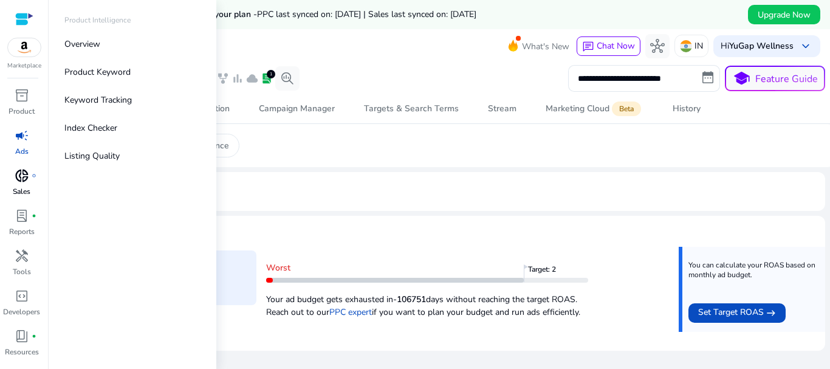
click at [26, 186] on p "Sales" at bounding box center [22, 191] width 18 height 11
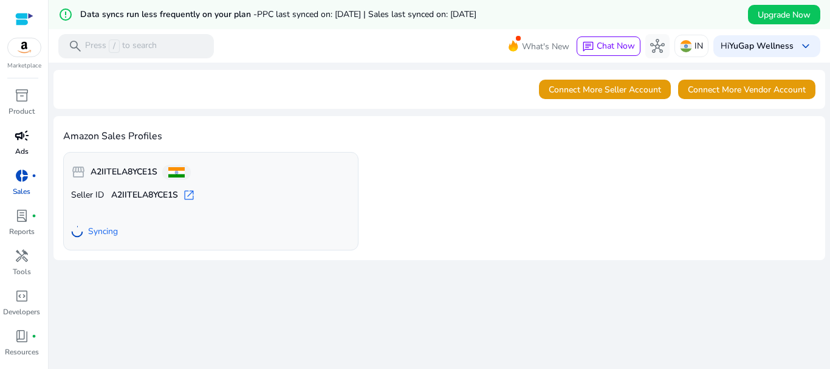
click at [23, 147] on p "Ads" at bounding box center [21, 151] width 13 height 11
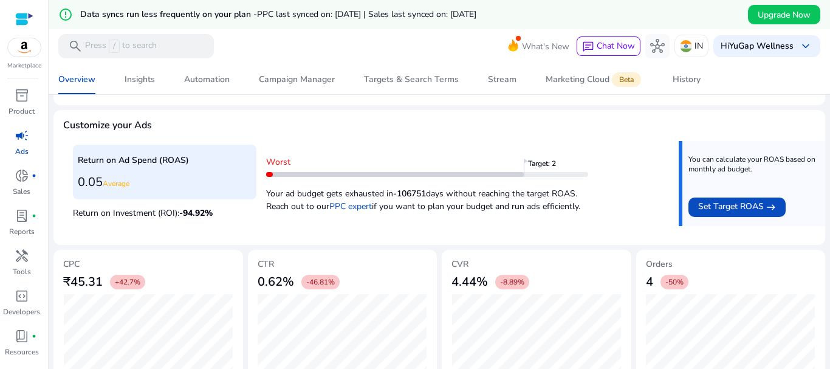
scroll to position [486, 0]
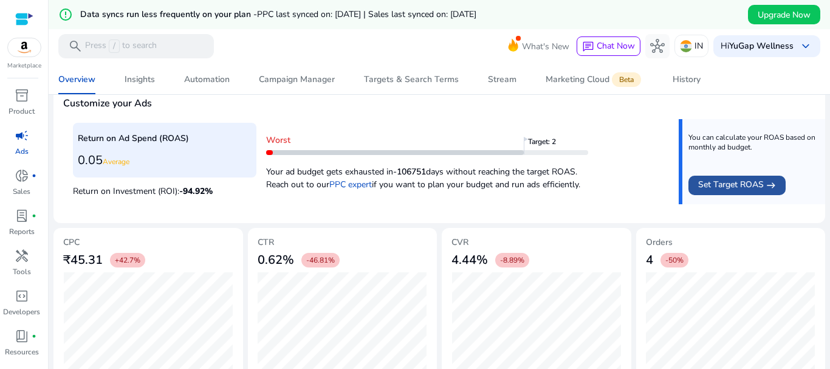
click at [756, 190] on span "Set Target ROAS" at bounding box center [731, 185] width 66 height 15
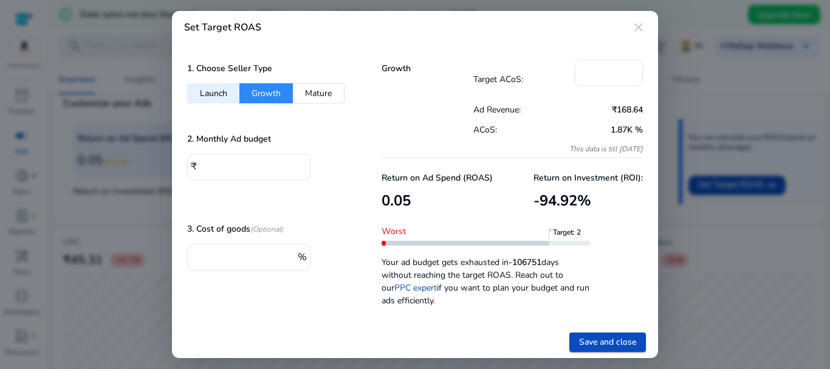
click at [636, 26] on mat-icon "close" at bounding box center [639, 27] width 15 height 15
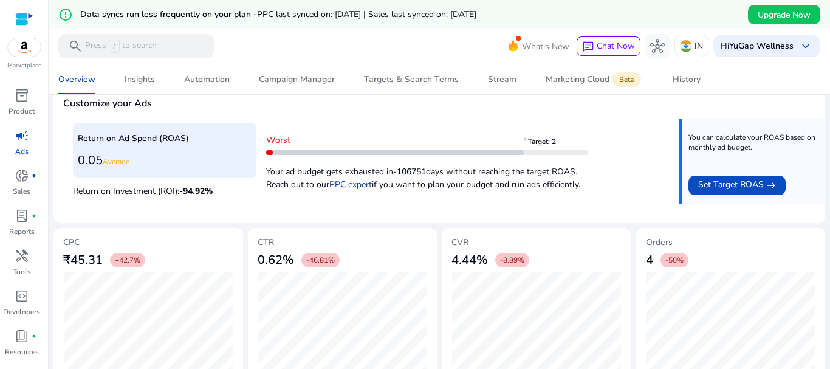
click at [354, 187] on link "PPC expert" at bounding box center [350, 185] width 43 height 12
click at [24, 260] on span "handyman" at bounding box center [22, 256] width 15 height 15
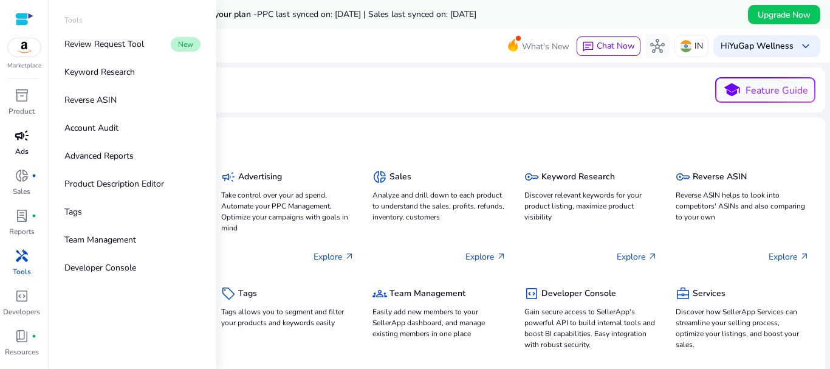
click at [27, 134] on span "campaign" at bounding box center [22, 135] width 15 height 15
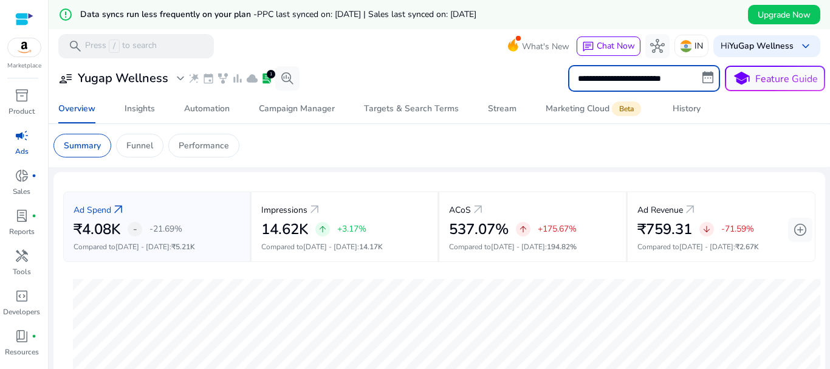
click at [631, 74] on input "**********" at bounding box center [644, 78] width 152 height 27
select select "*"
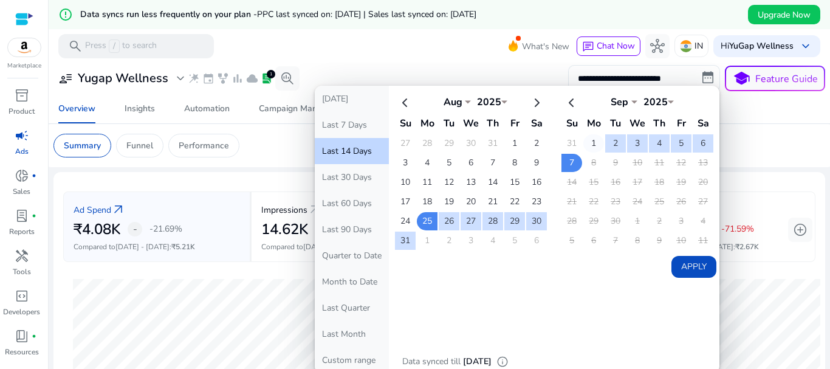
click at [593, 148] on td "1" at bounding box center [594, 143] width 21 height 18
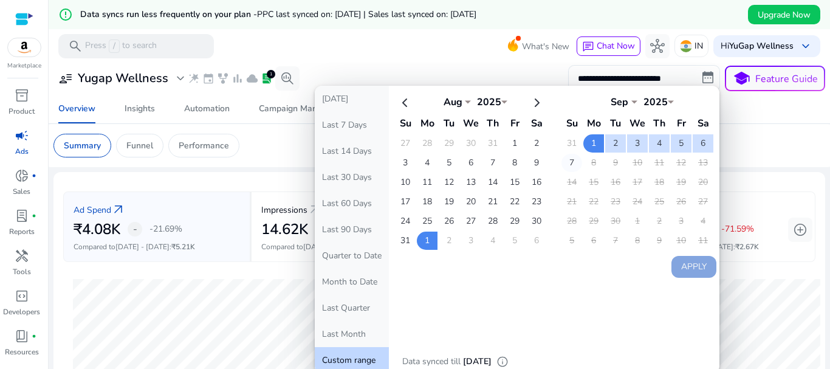
click at [567, 164] on td "7" at bounding box center [572, 163] width 21 height 18
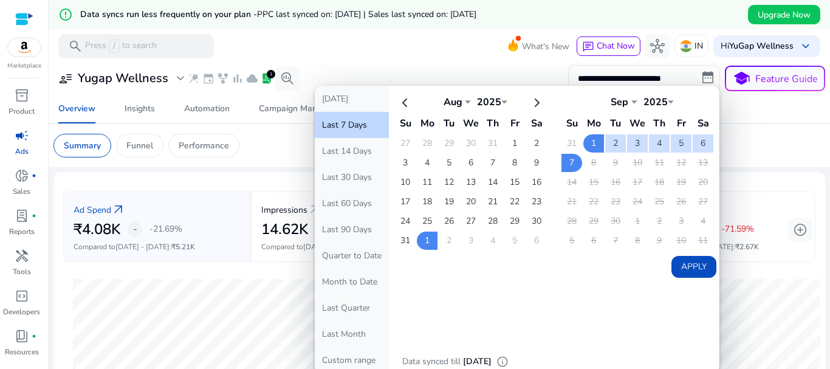
click at [684, 269] on button "Apply" at bounding box center [694, 267] width 45 height 22
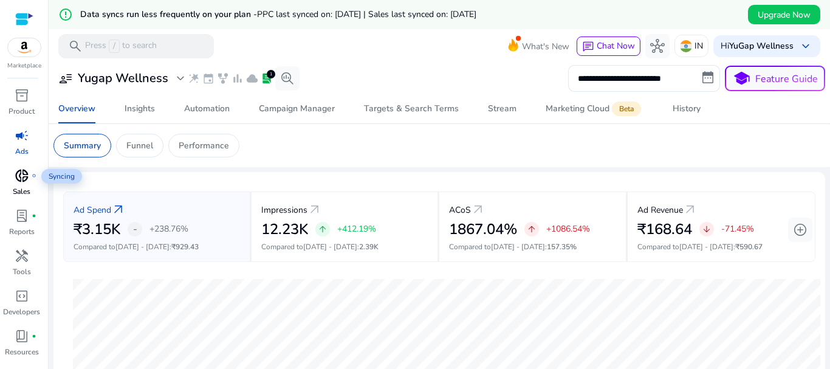
click at [19, 182] on span "donut_small" at bounding box center [22, 175] width 15 height 15
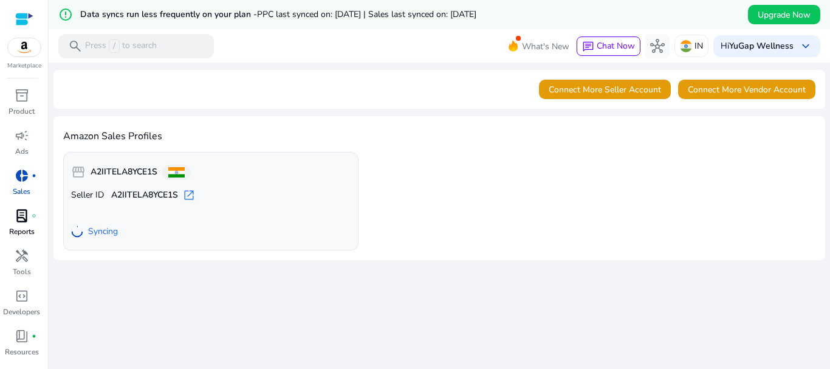
click at [27, 222] on span "lab_profile" at bounding box center [22, 216] width 15 height 15
